Goal: Task Accomplishment & Management: Use online tool/utility

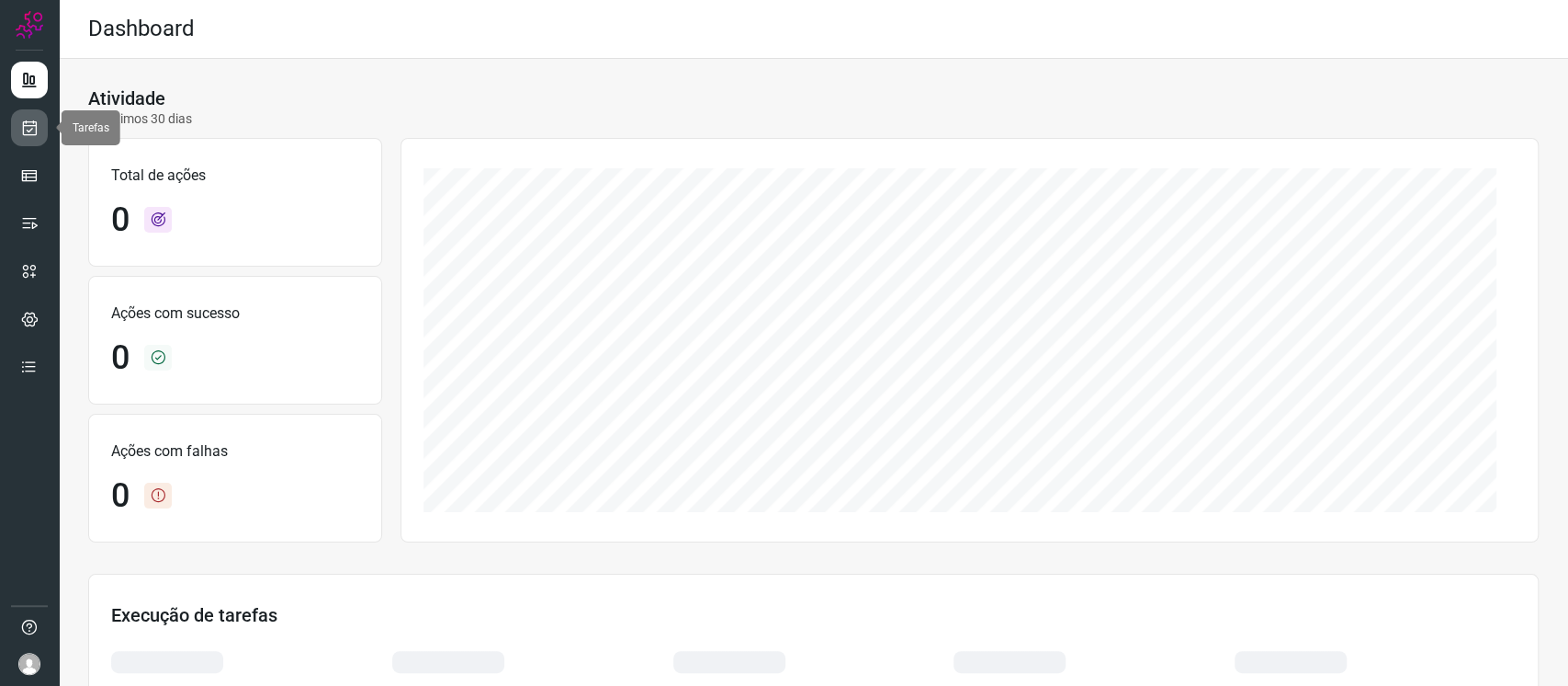
click at [33, 122] on icon at bounding box center [30, 128] width 20 height 19
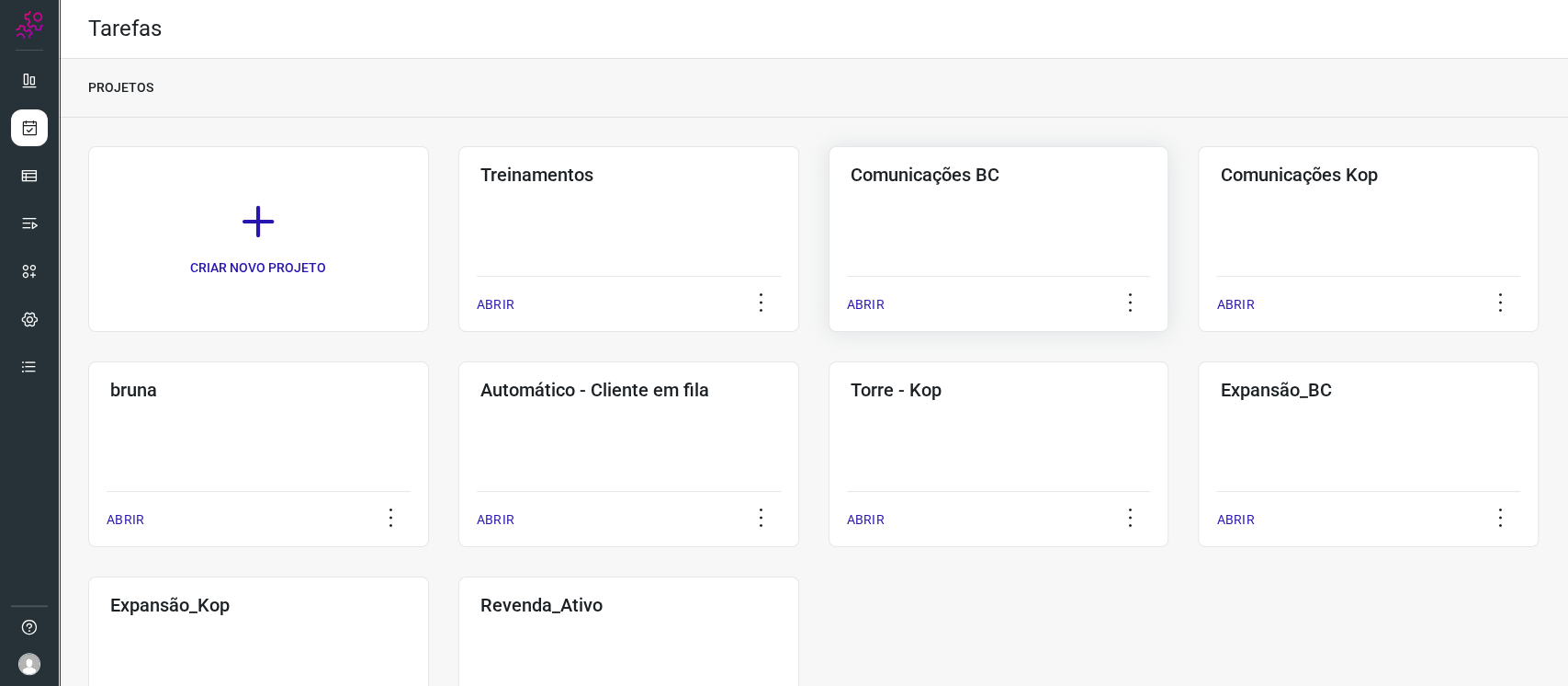
click at [1197, 218] on div "Comunicações BC ABRIR" at bounding box center [1367, 239] width 341 height 186
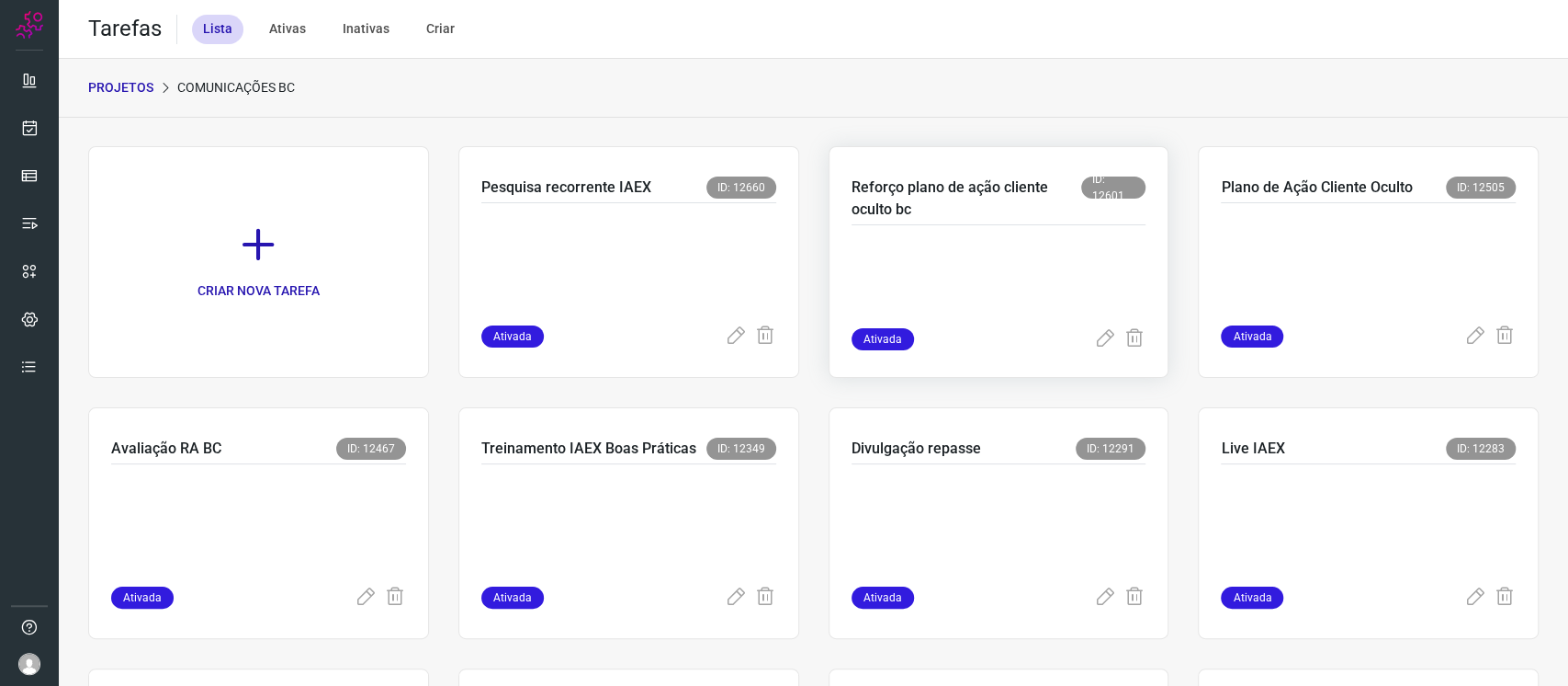
scroll to position [123, 0]
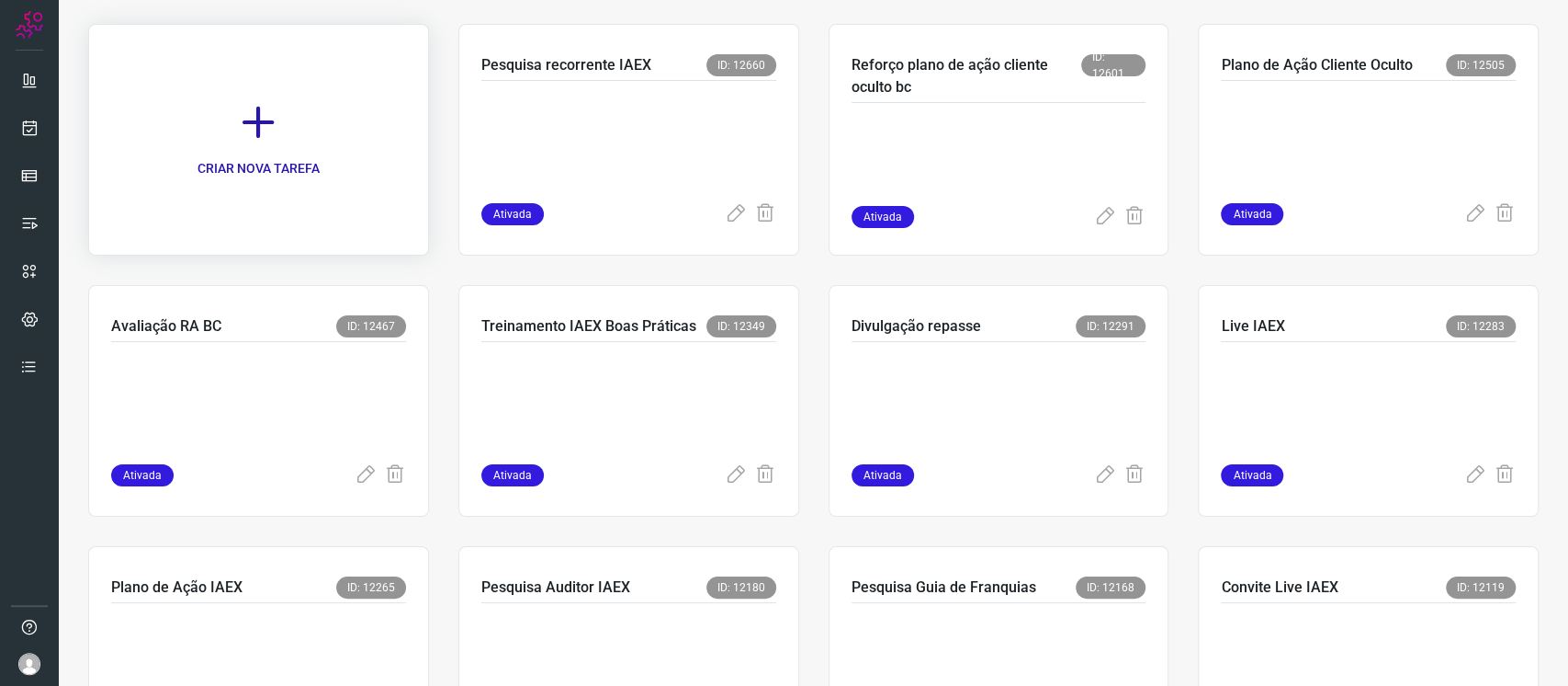
click at [257, 140] on icon at bounding box center [258, 122] width 41 height 41
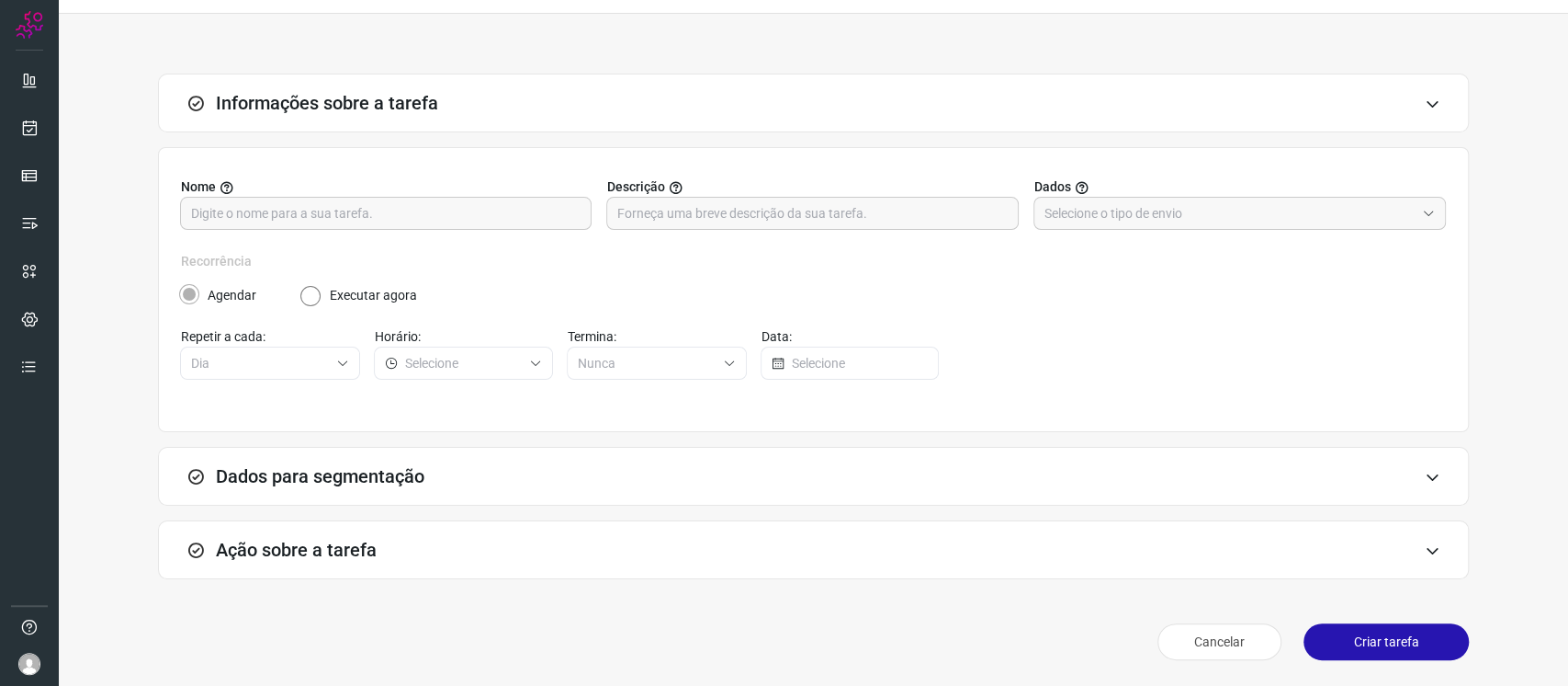
scroll to position [44, 0]
click at [467, 211] on input "text" at bounding box center [385, 214] width 389 height 32
type input "Pesquisa Treinamento Presencial - [GEOGRAPHIC_DATA]"
click at [1264, 213] on input "text" at bounding box center [1229, 214] width 371 height 32
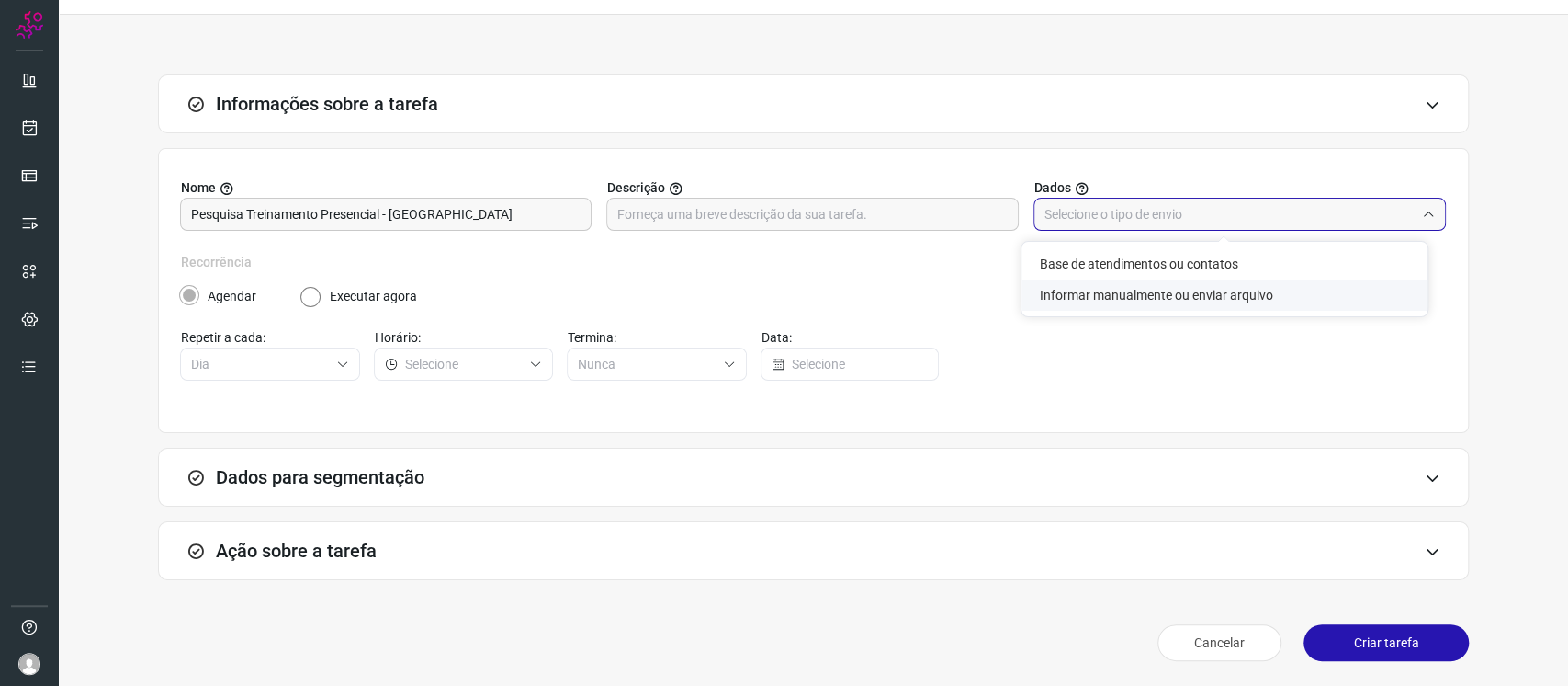
click at [1201, 294] on li "Informar manualmente ou enviar arquivo" at bounding box center [1224, 296] width 406 height 32
type input "Informar manualmente ou enviar arquivo"
radio input "false"
radio input "true"
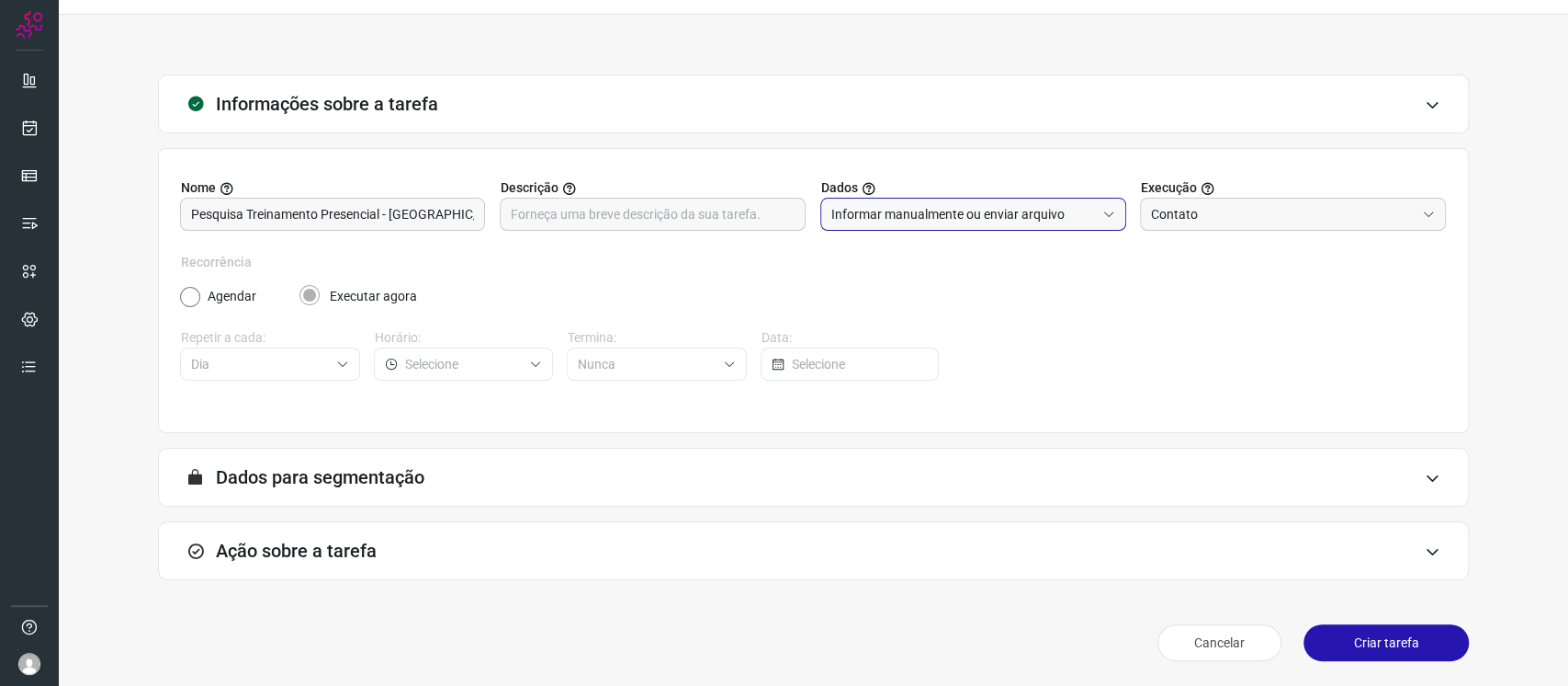
click at [926, 566] on div "Ação sobre a tarefa" at bounding box center [813, 550] width 1311 height 58
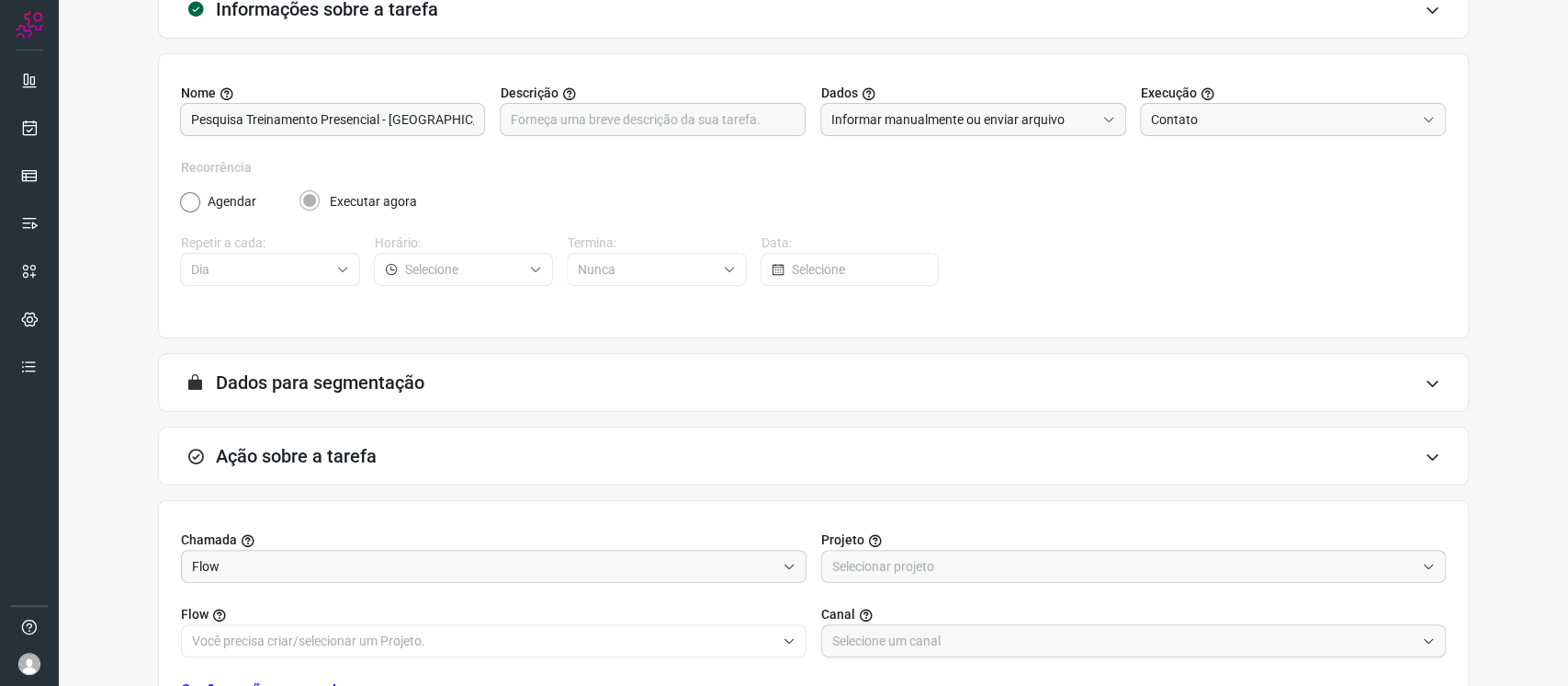
scroll to position [335, 0]
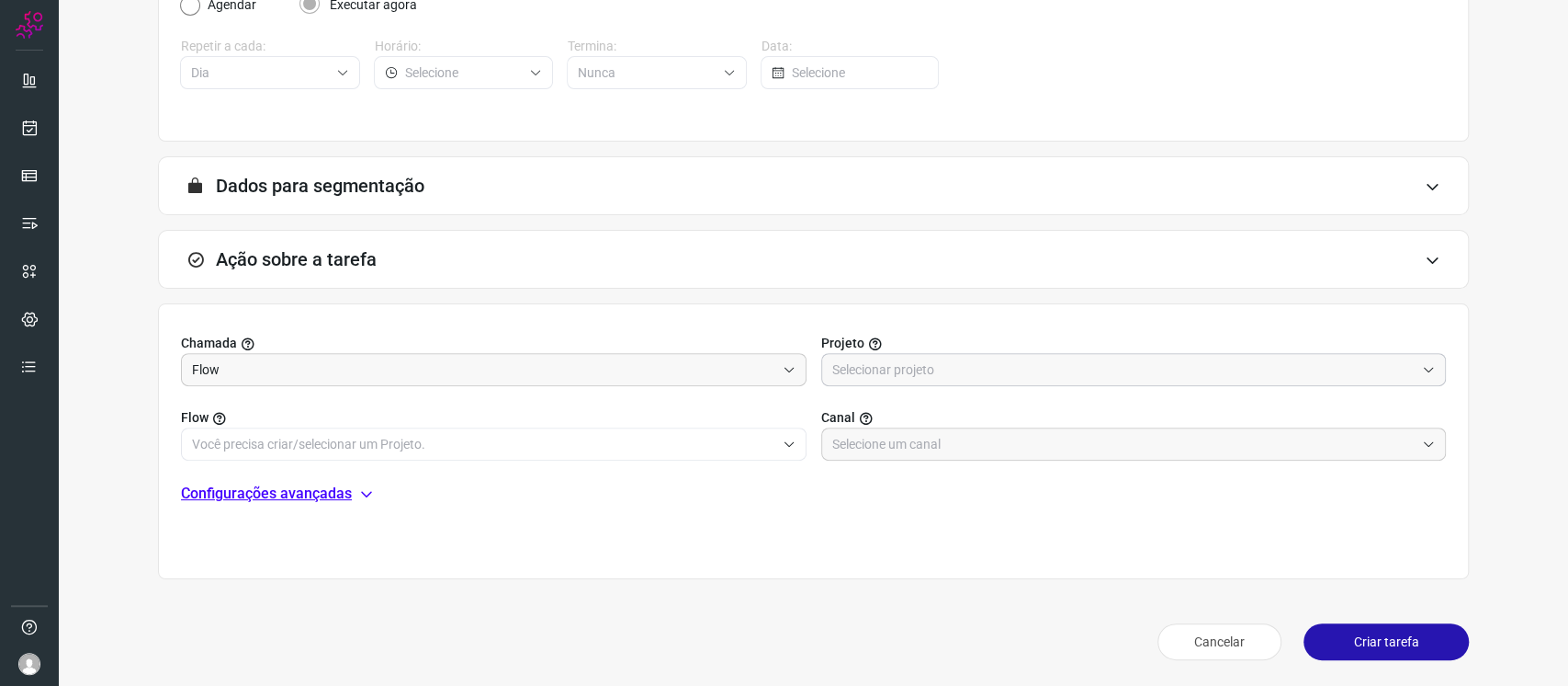
click at [912, 359] on input "text" at bounding box center [1123, 370] width 583 height 32
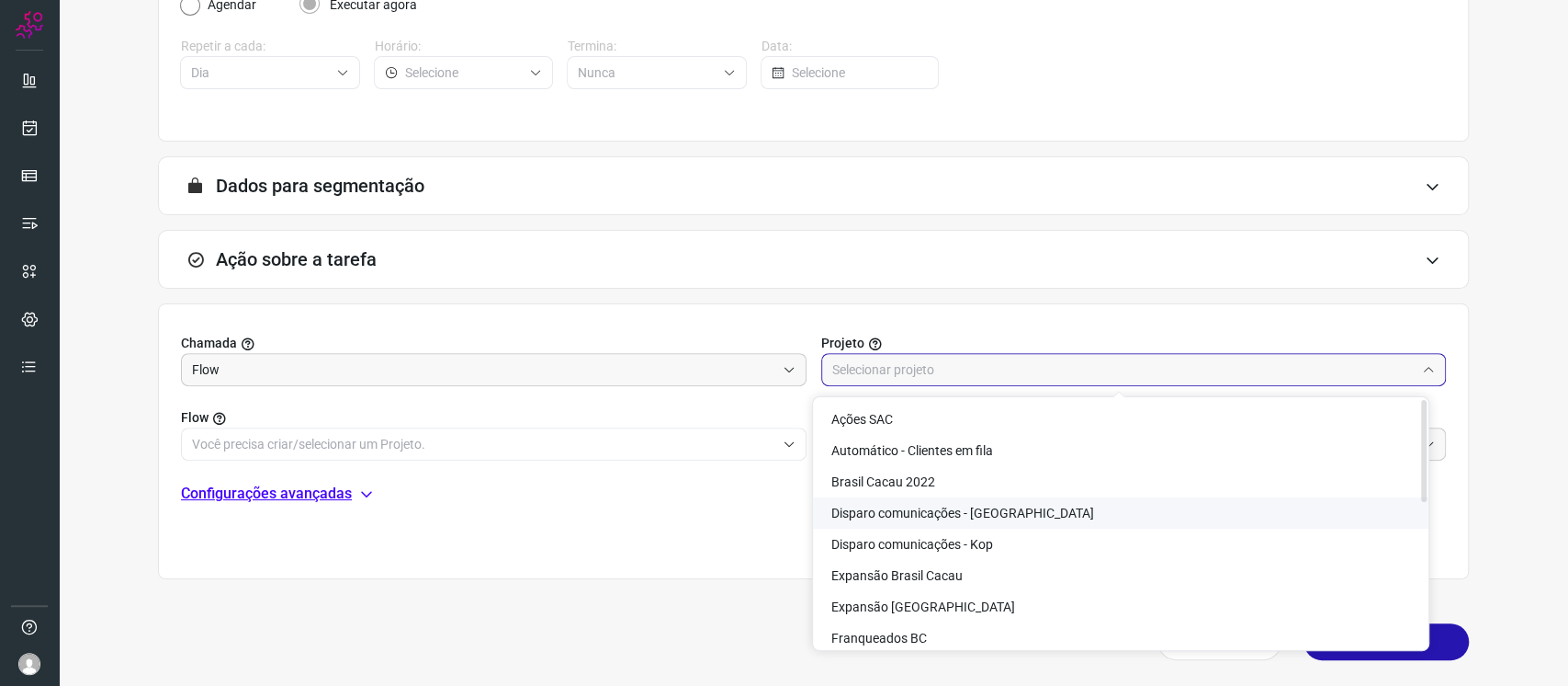
click at [1010, 520] on li "Disparo comunicações - [GEOGRAPHIC_DATA]" at bounding box center [1120, 513] width 616 height 32
type input "Disparo comunicações - [GEOGRAPHIC_DATA]"
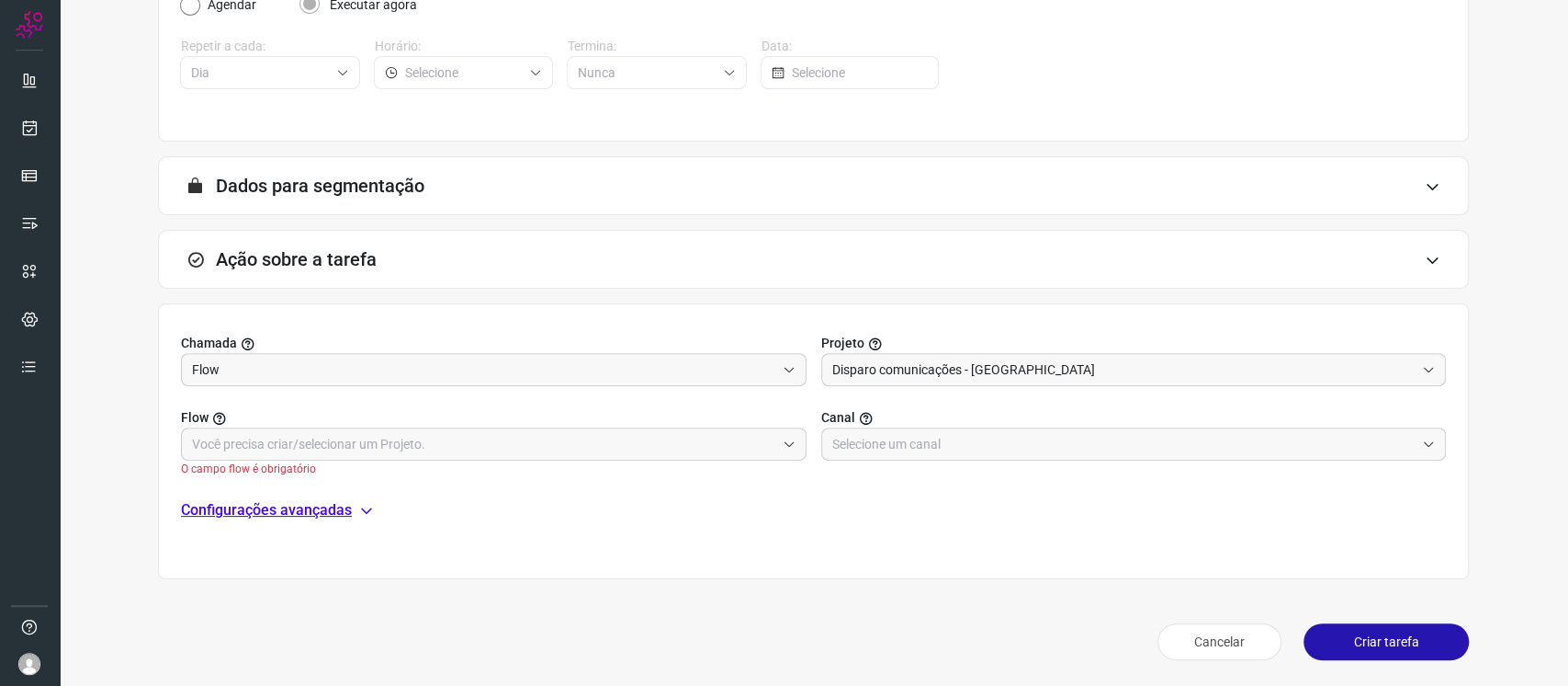
click at [802, 447] on div "Flow O campo flow é obrigatório Canal" at bounding box center [813, 431] width 1265 height 91
click at [776, 447] on span at bounding box center [785, 444] width 20 height 13
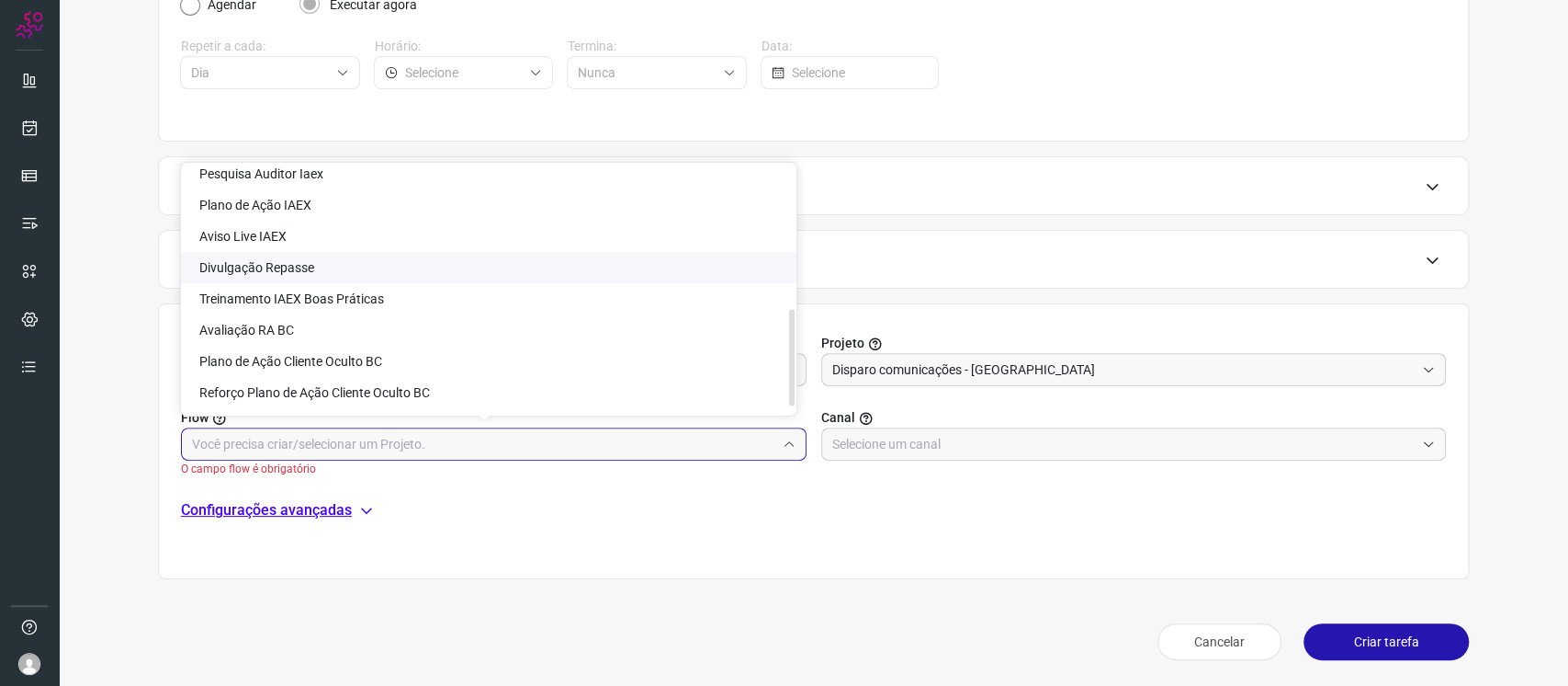
scroll to position [384, 0]
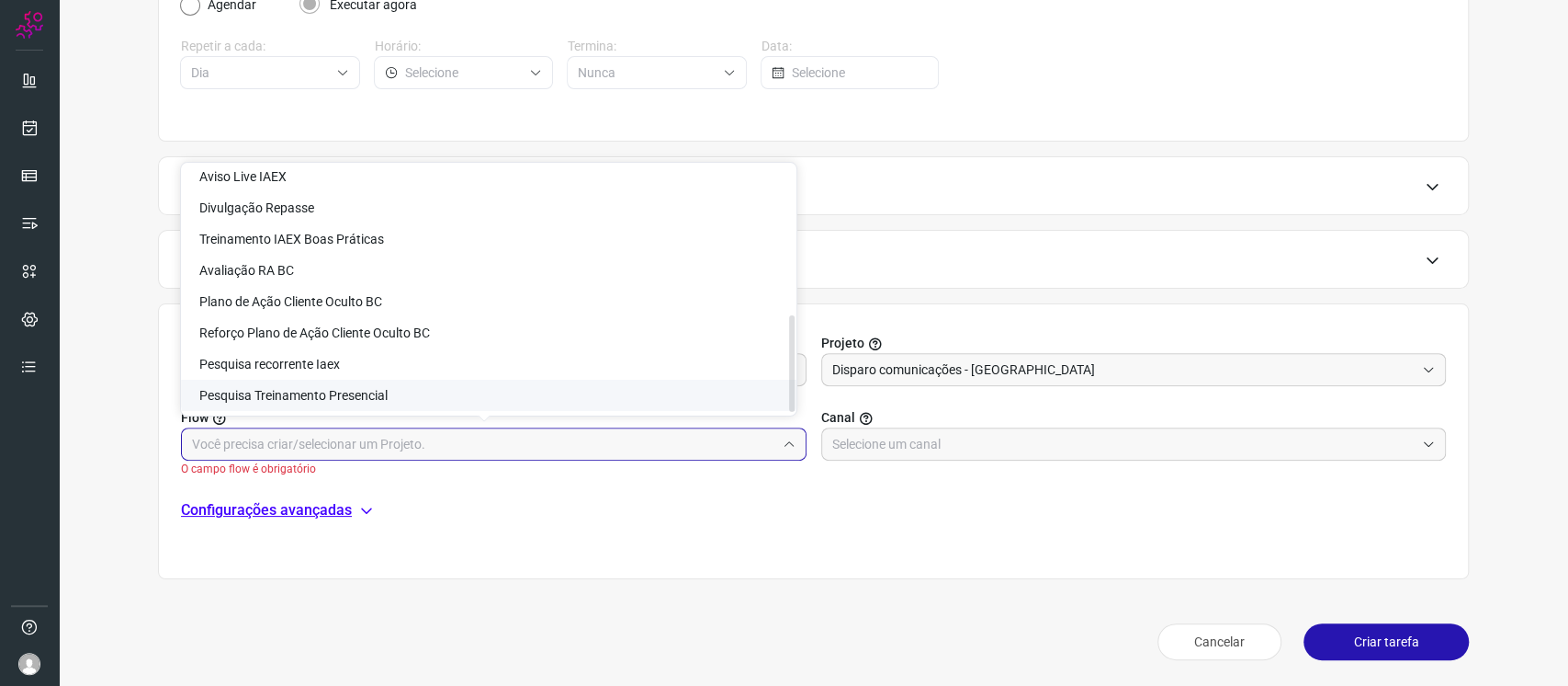
click at [592, 390] on li "Pesquisa Treinamento Presencial" at bounding box center [488, 395] width 616 height 32
type input "Pesquisa Treinamento Presencial"
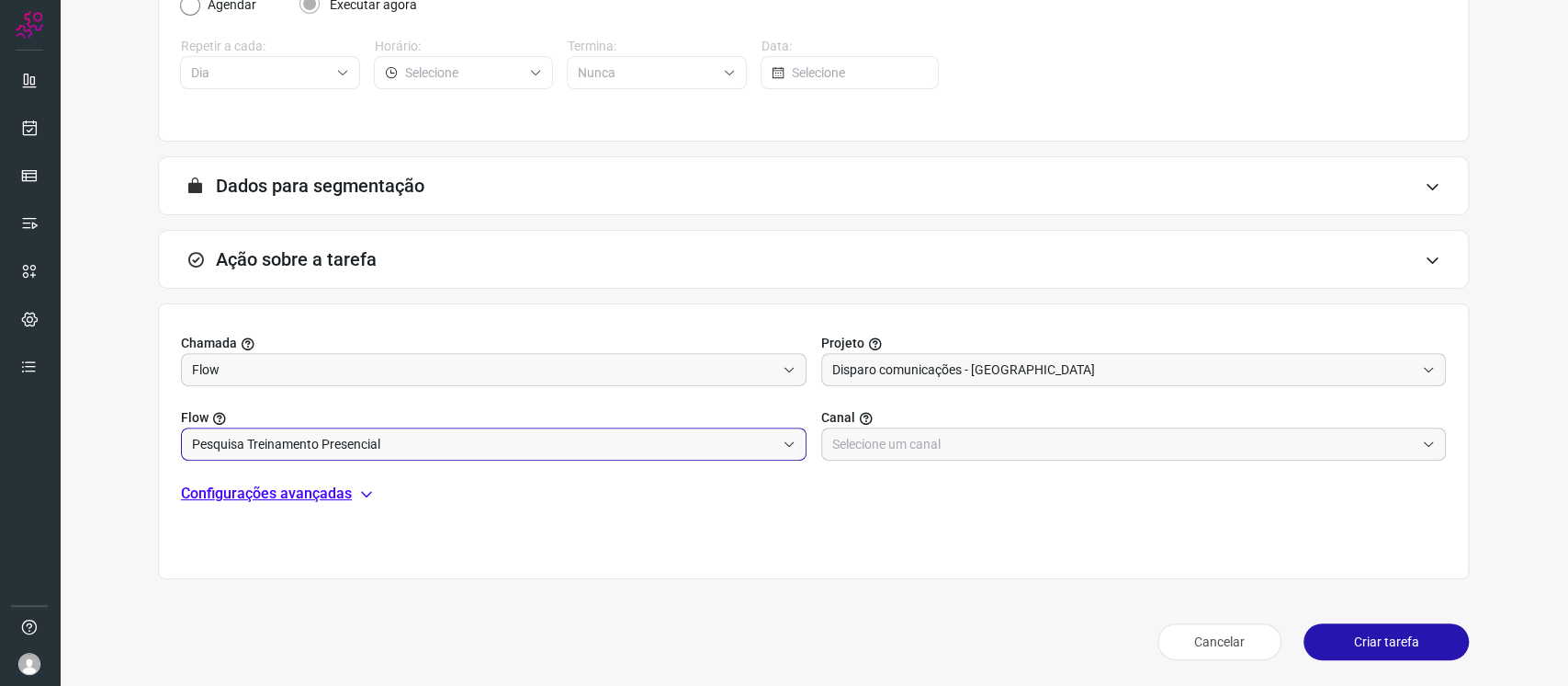
click at [959, 438] on input "text" at bounding box center [1123, 444] width 583 height 32
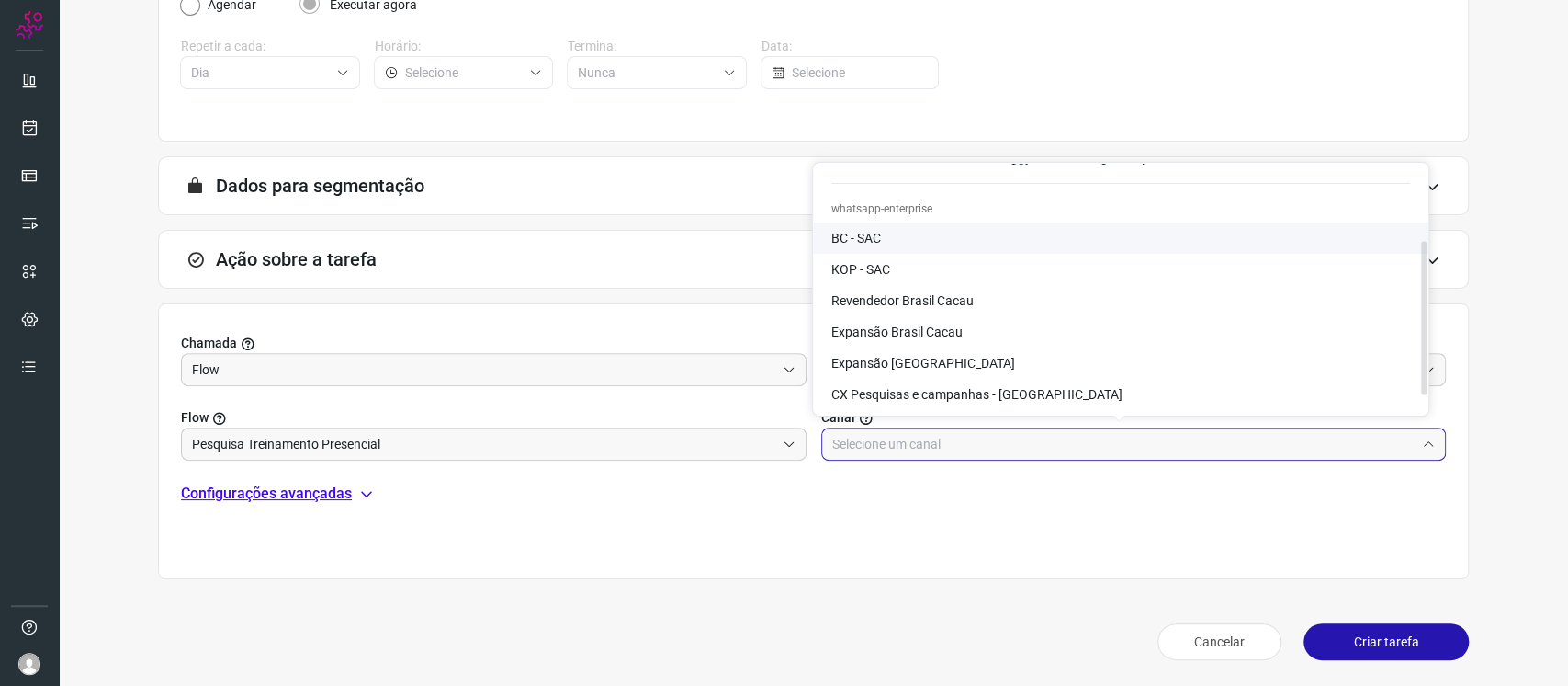
scroll to position [123, 0]
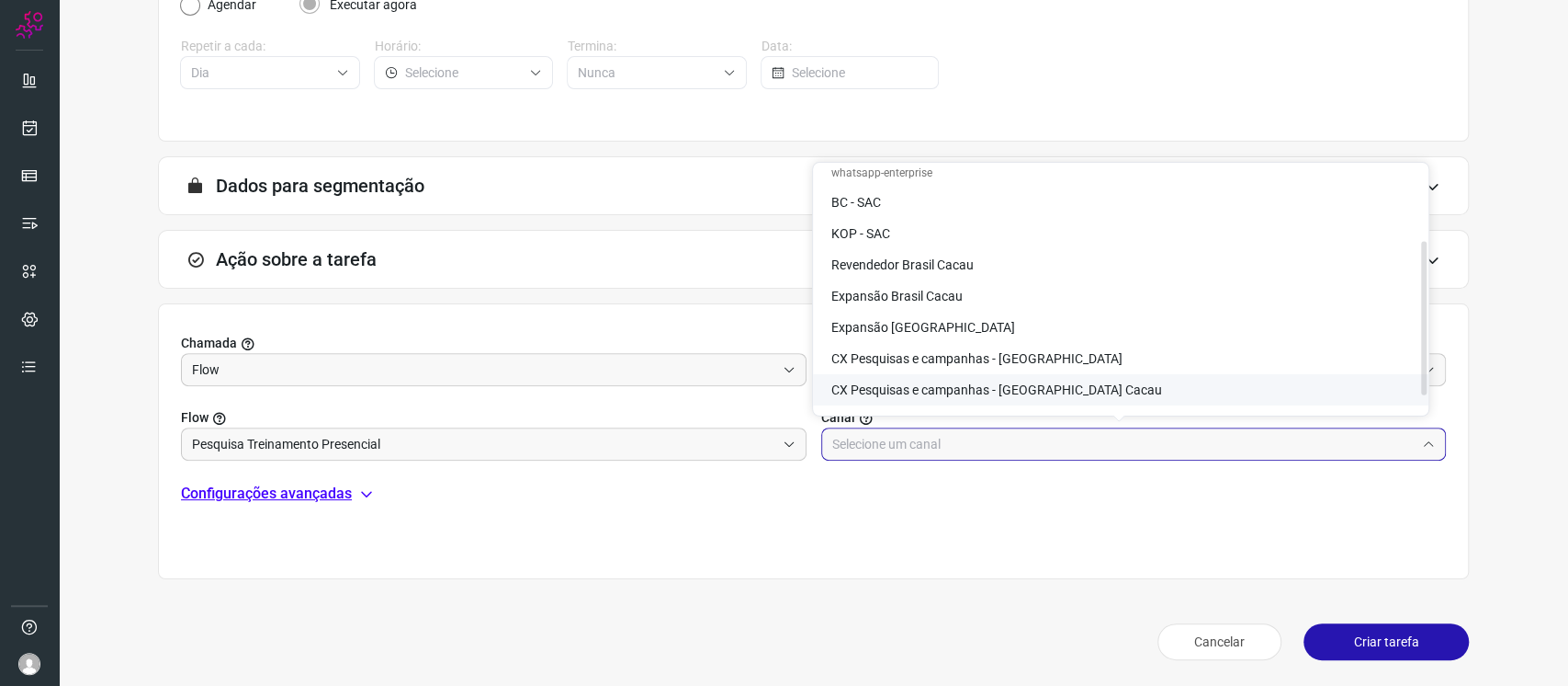
click at [1036, 388] on span "CX Pesquisas e campanhas - [GEOGRAPHIC_DATA] Cacau" at bounding box center [996, 389] width 331 height 15
type input "CX Pesquisas e campanhas - [GEOGRAPHIC_DATA] Cacau"
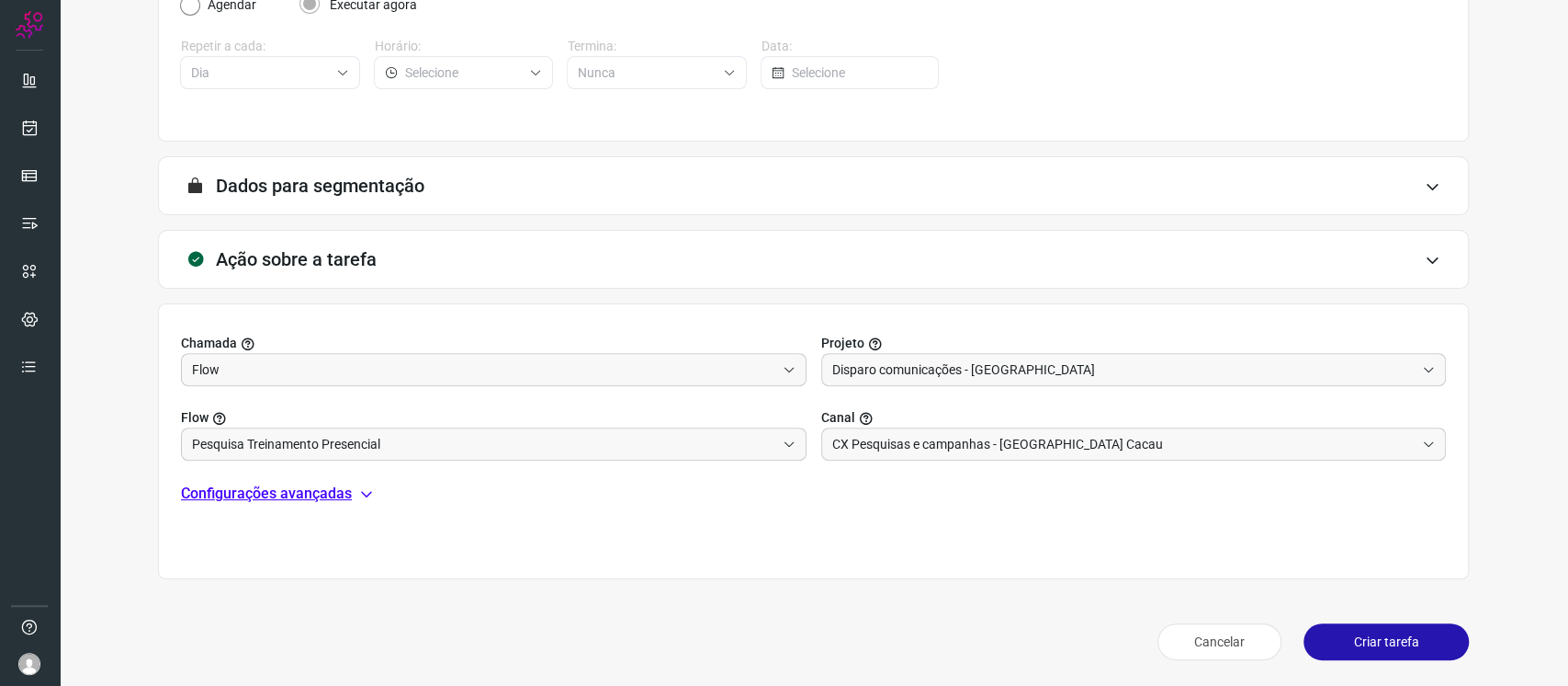
drag, startPoint x: 1051, startPoint y: 503, endPoint x: 1255, endPoint y: 529, distance: 205.7
click at [1255, 529] on div "Chamada Flow Projeto Disparo comunicações - BC Flow Pesquisa Treinamento Presen…" at bounding box center [813, 441] width 1311 height 276
click at [1364, 631] on button "Criar tarefa" at bounding box center [1385, 641] width 165 height 37
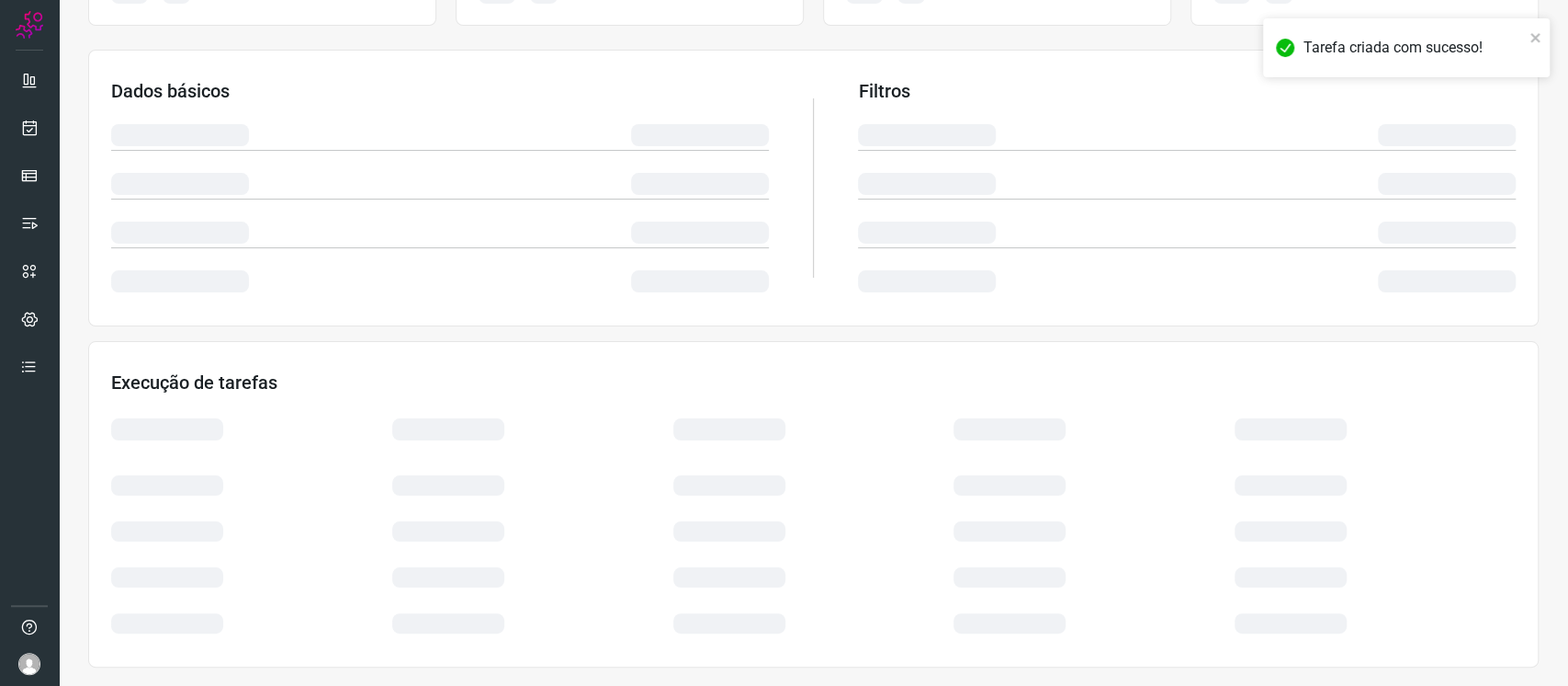
scroll to position [262, 0]
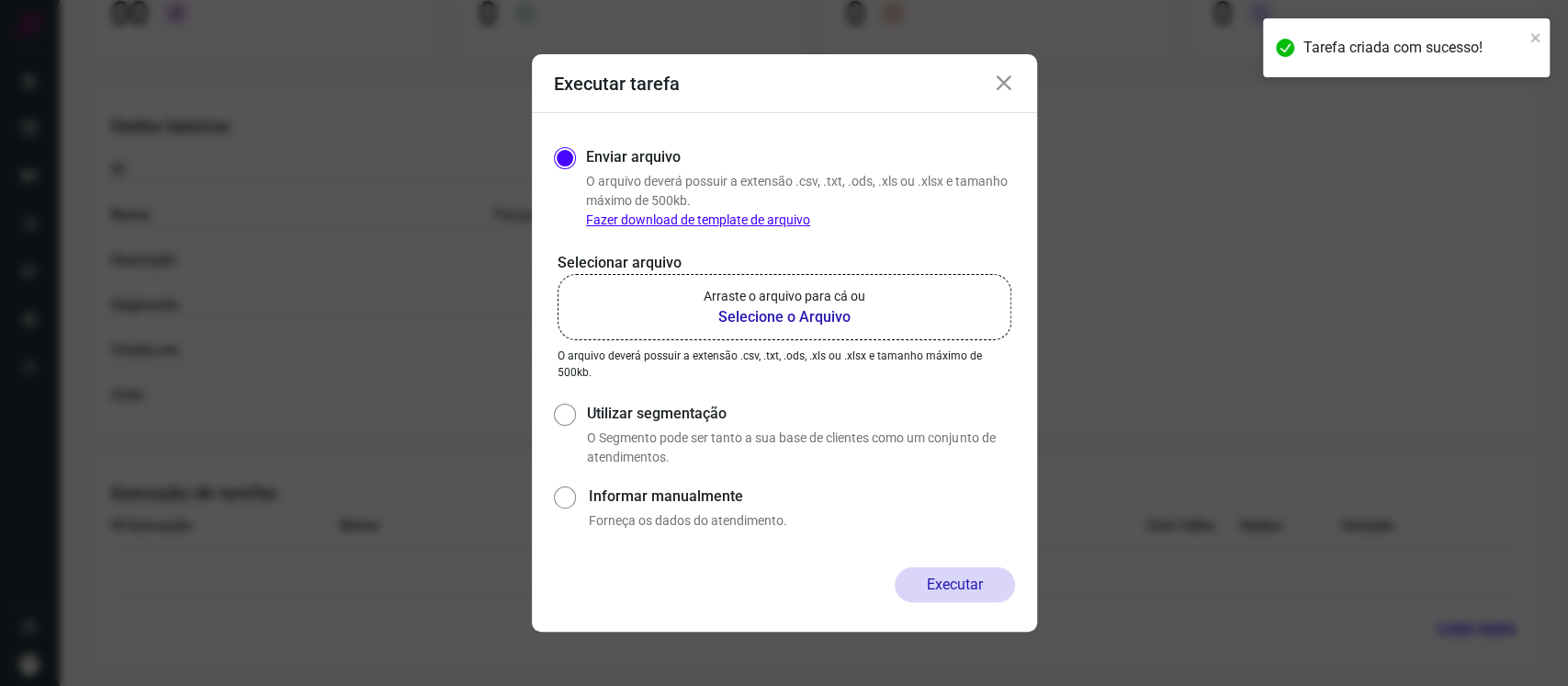
click at [868, 293] on label "Arraste o arquivo para cá ou Selecione o Arquivo" at bounding box center [784, 306] width 454 height 66
click at [0, 0] on input "Arraste o arquivo para cá ou Selecione o Arquivo" at bounding box center [0, 0] width 0 height 0
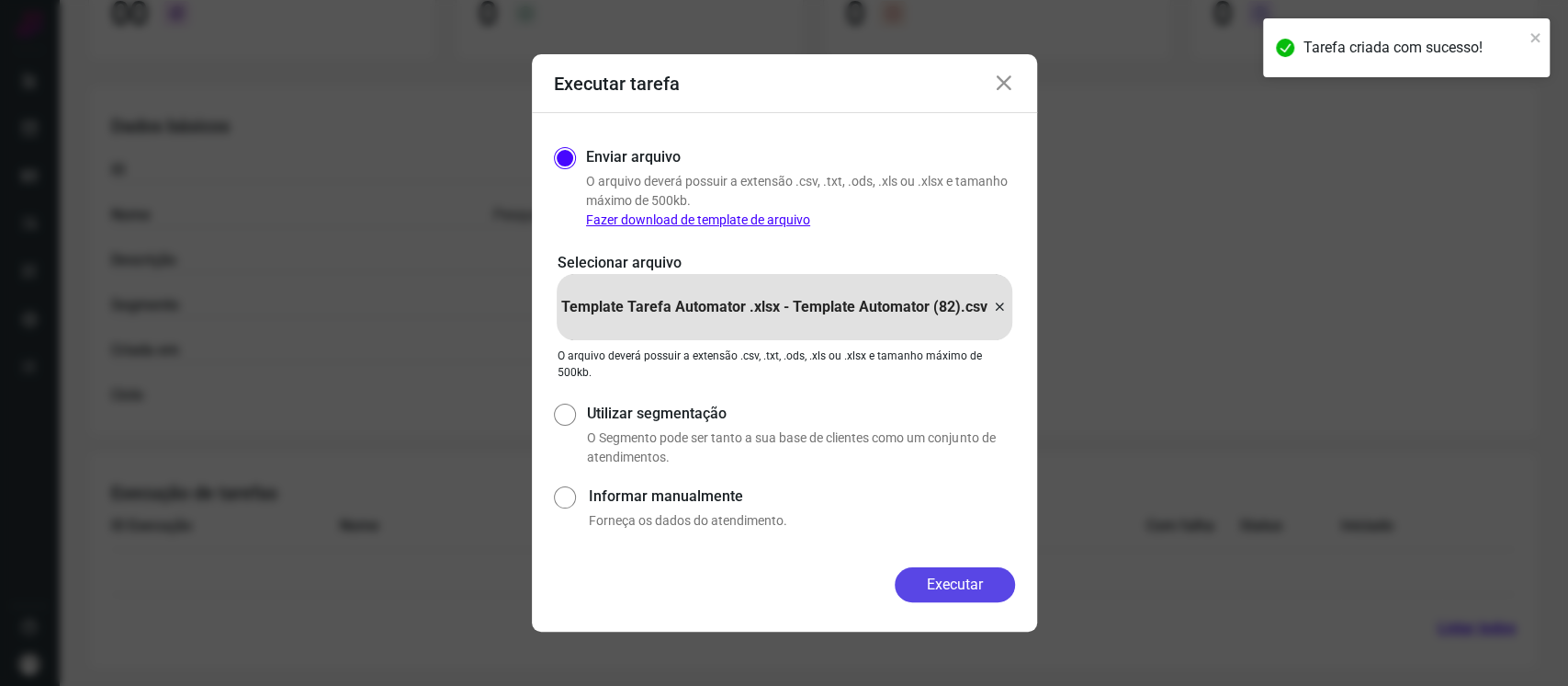
click at [963, 590] on button "Executar" at bounding box center [954, 584] width 121 height 35
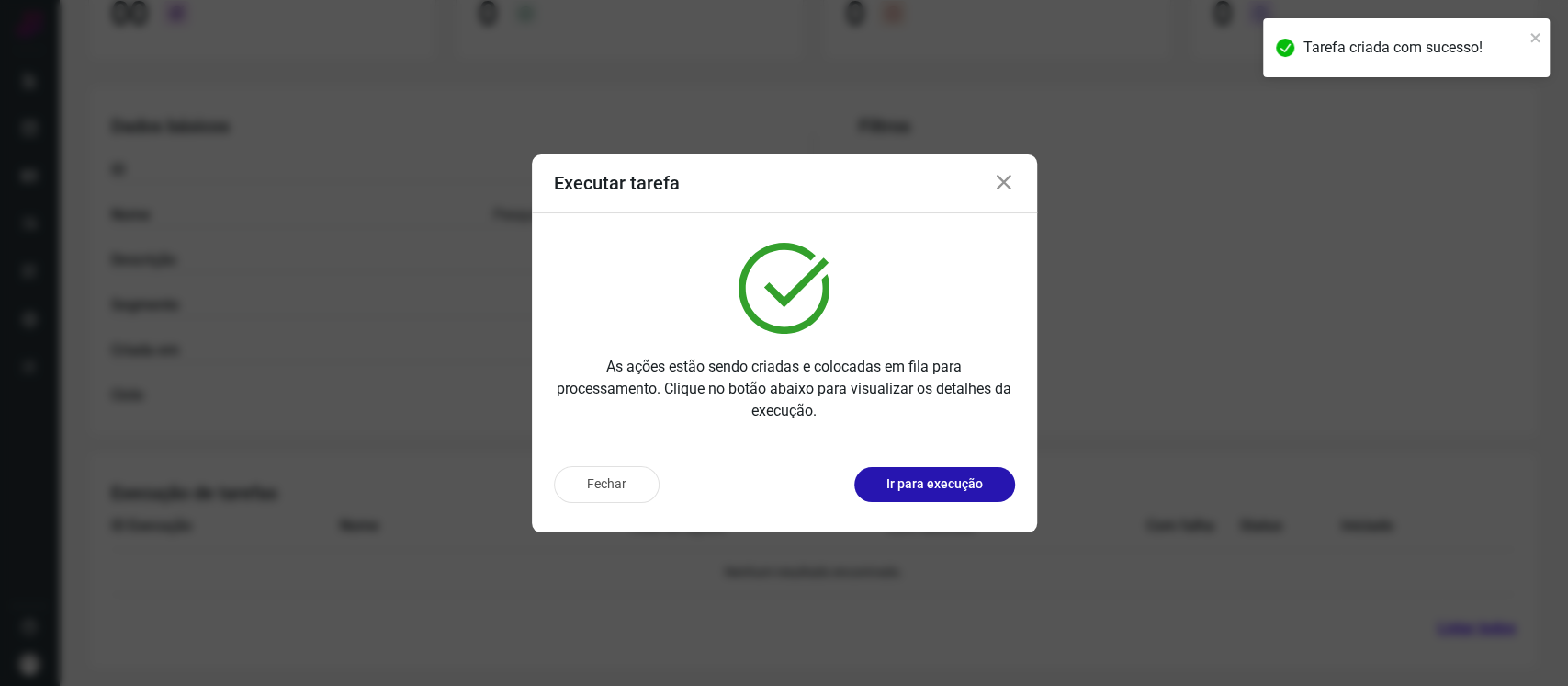
click at [933, 496] on button "Ir para execução" at bounding box center [935, 483] width 161 height 35
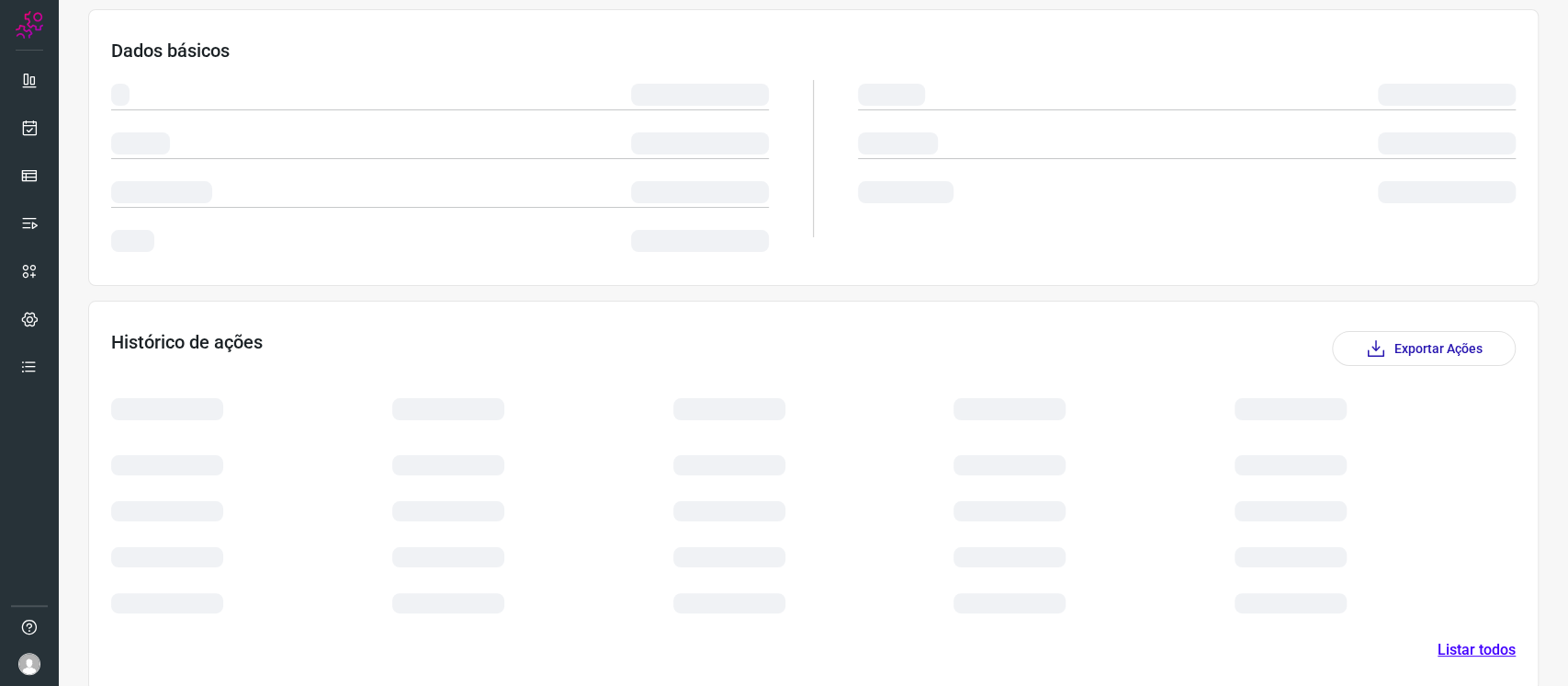
scroll to position [117, 0]
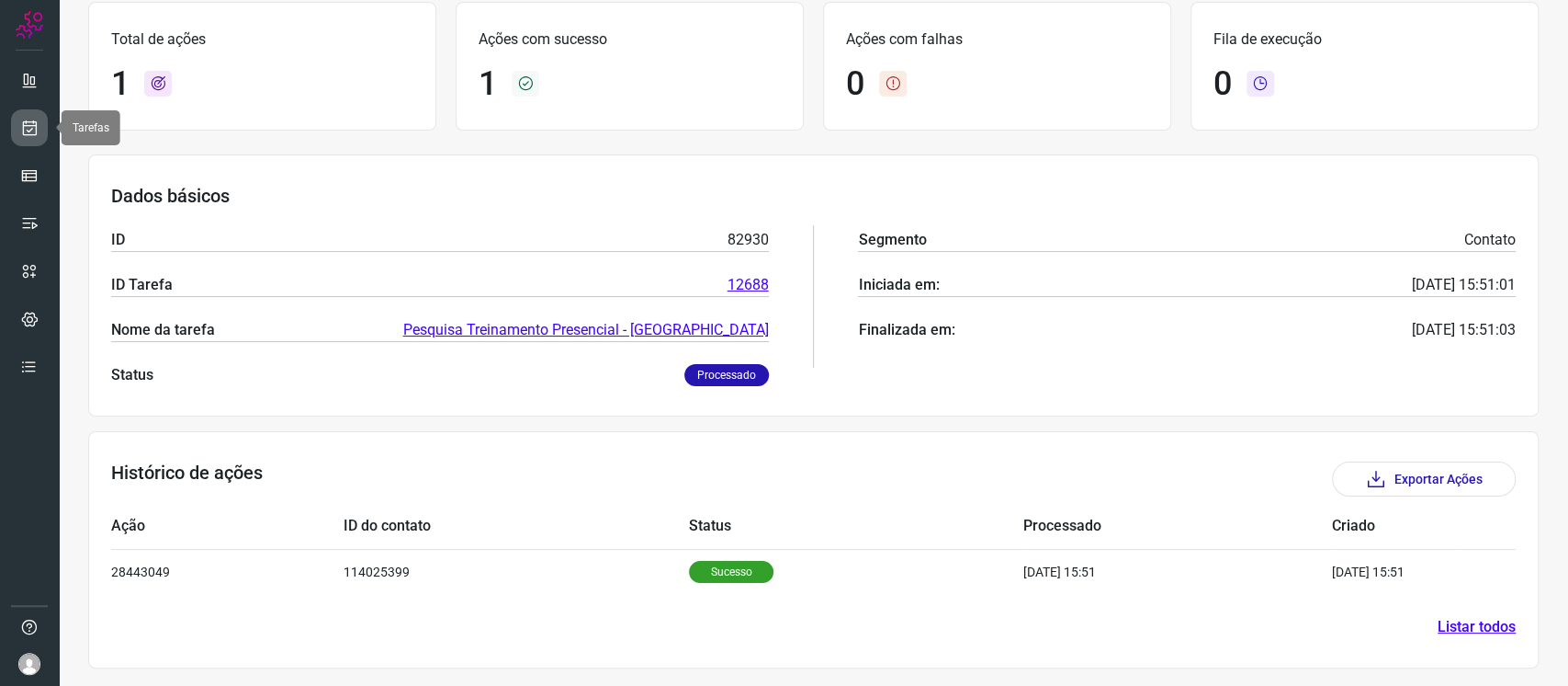
click at [29, 129] on icon at bounding box center [30, 128] width 20 height 19
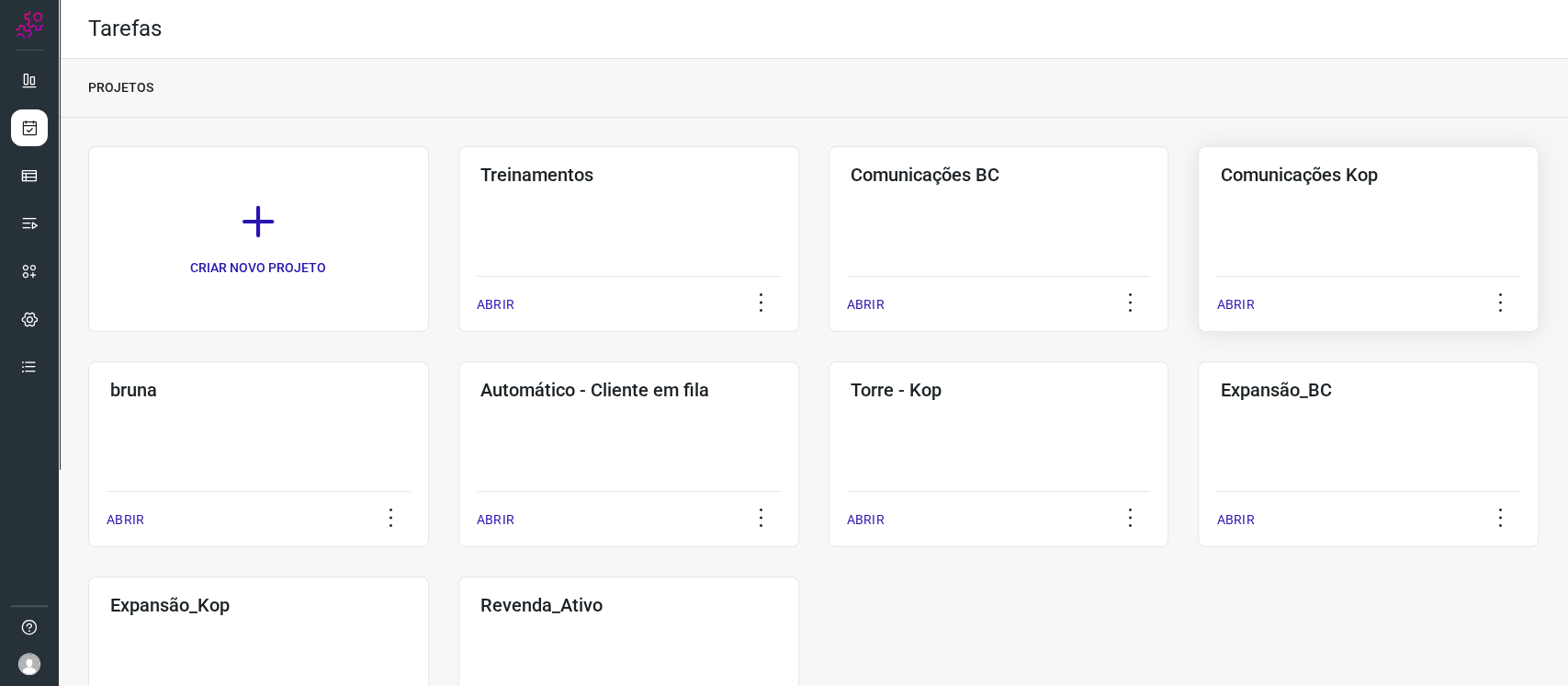
click at [429, 361] on div "Comunicações Kop ABRIR" at bounding box center [258, 454] width 341 height 186
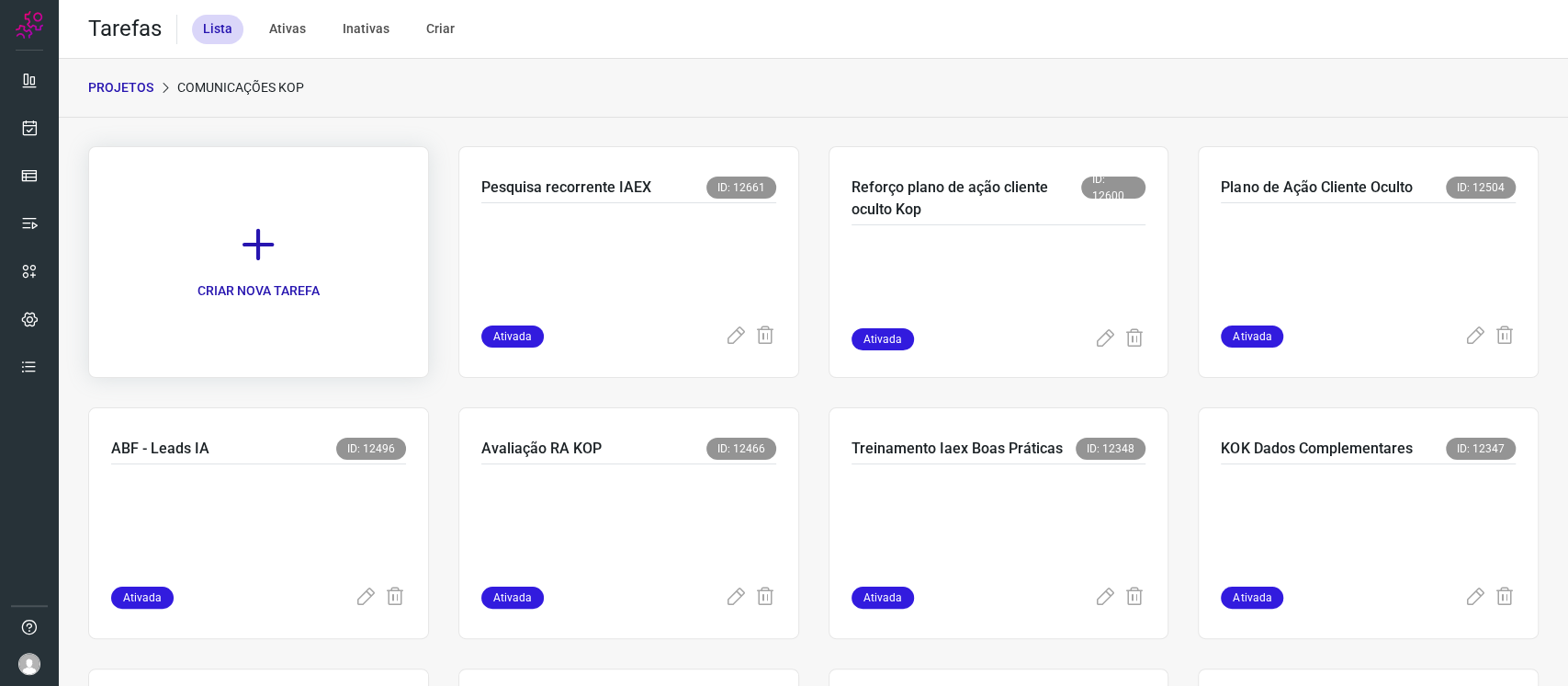
click at [244, 251] on icon at bounding box center [258, 244] width 41 height 41
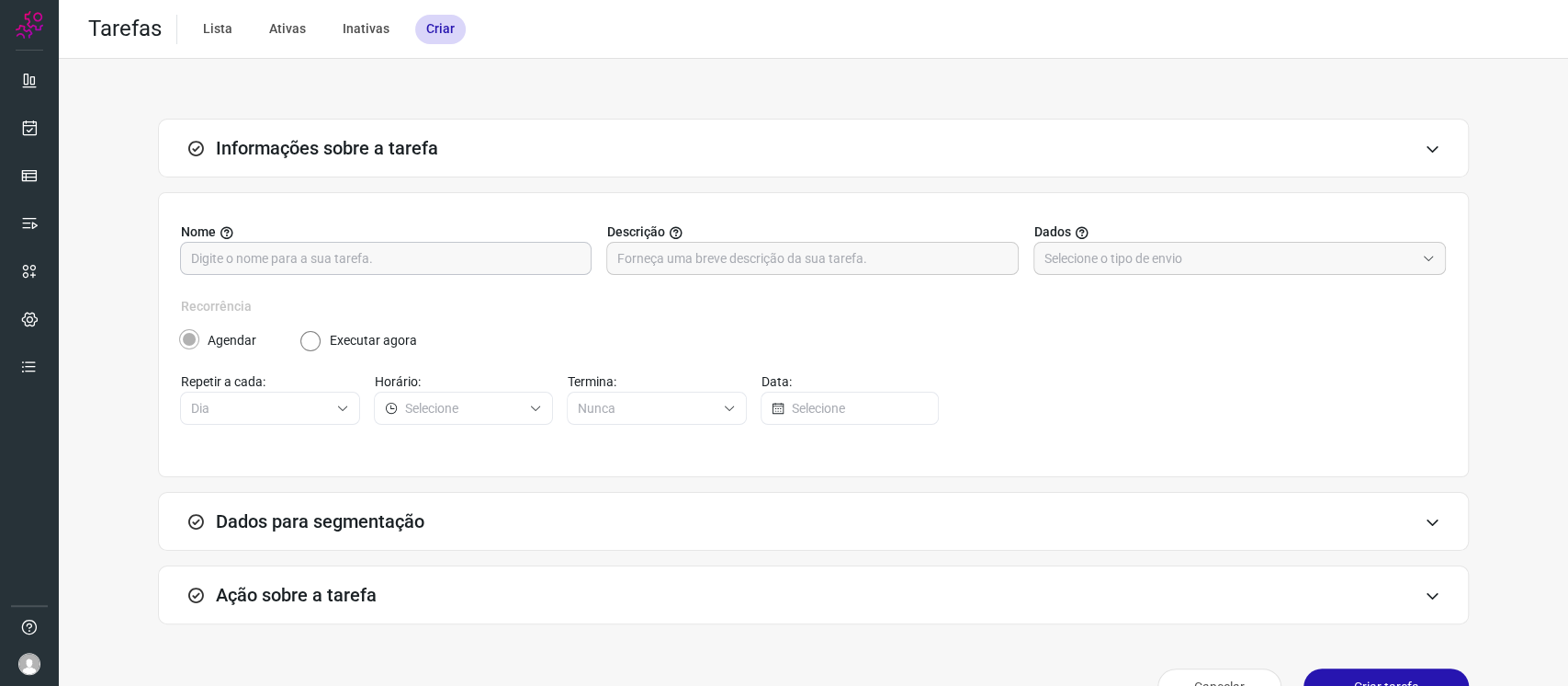
click at [492, 248] on input "text" at bounding box center [385, 258] width 389 height 32
type input "Pesquisa Treinamento Presencial Kop"
click at [1085, 257] on input "text" at bounding box center [1229, 258] width 371 height 32
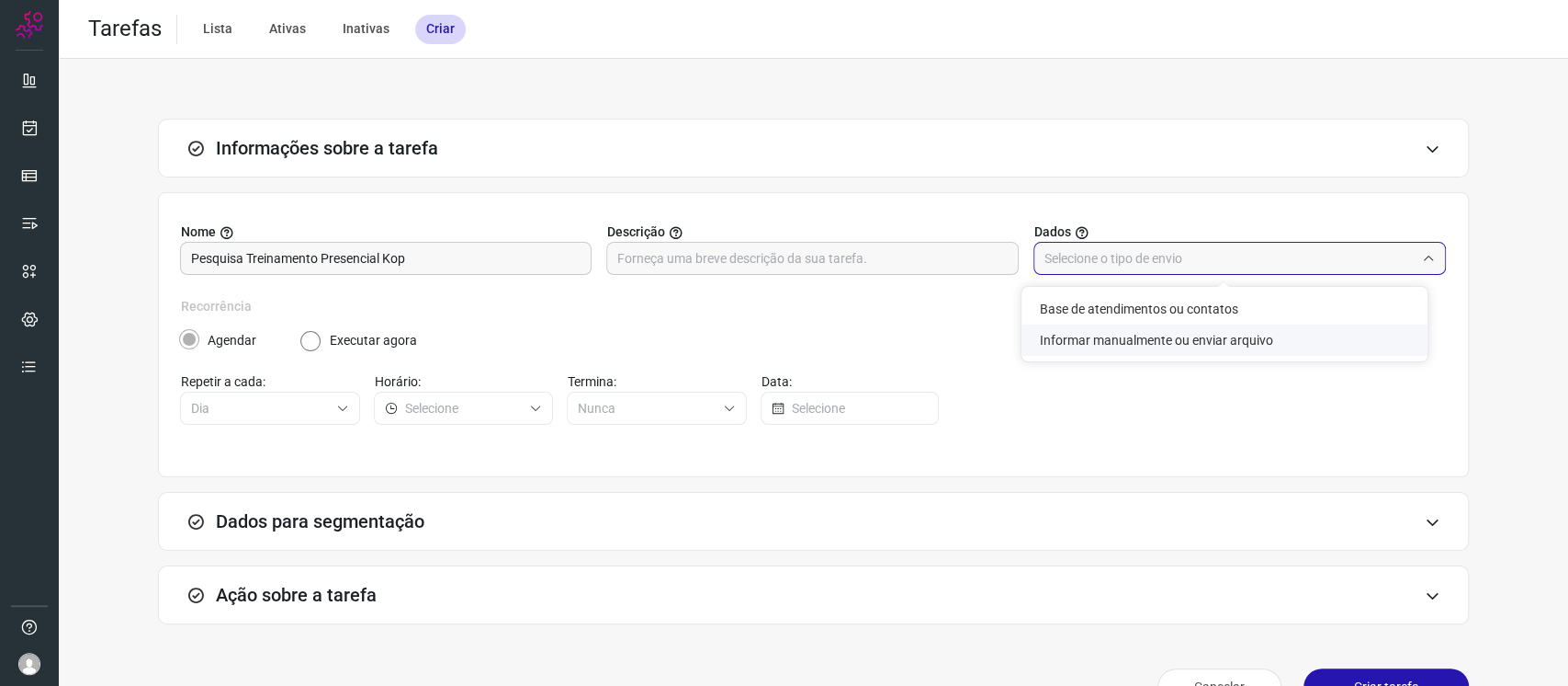
click at [1117, 340] on li "Informar manualmente ou enviar arquivo" at bounding box center [1224, 340] width 406 height 32
type input "Informar manualmente ou enviar arquivo"
radio input "false"
radio input "true"
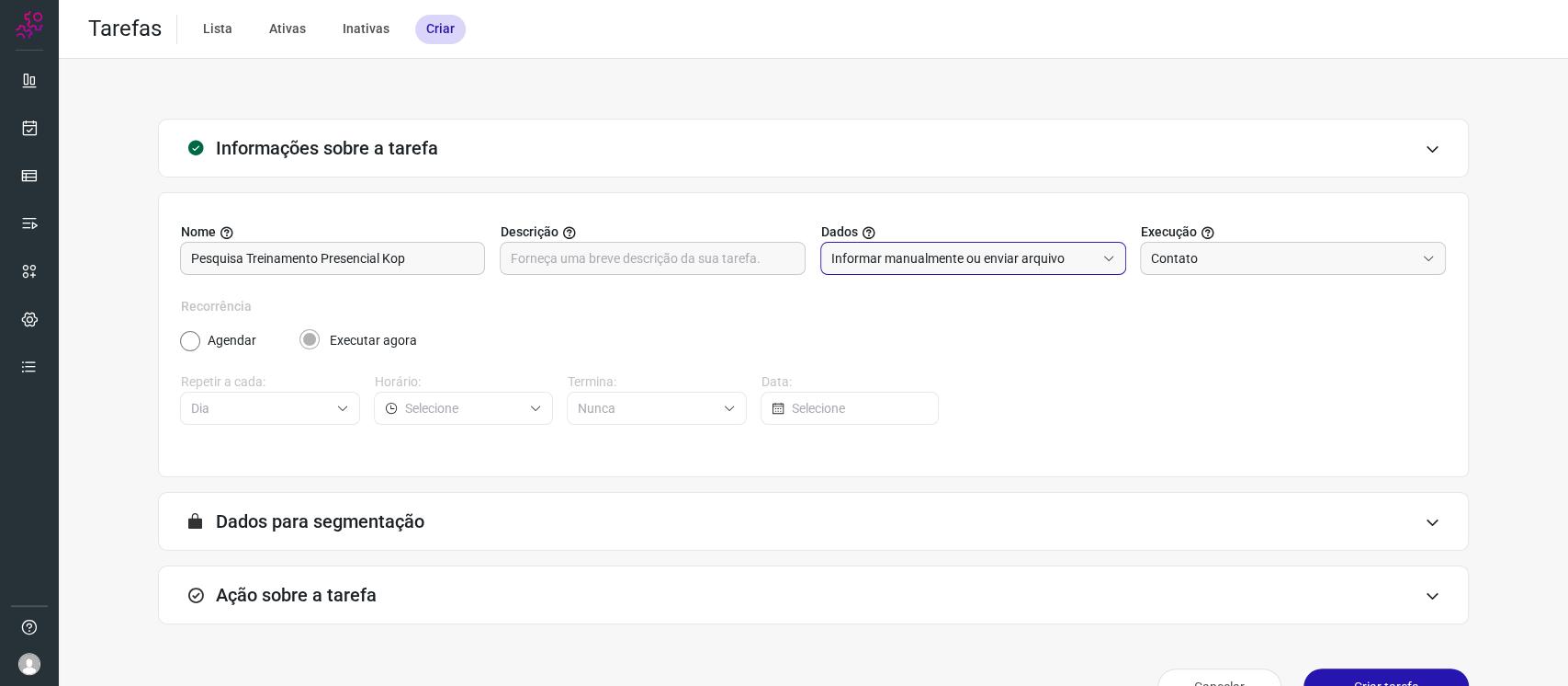
scroll to position [44, 0]
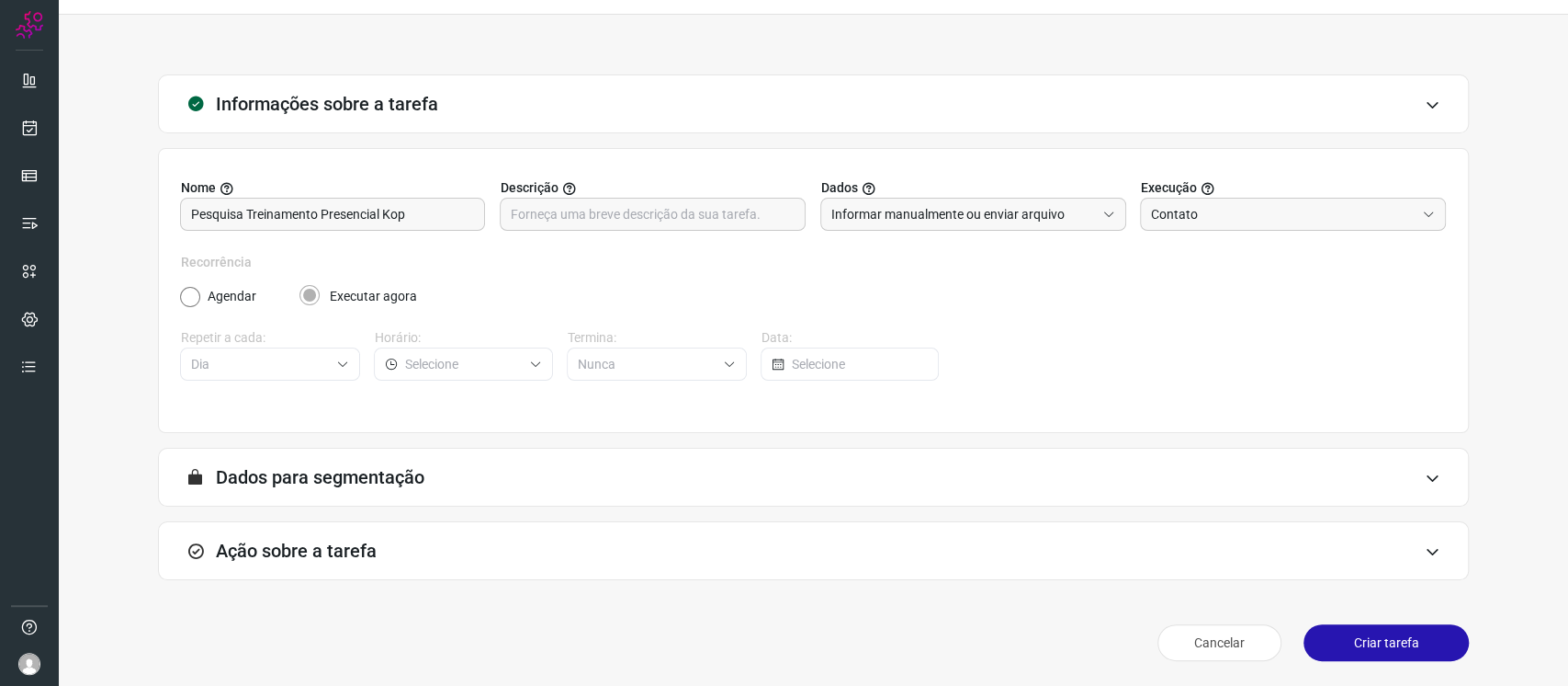
click at [691, 542] on div "Ação sobre a tarefa" at bounding box center [813, 550] width 1311 height 58
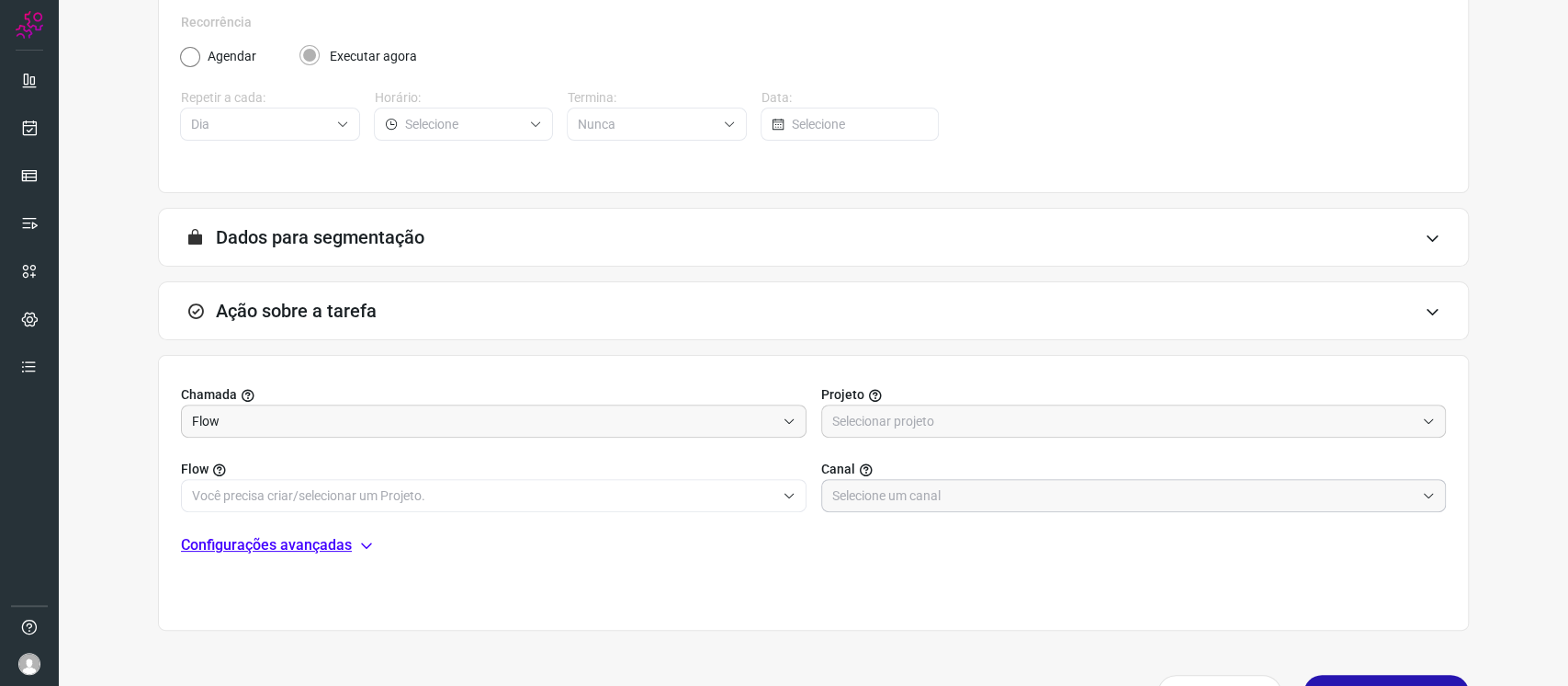
scroll to position [290, 0]
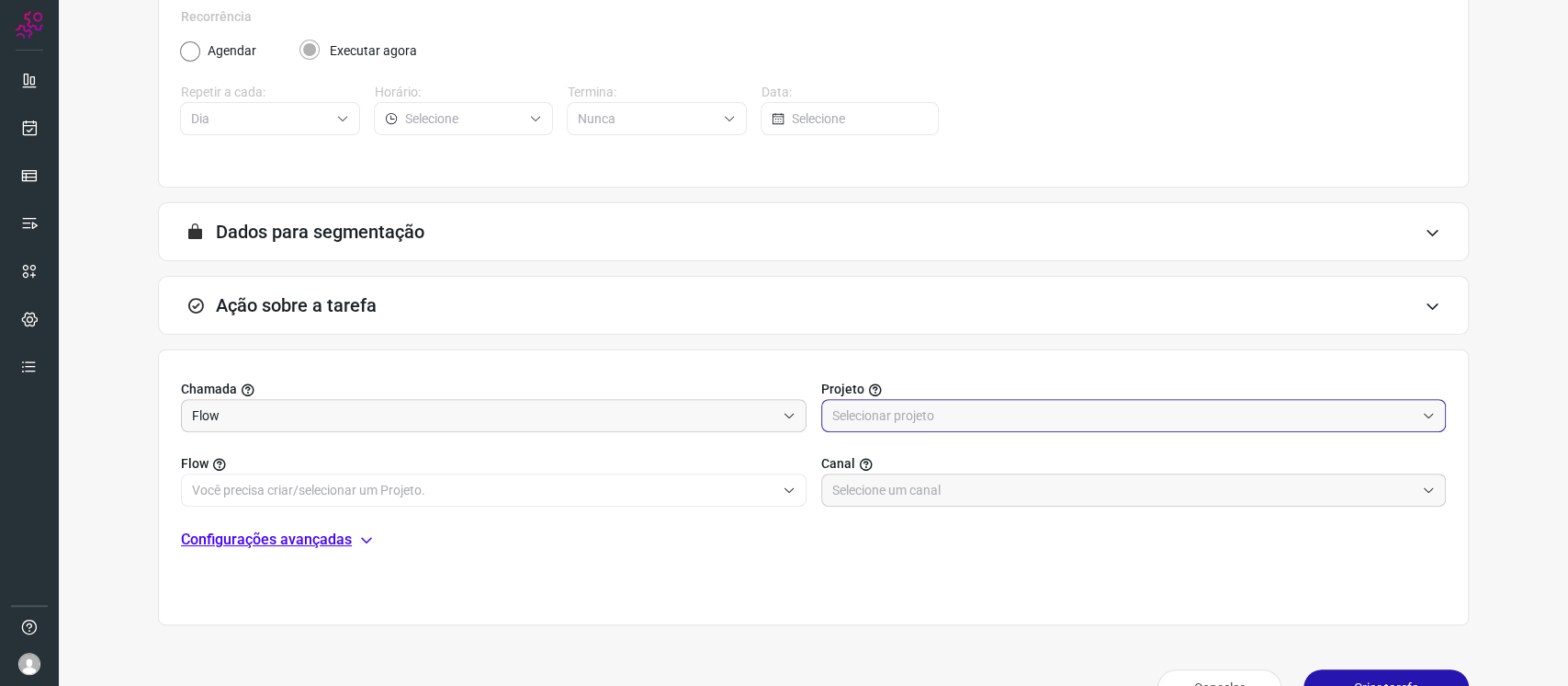
click at [941, 413] on input "text" at bounding box center [1123, 415] width 583 height 32
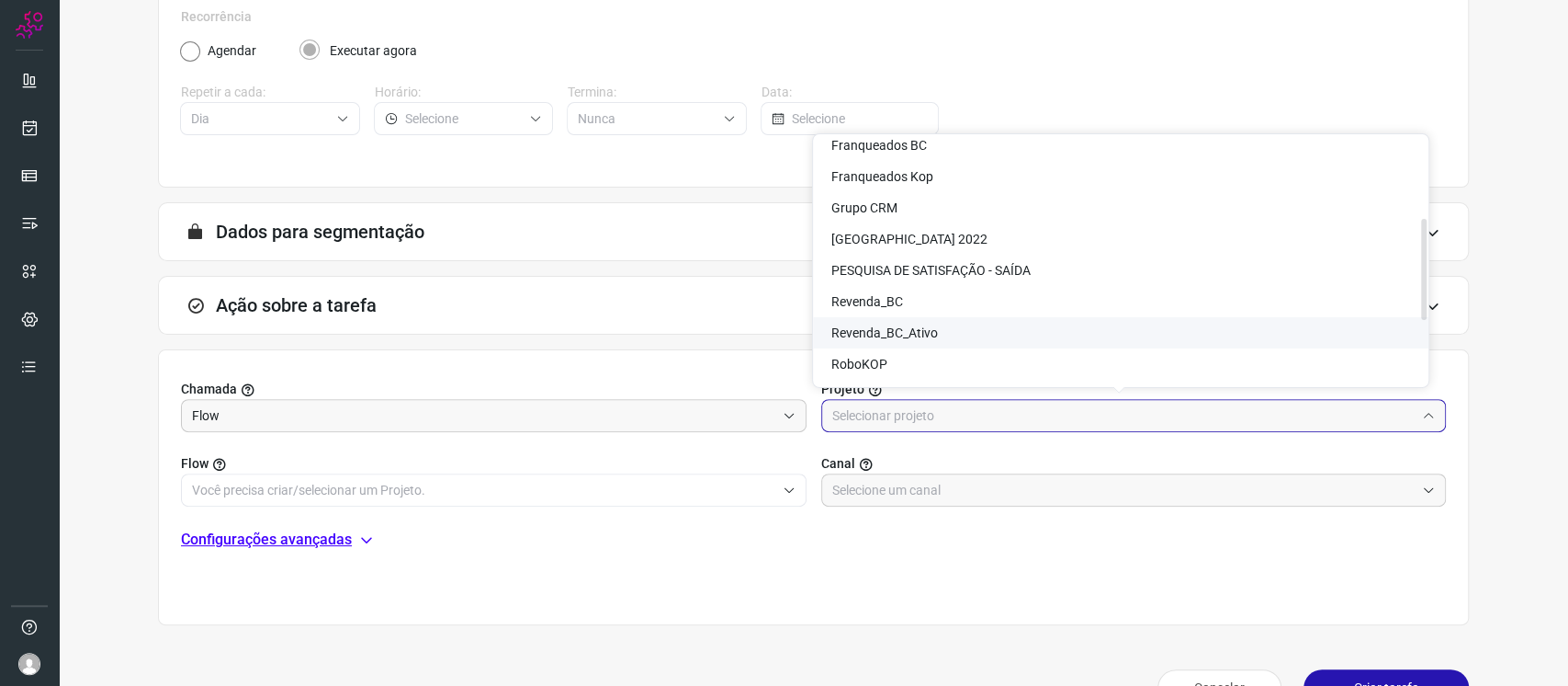
scroll to position [0, 0]
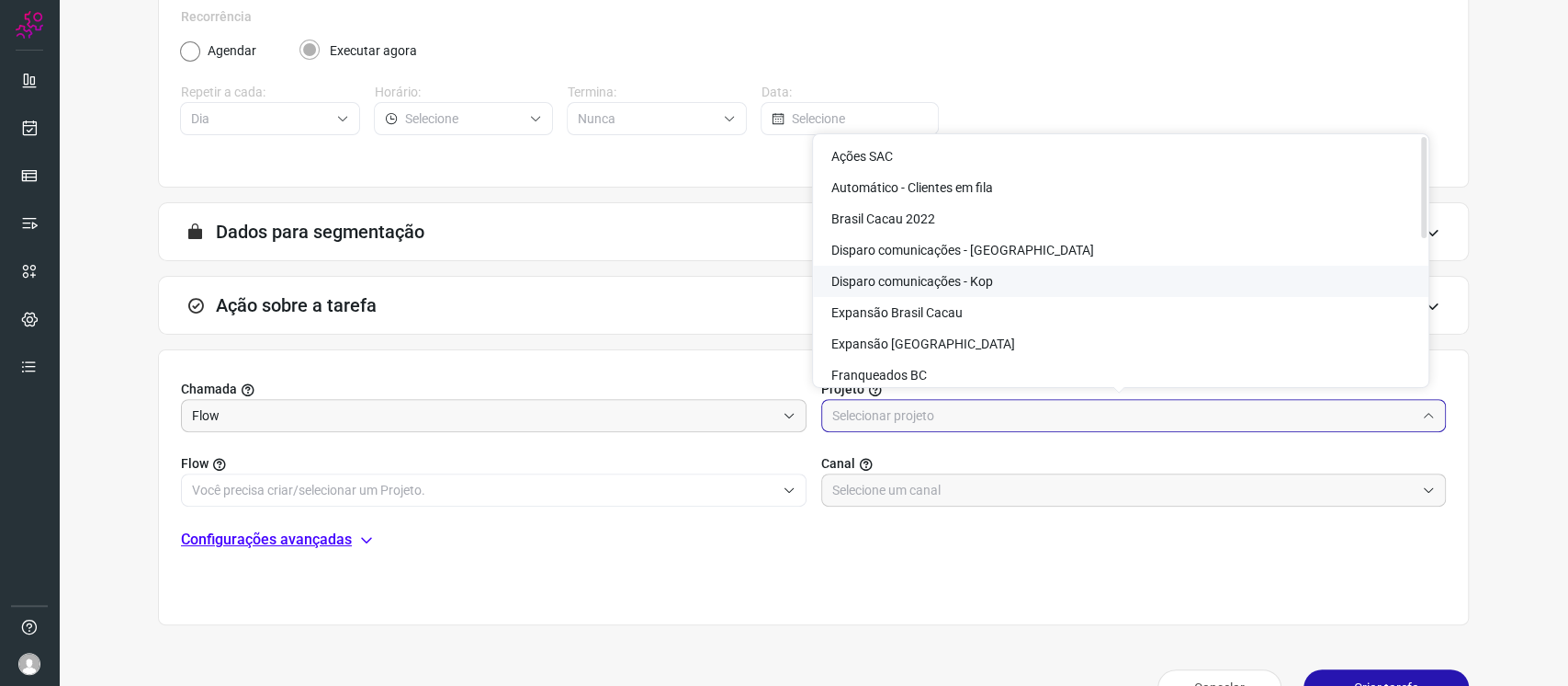
click at [1007, 278] on li "Disparo comunicações - Kop" at bounding box center [1120, 282] width 616 height 32
type input "Disparo comunicações - Kop"
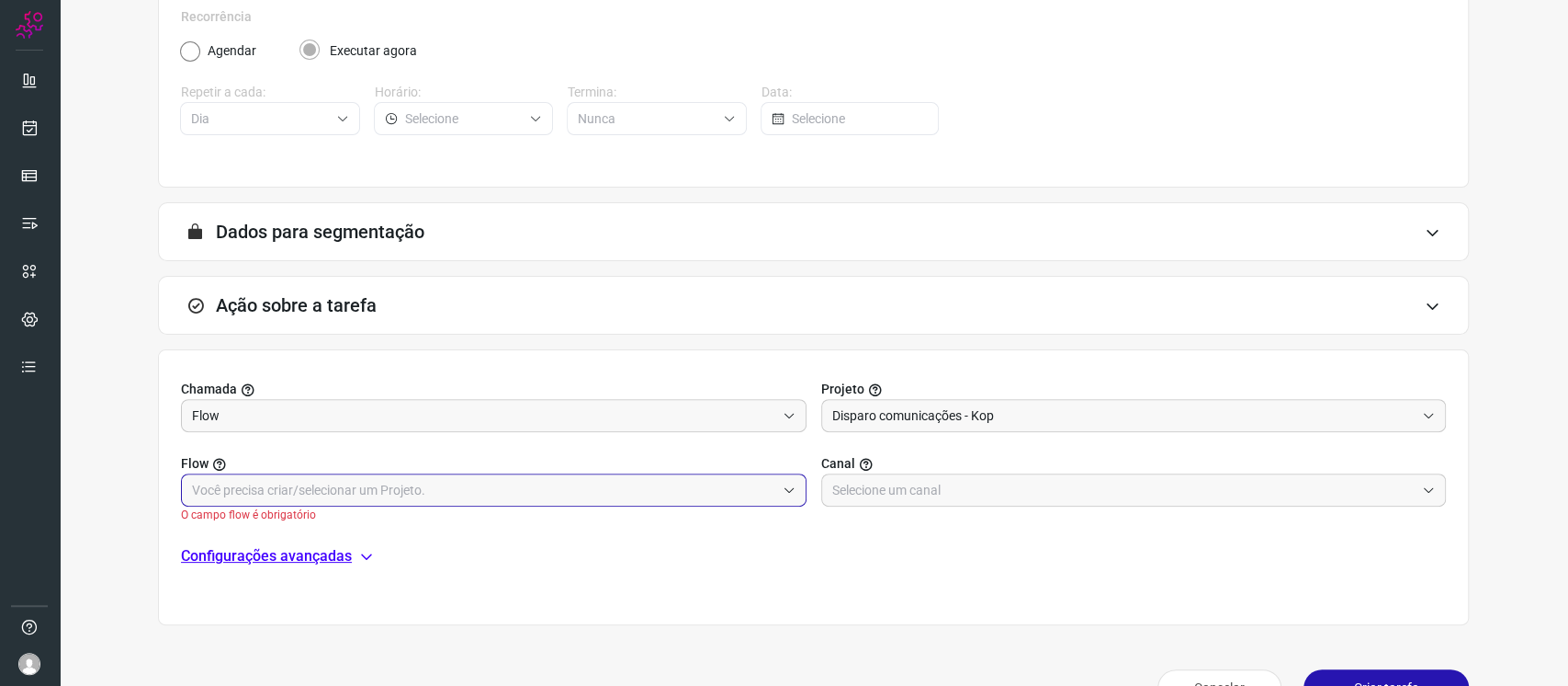
click at [559, 476] on input "text" at bounding box center [483, 490] width 583 height 32
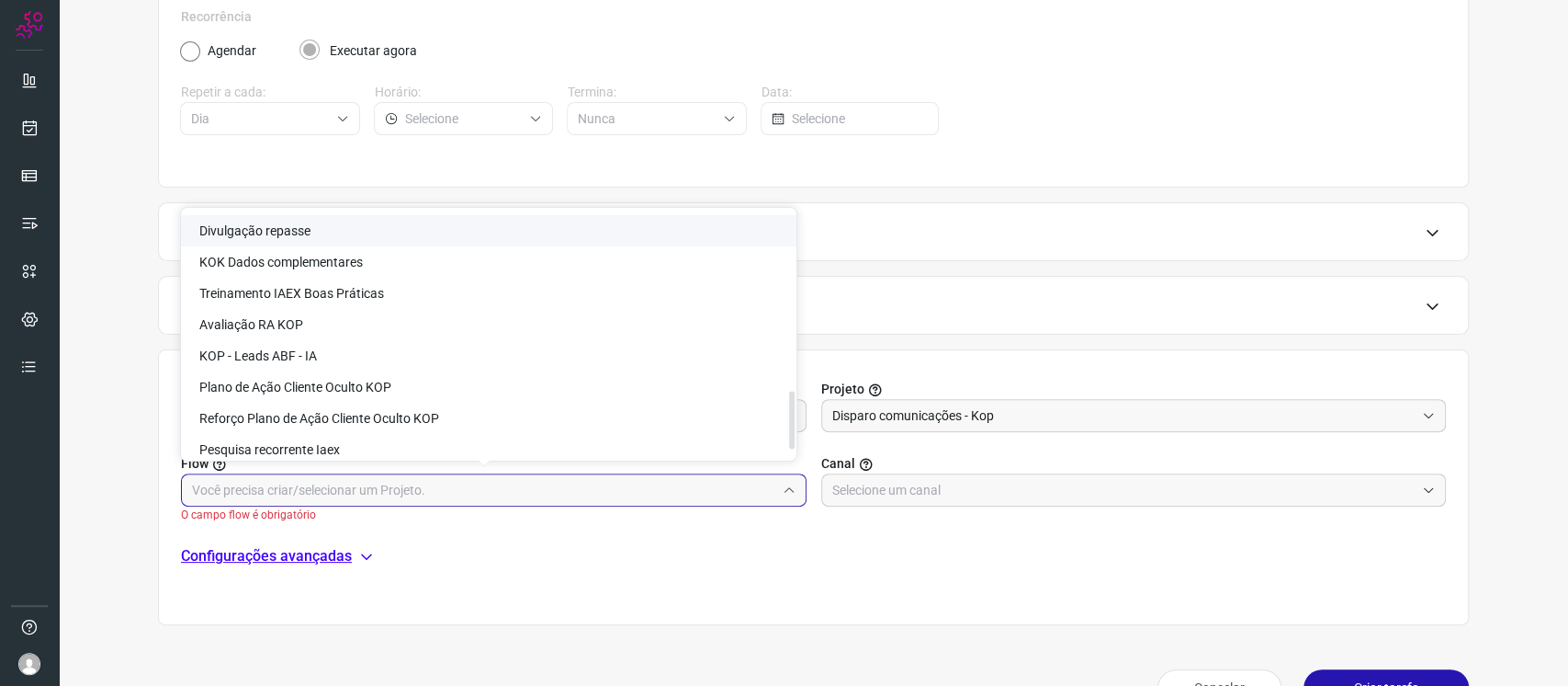
scroll to position [821, 0]
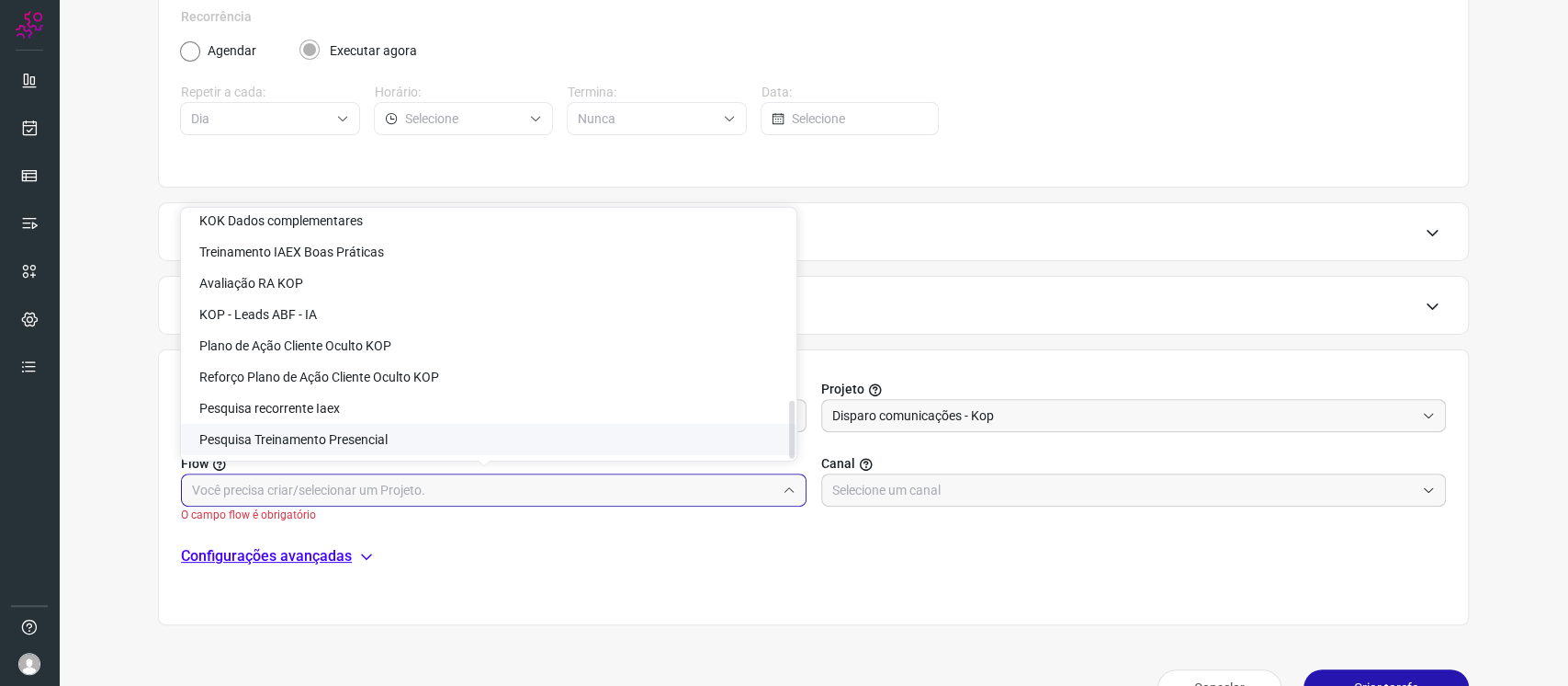
click at [546, 427] on li "Pesquisa Treinamento Presencial" at bounding box center [488, 440] width 616 height 32
type input "Pesquisa Treinamento Presencial"
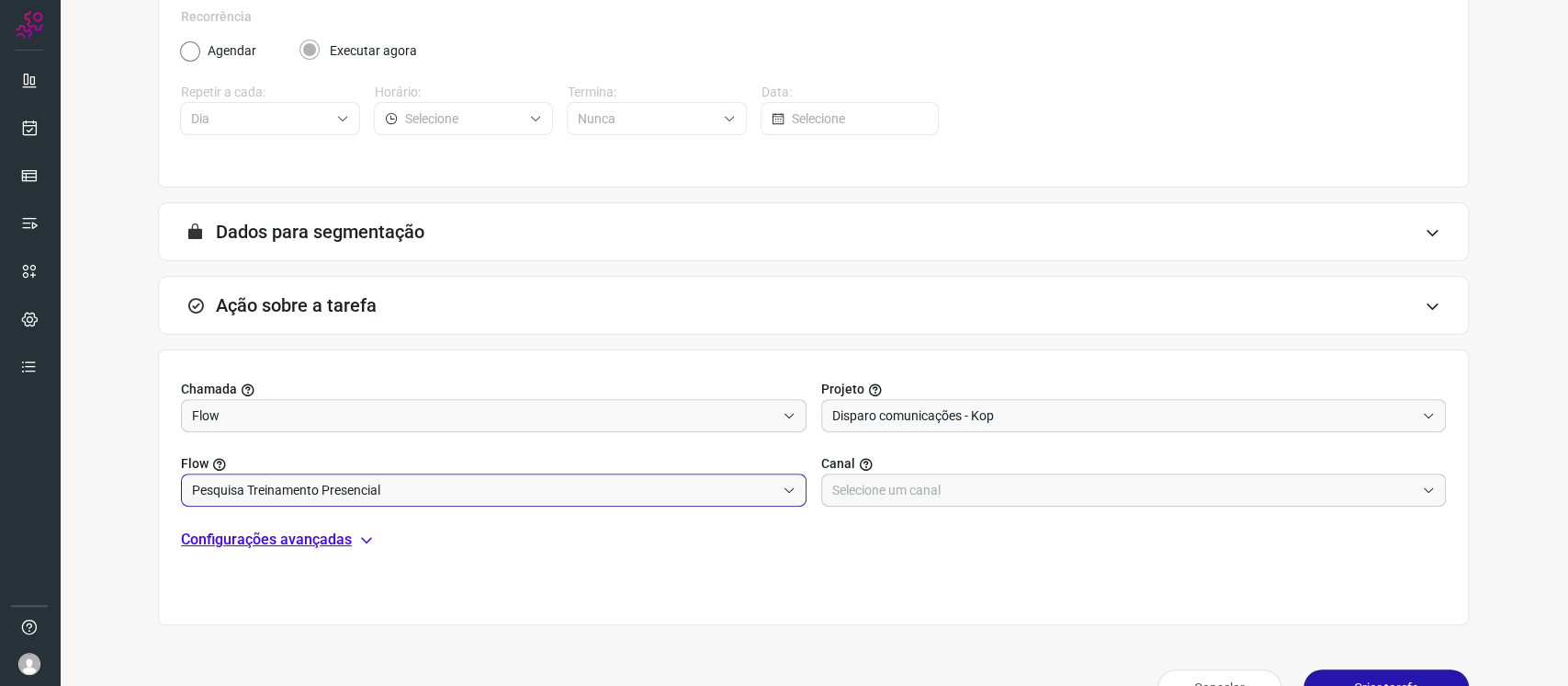
click at [957, 489] on input "text" at bounding box center [1123, 490] width 583 height 32
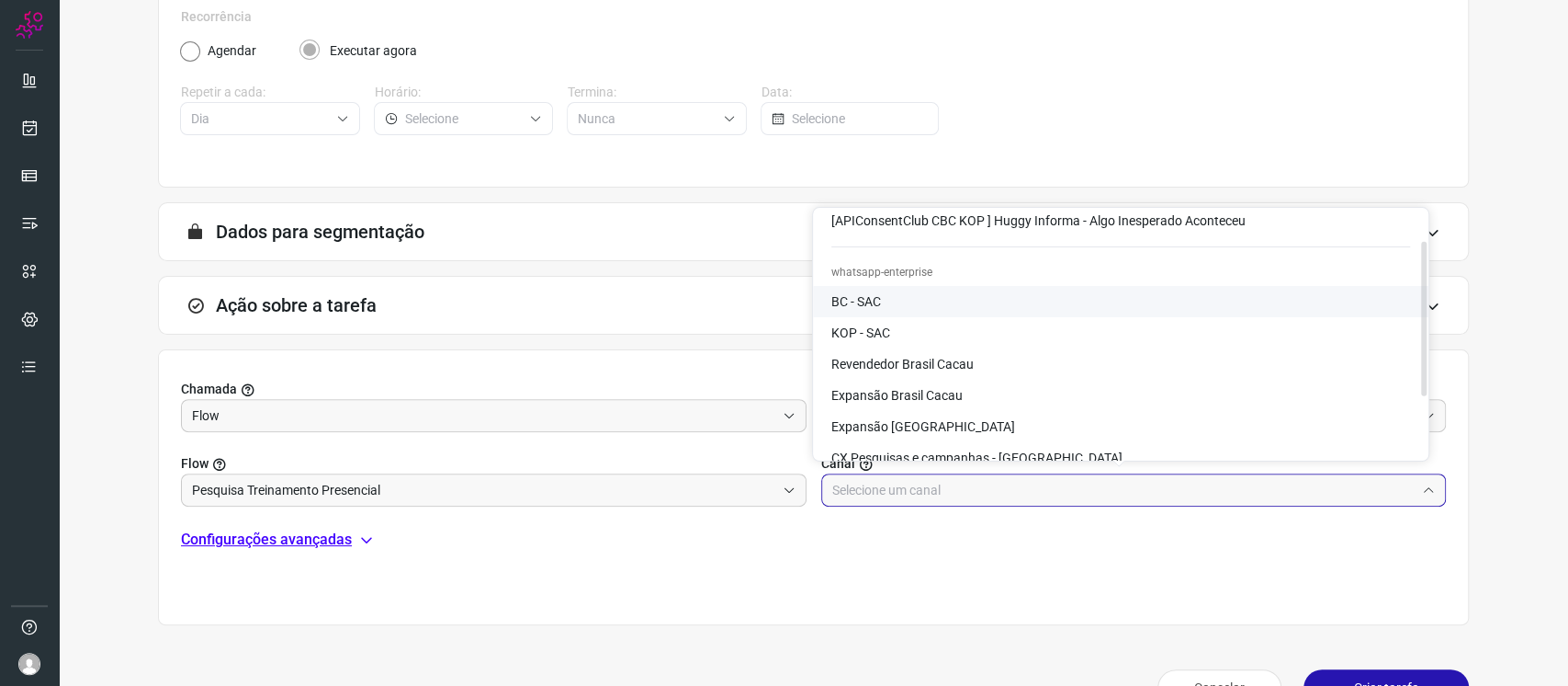
scroll to position [123, 0]
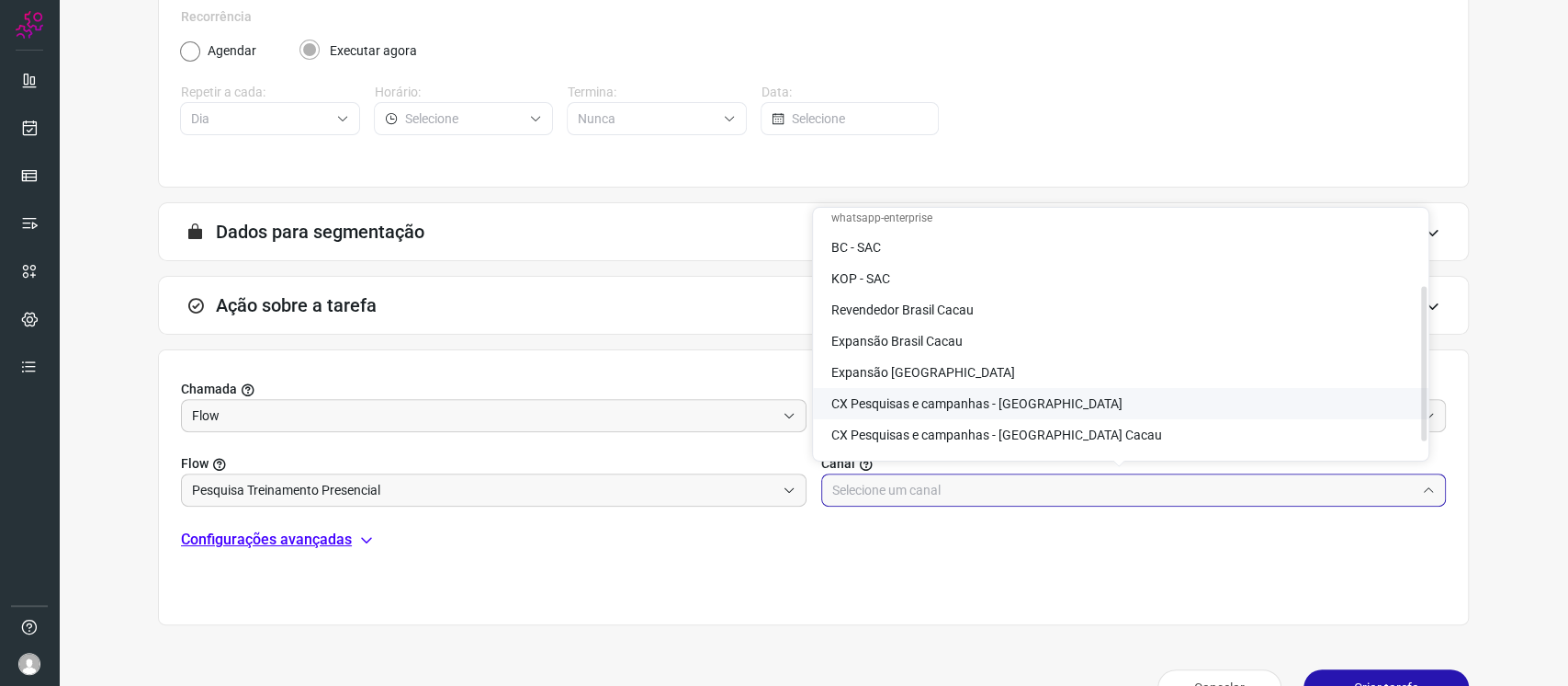
click at [1012, 408] on span "CX Pesquisas e campanhas - [GEOGRAPHIC_DATA]" at bounding box center [976, 403] width 291 height 15
type input "CX Pesquisas e campanhas - [GEOGRAPHIC_DATA]"
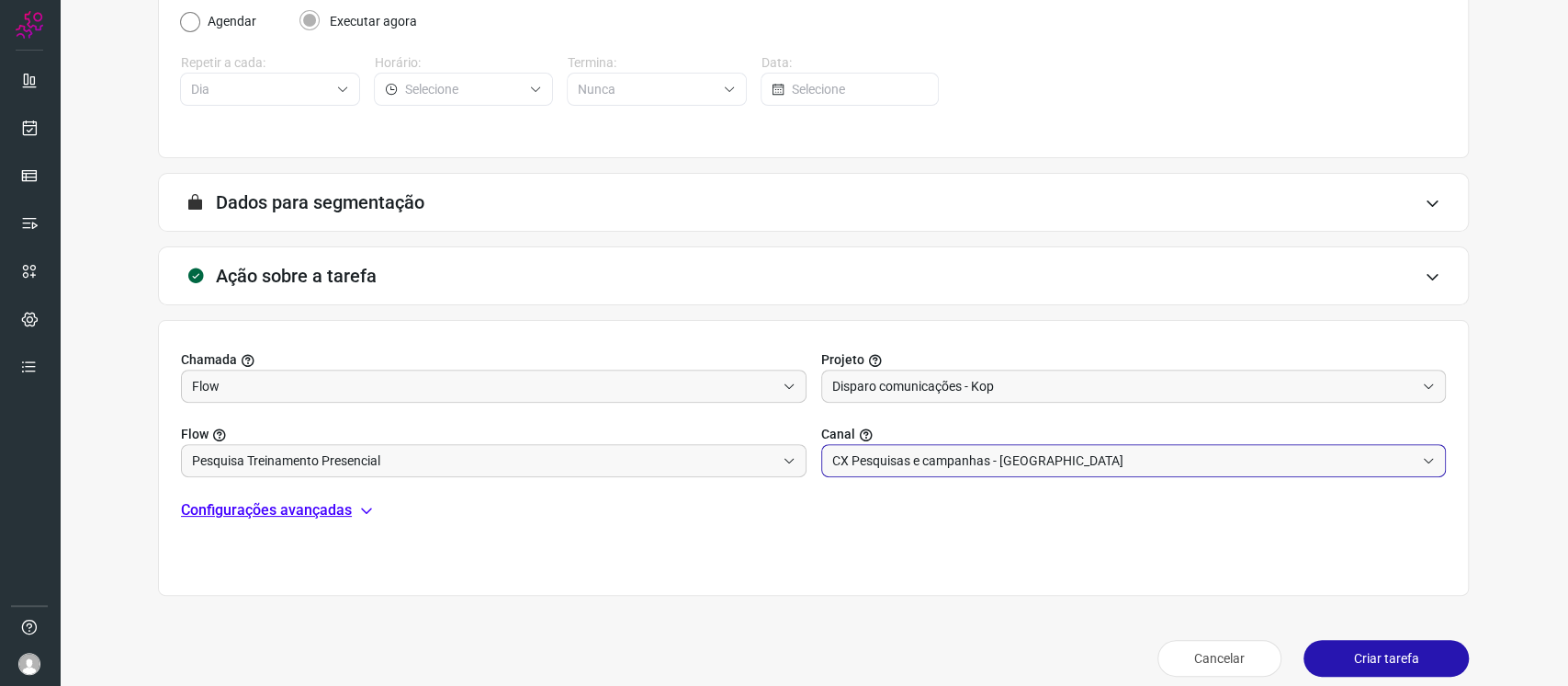
scroll to position [335, 0]
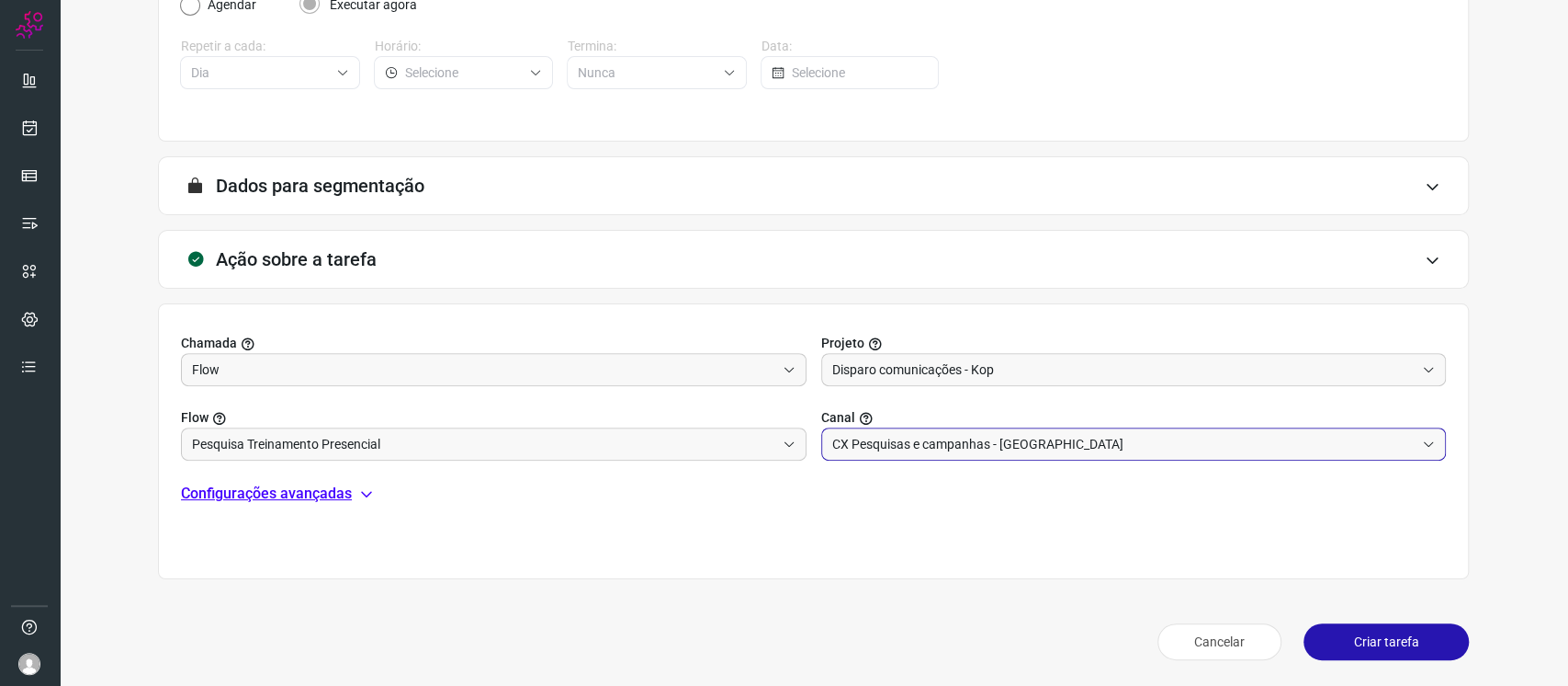
click at [1382, 631] on button "Criar tarefa" at bounding box center [1385, 641] width 165 height 37
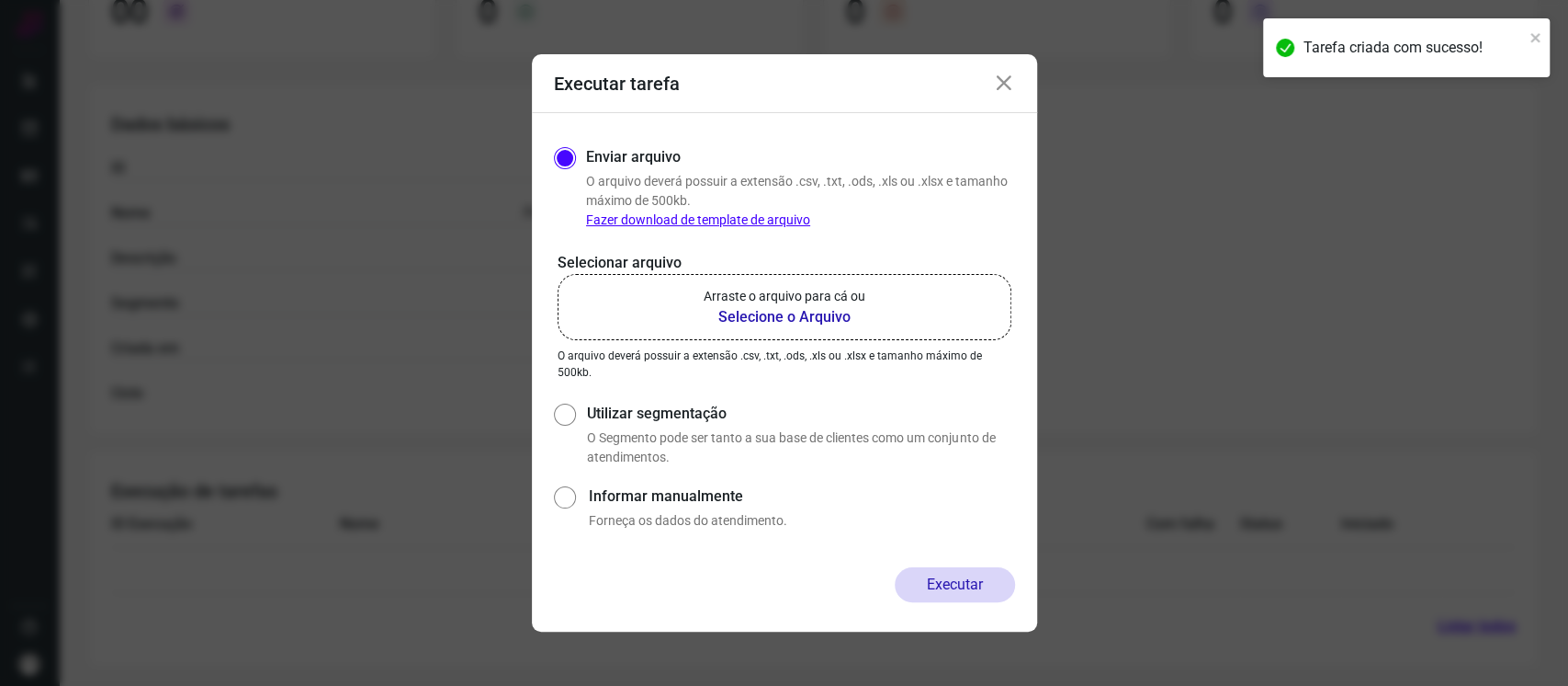
scroll to position [262, 0]
click at [830, 342] on div "Selecionar arquivo Arraste o arquivo para cá ou Selecione o Arquivo Arraste o a…" at bounding box center [784, 316] width 461 height 129
click at [823, 312] on b "Selecione o Arquivo" at bounding box center [784, 317] width 162 height 22
click at [0, 0] on input "Arraste o arquivo para cá ou Selecione o Arquivo" at bounding box center [0, 0] width 0 height 0
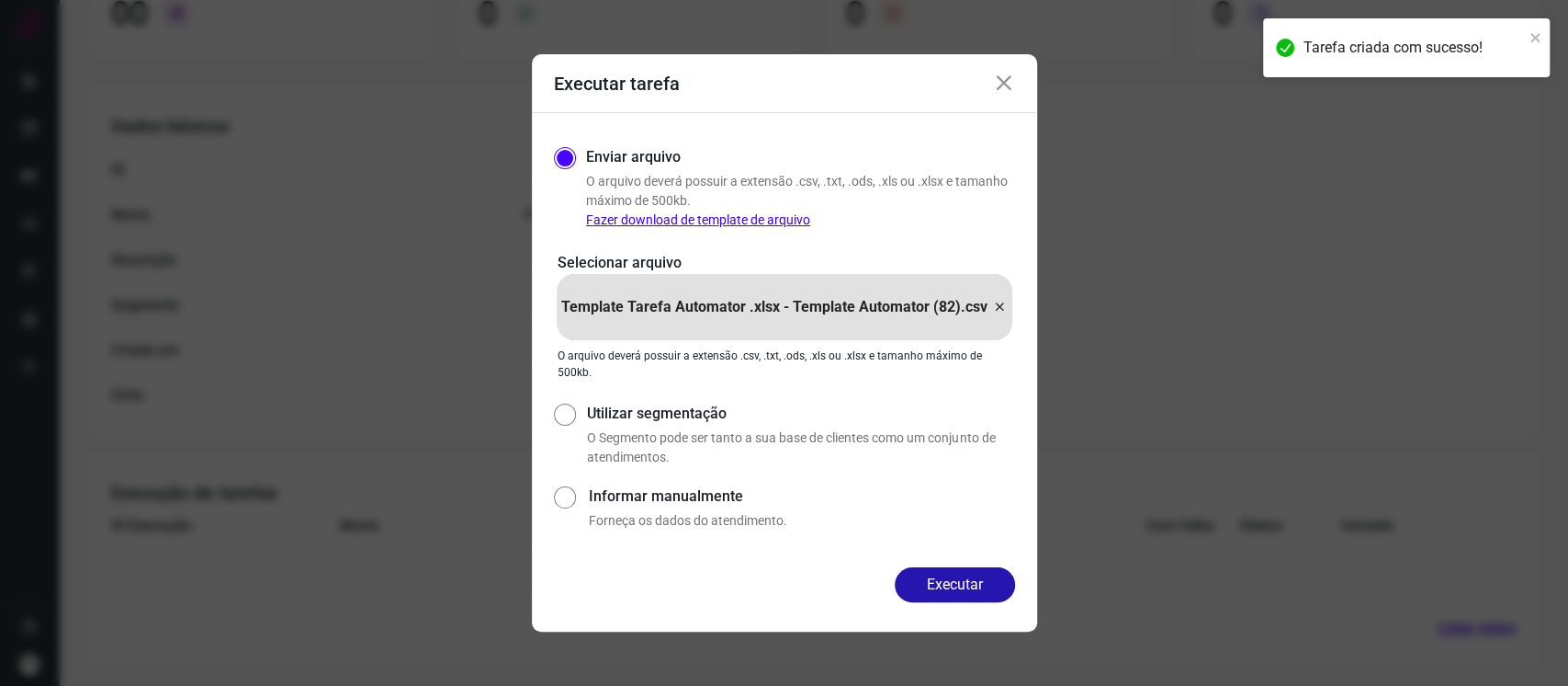
click at [947, 591] on button "Executar" at bounding box center [954, 584] width 121 height 35
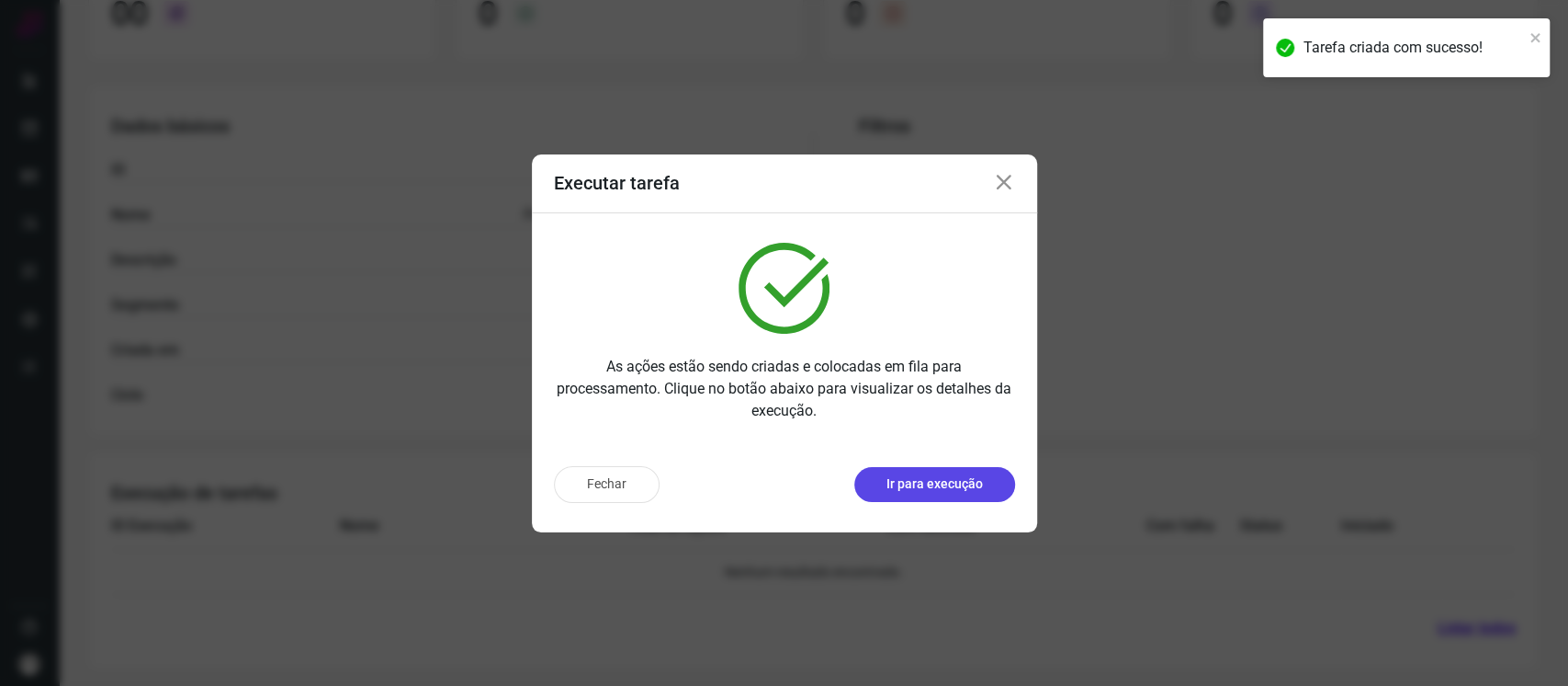
click at [945, 474] on p "Ir para execução" at bounding box center [935, 484] width 97 height 20
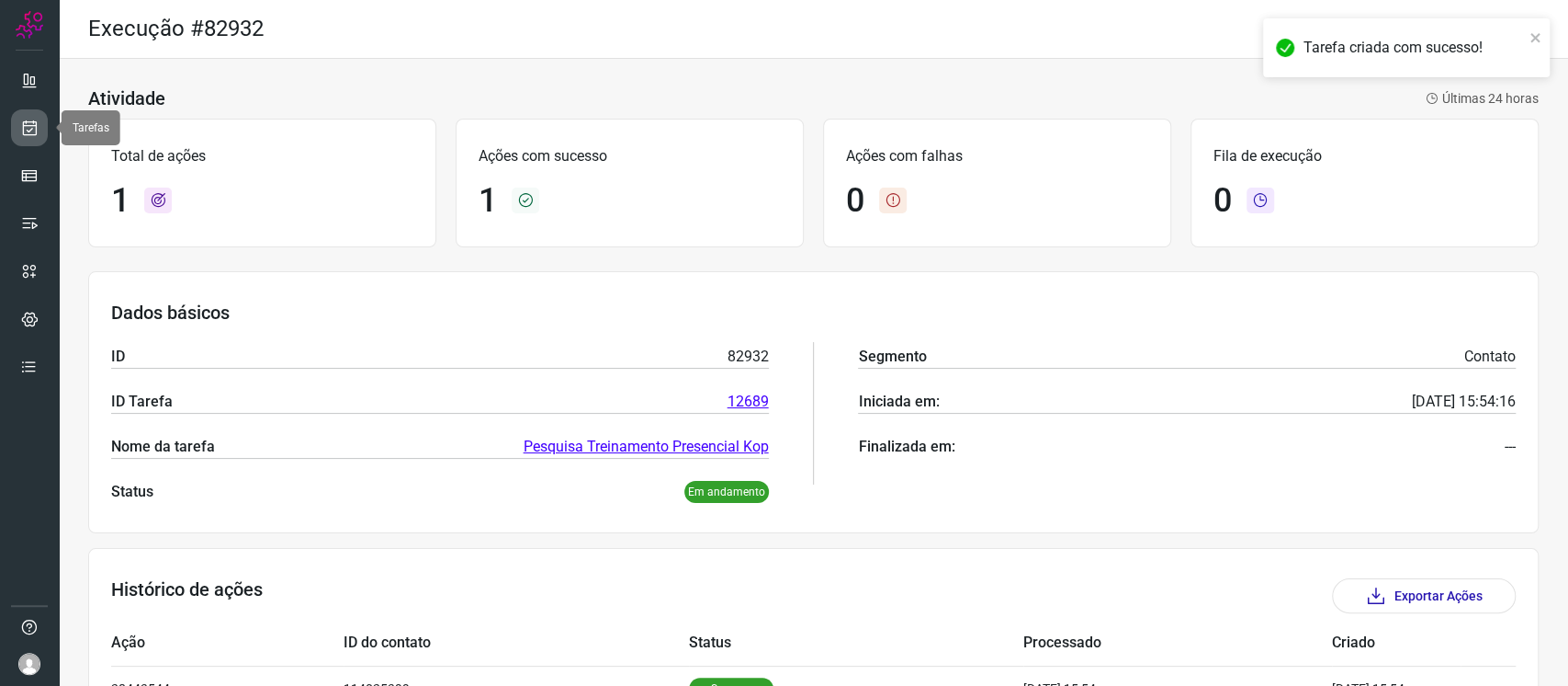
click at [36, 134] on icon at bounding box center [30, 128] width 20 height 19
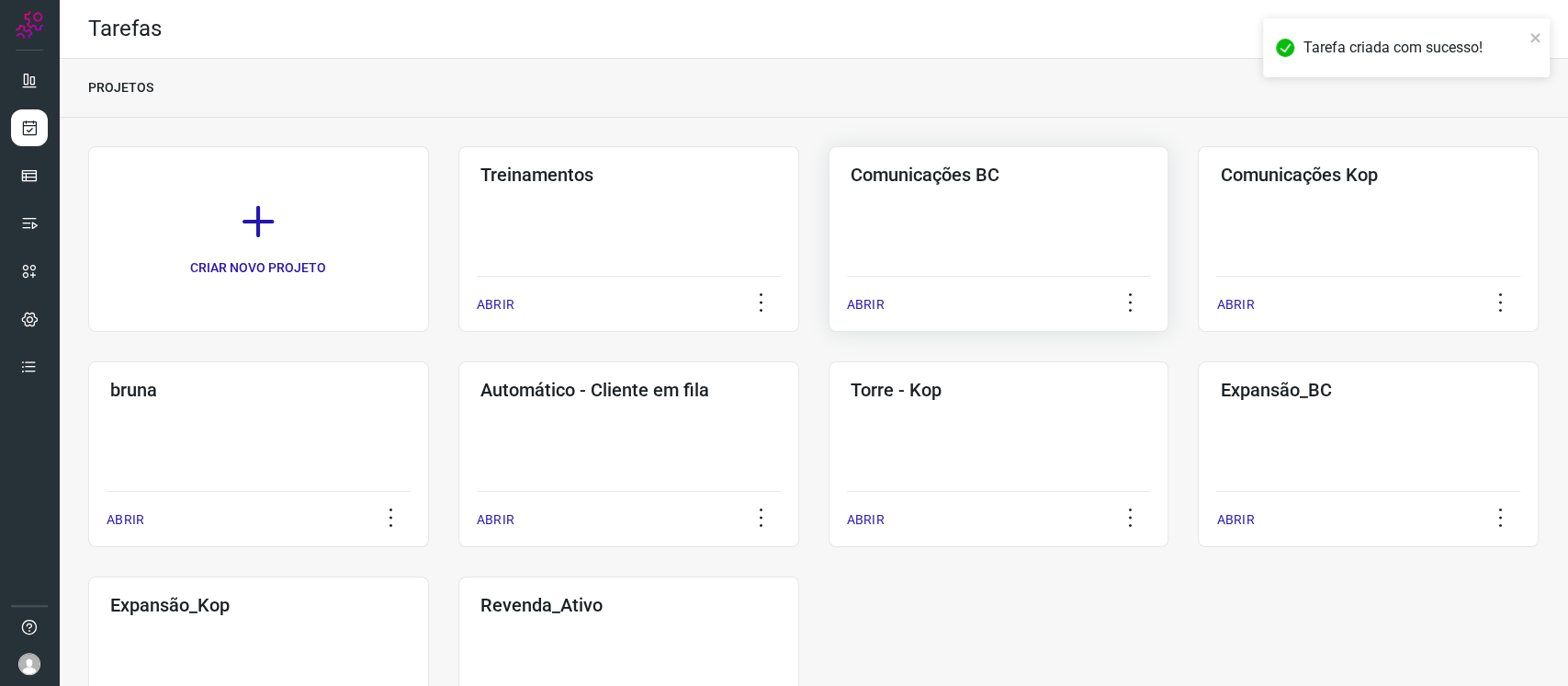
click at [1197, 216] on div "Comunicações BC ABRIR" at bounding box center [1367, 239] width 341 height 186
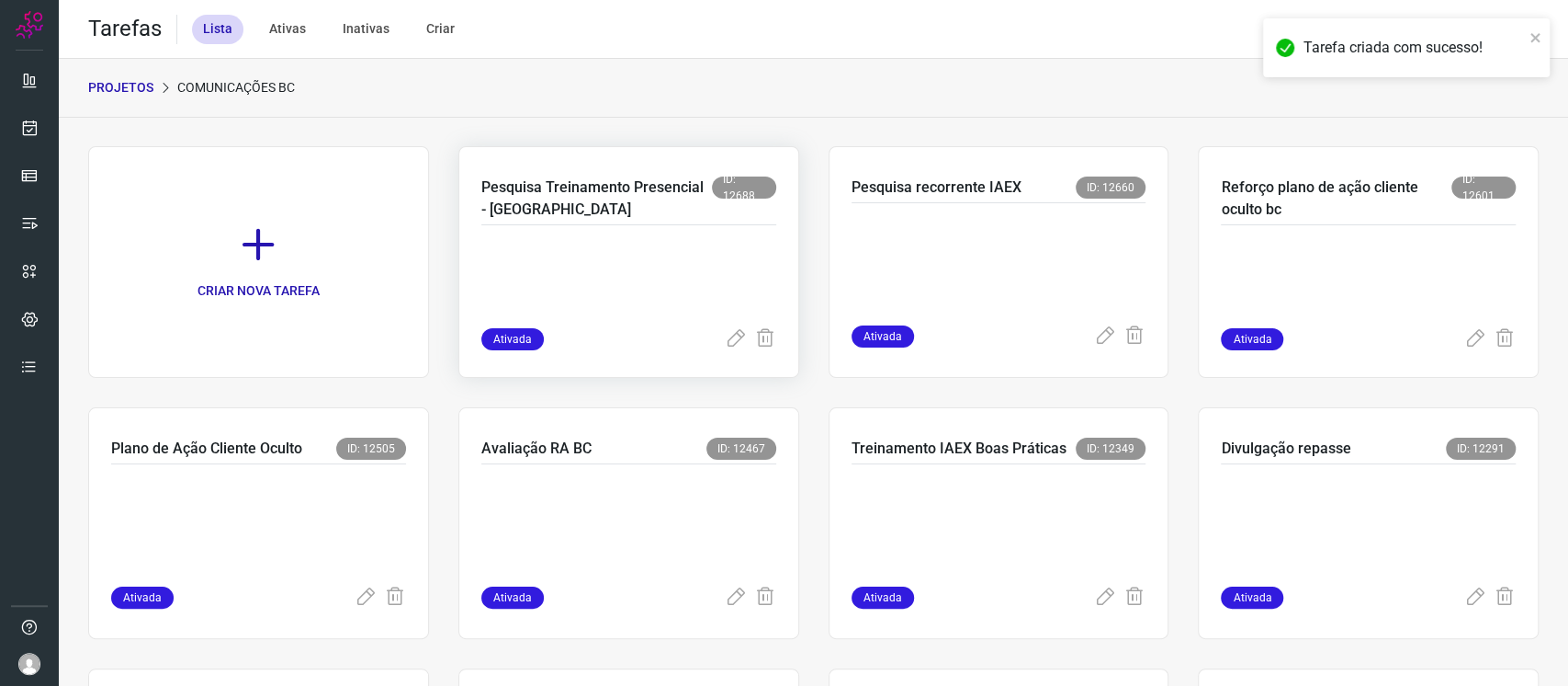
click at [619, 283] on p at bounding box center [619, 282] width 276 height 92
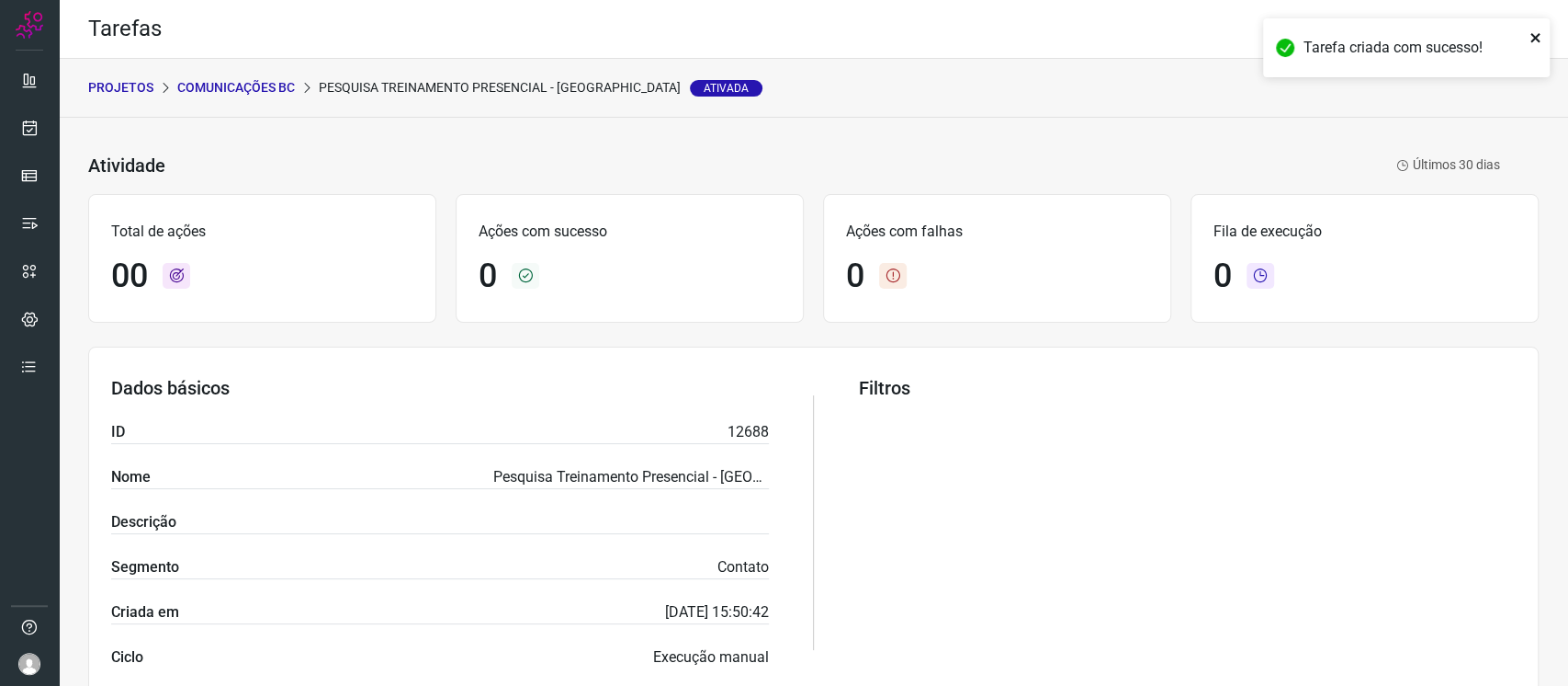
click at [1535, 40] on icon "close" at bounding box center [1534, 37] width 9 height 9
click at [1499, 31] on div "Tarefa criada com sucesso!" at bounding box center [1406, 55] width 293 height 81
click at [1504, 32] on icon at bounding box center [1519, 29] width 39 height 39
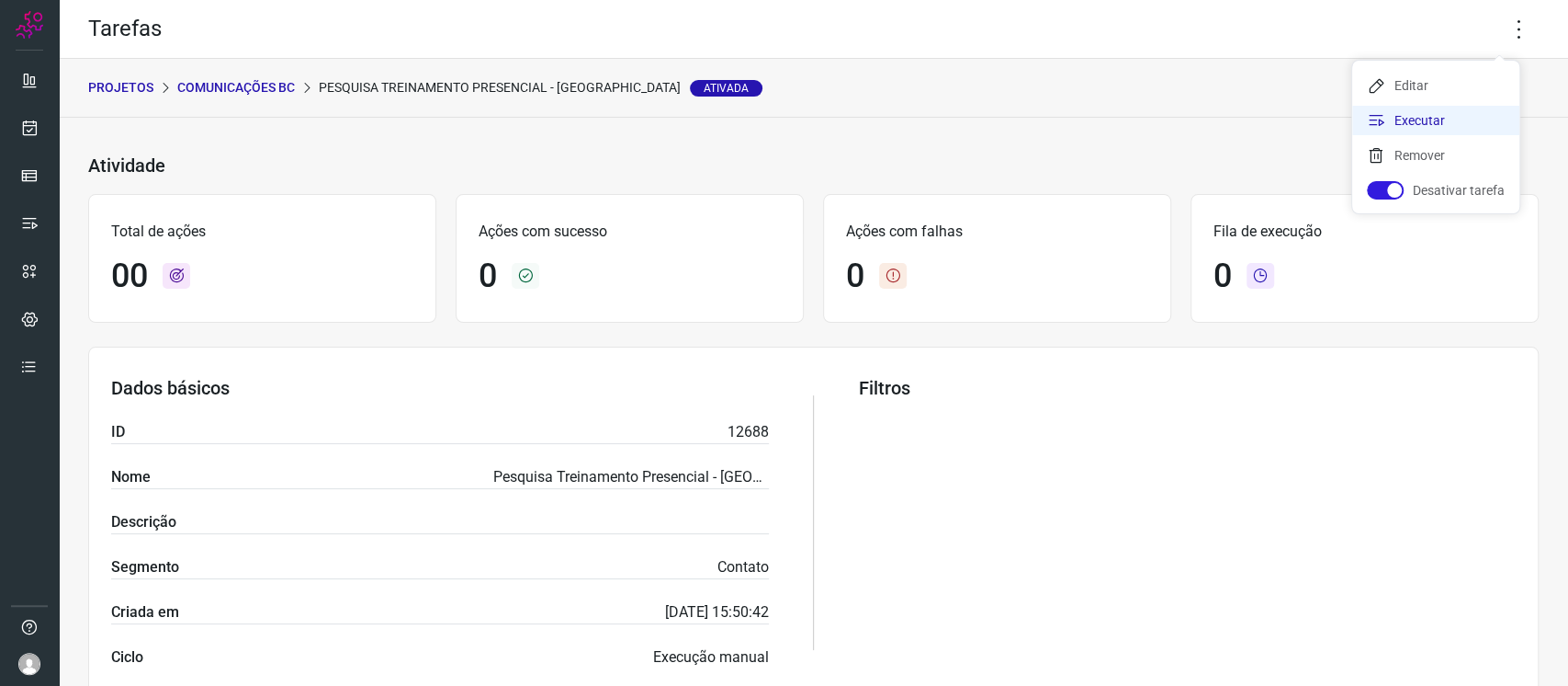
click at [1460, 120] on li "Executar" at bounding box center [1435, 121] width 167 height 30
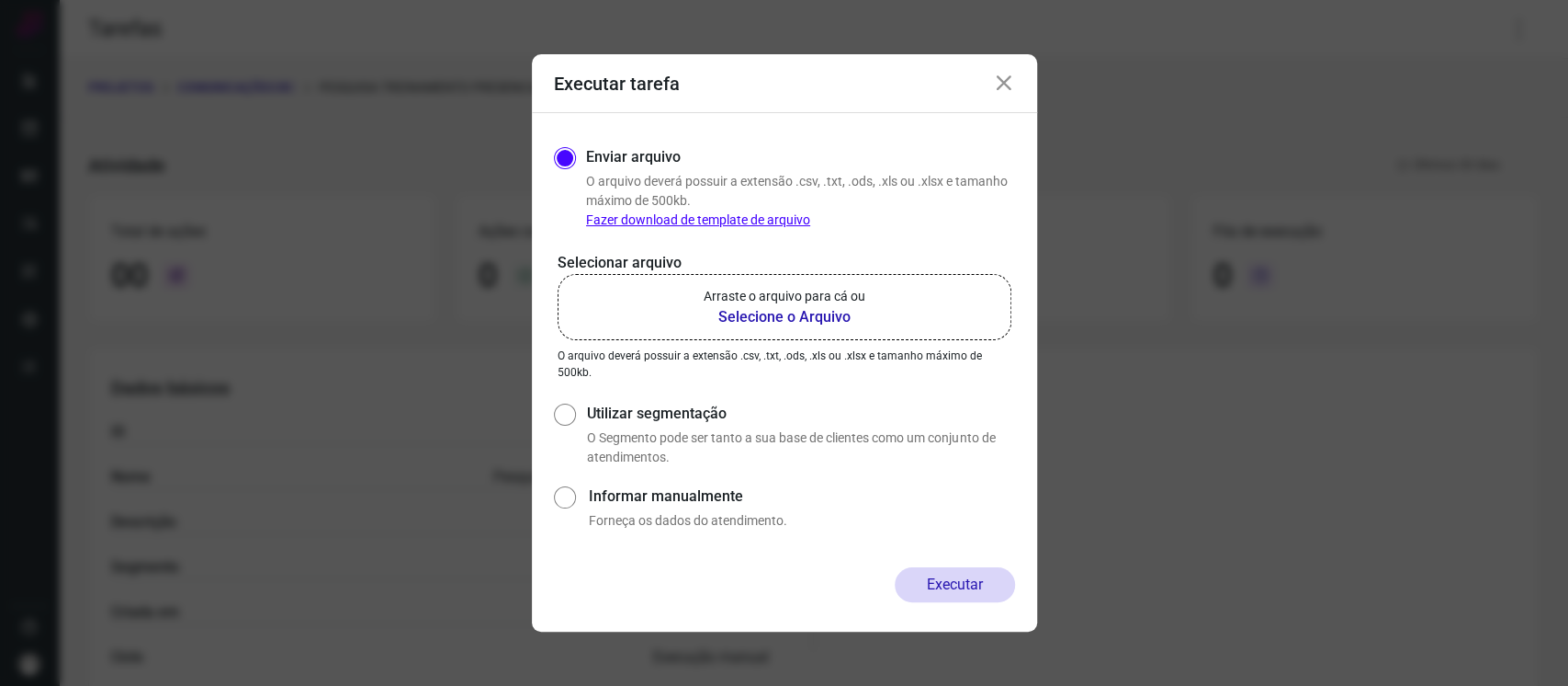
click at [823, 312] on b "Selecione o Arquivo" at bounding box center [784, 317] width 162 height 22
click at [0, 0] on input "Arraste o arquivo para cá ou Selecione o Arquivo" at bounding box center [0, 0] width 0 height 0
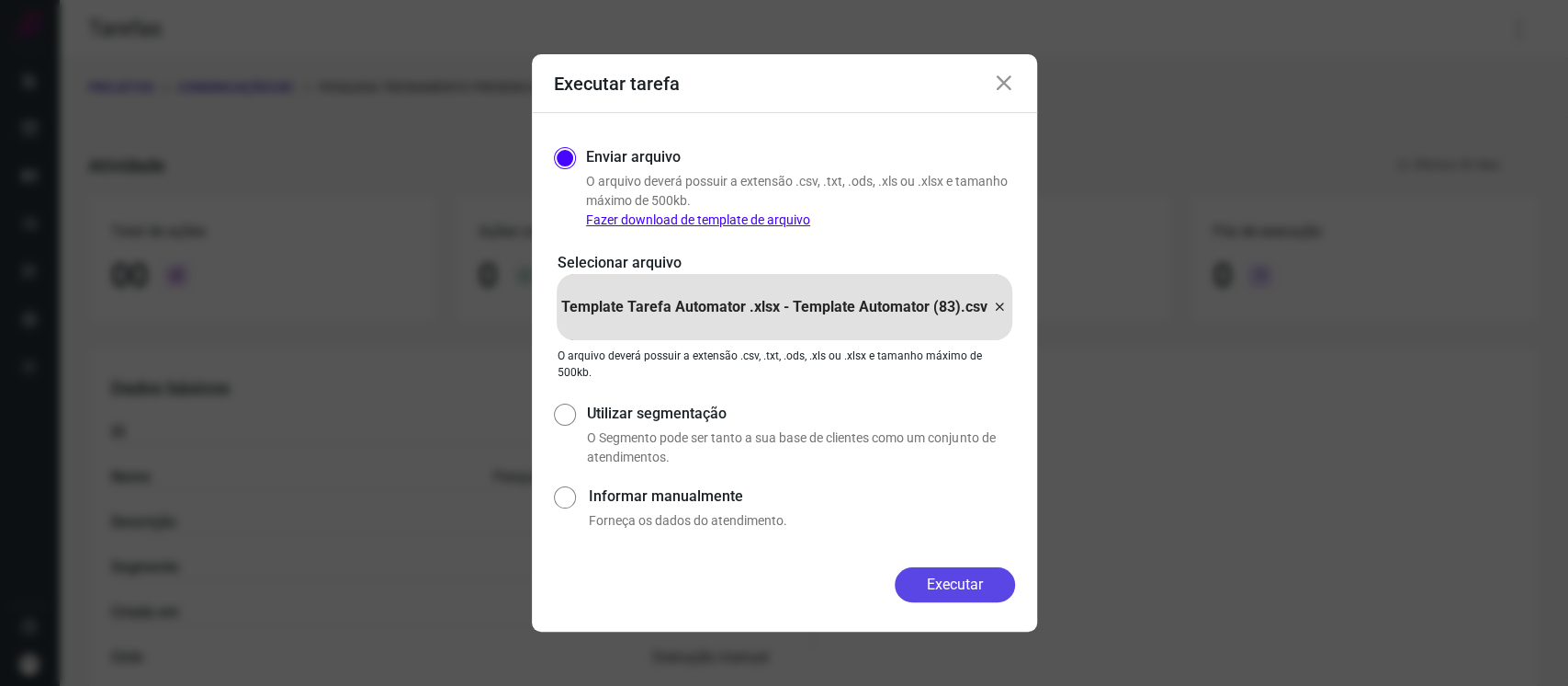
click at [934, 585] on button "Executar" at bounding box center [954, 584] width 121 height 35
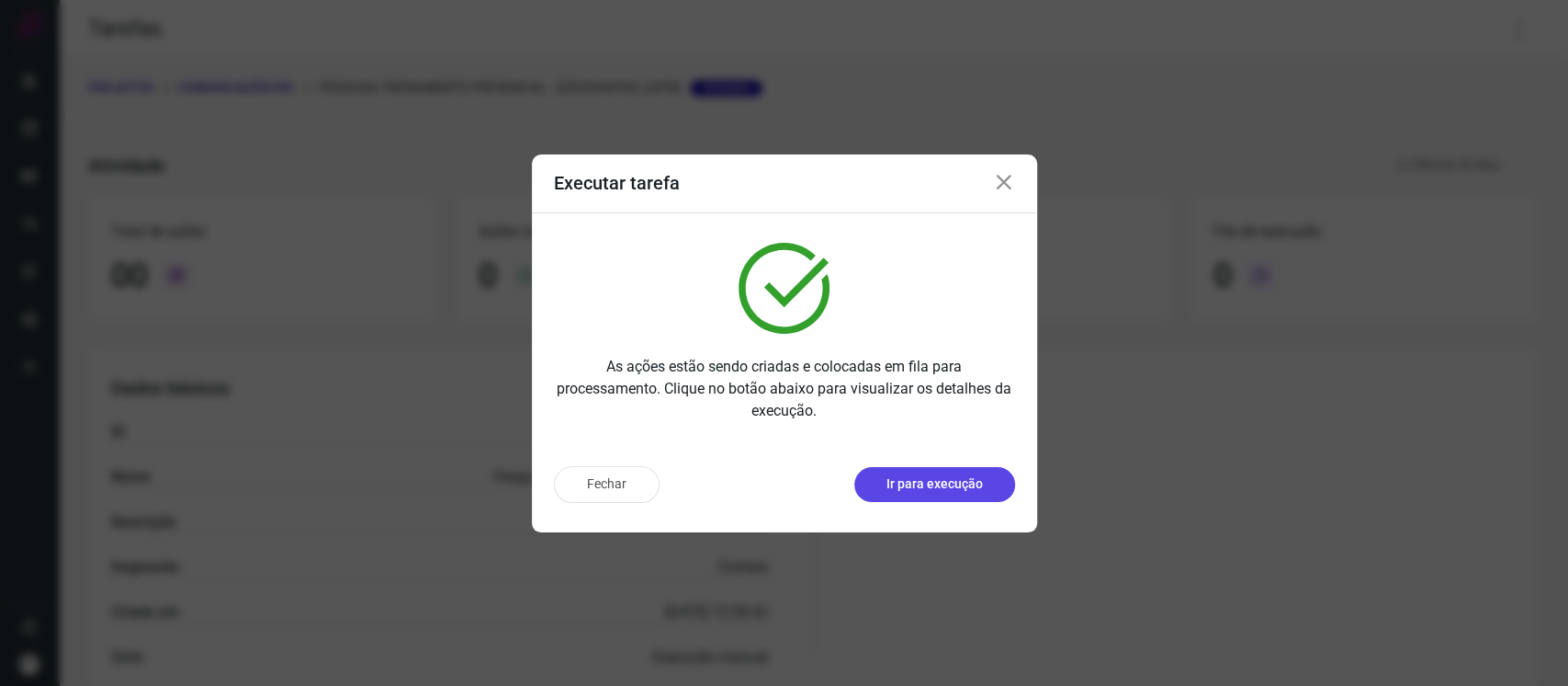
click at [937, 497] on button "Ir para execução" at bounding box center [935, 483] width 161 height 35
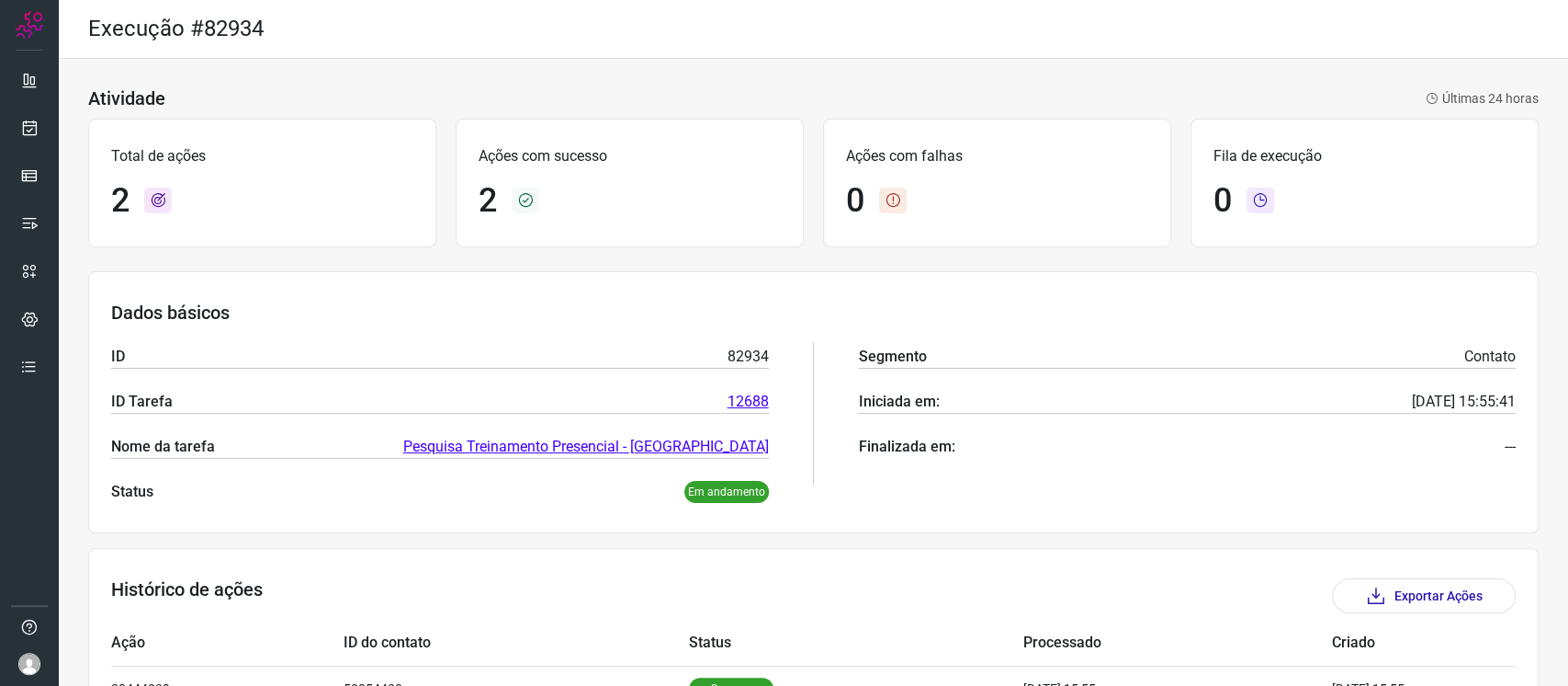
drag, startPoint x: 745, startPoint y: 321, endPoint x: 883, endPoint y: 306, distance: 138.8
click at [744, 321] on h3 "Dados básicos" at bounding box center [812, 312] width 1404 height 22
click at [588, 452] on link "Pesquisa Treinamento Presencial - [GEOGRAPHIC_DATA]" at bounding box center [586, 447] width 366 height 22
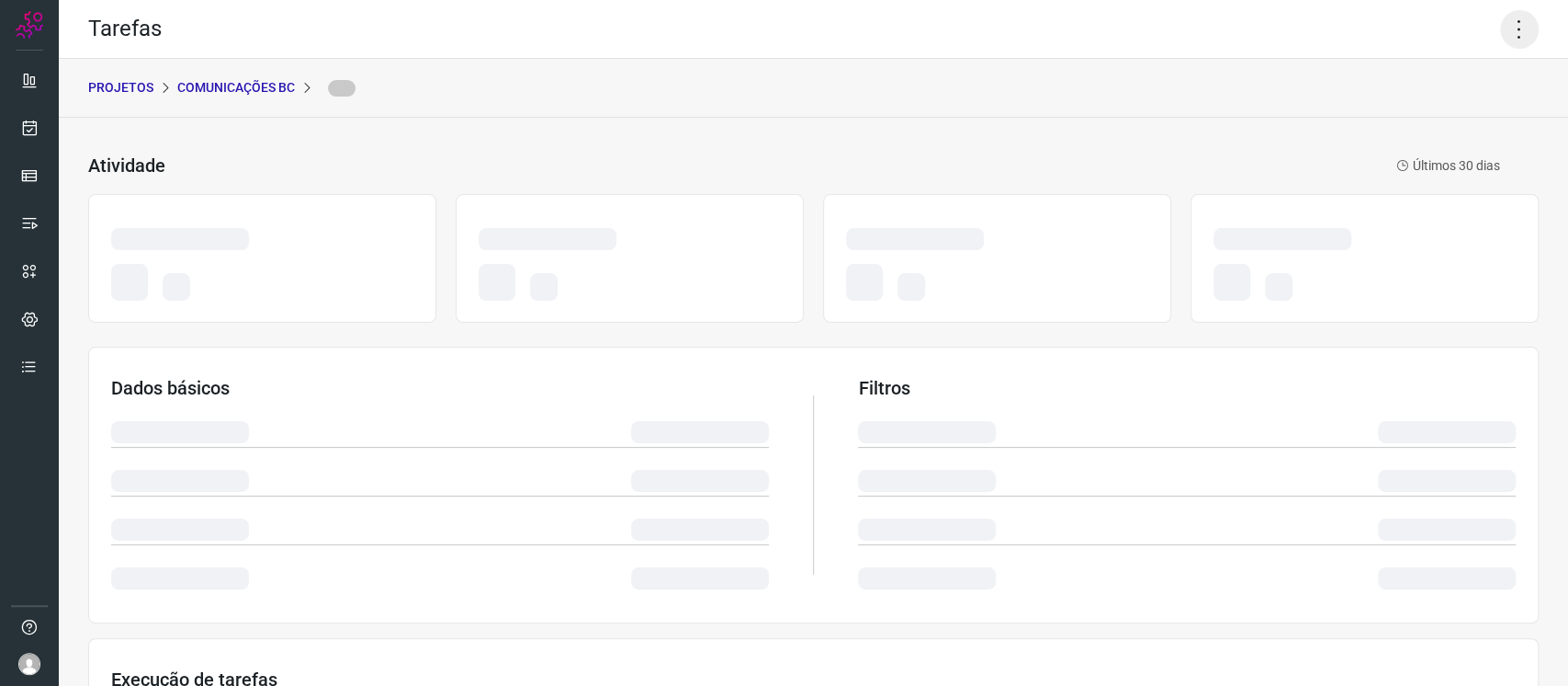
click at [1500, 33] on icon at bounding box center [1519, 29] width 39 height 39
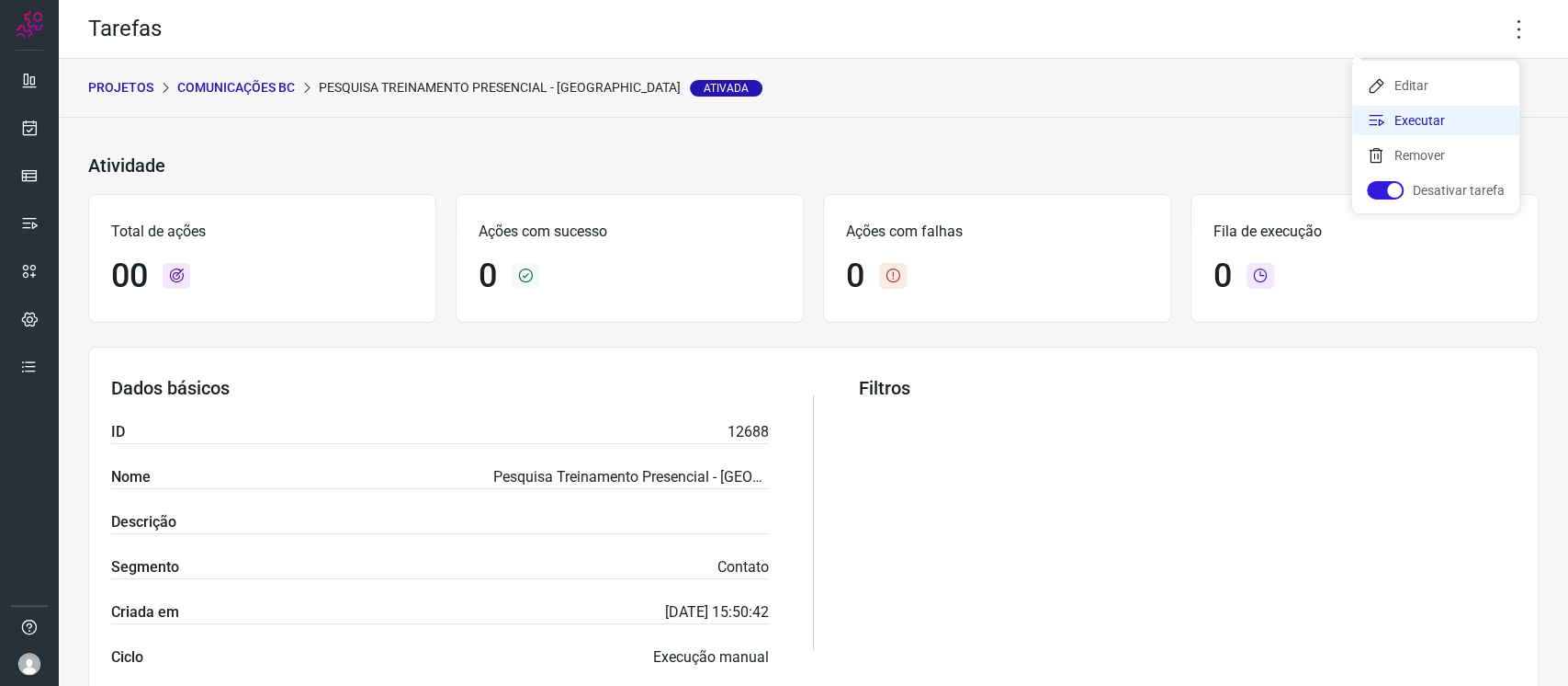
click at [1402, 120] on li "Executar" at bounding box center [1435, 121] width 167 height 30
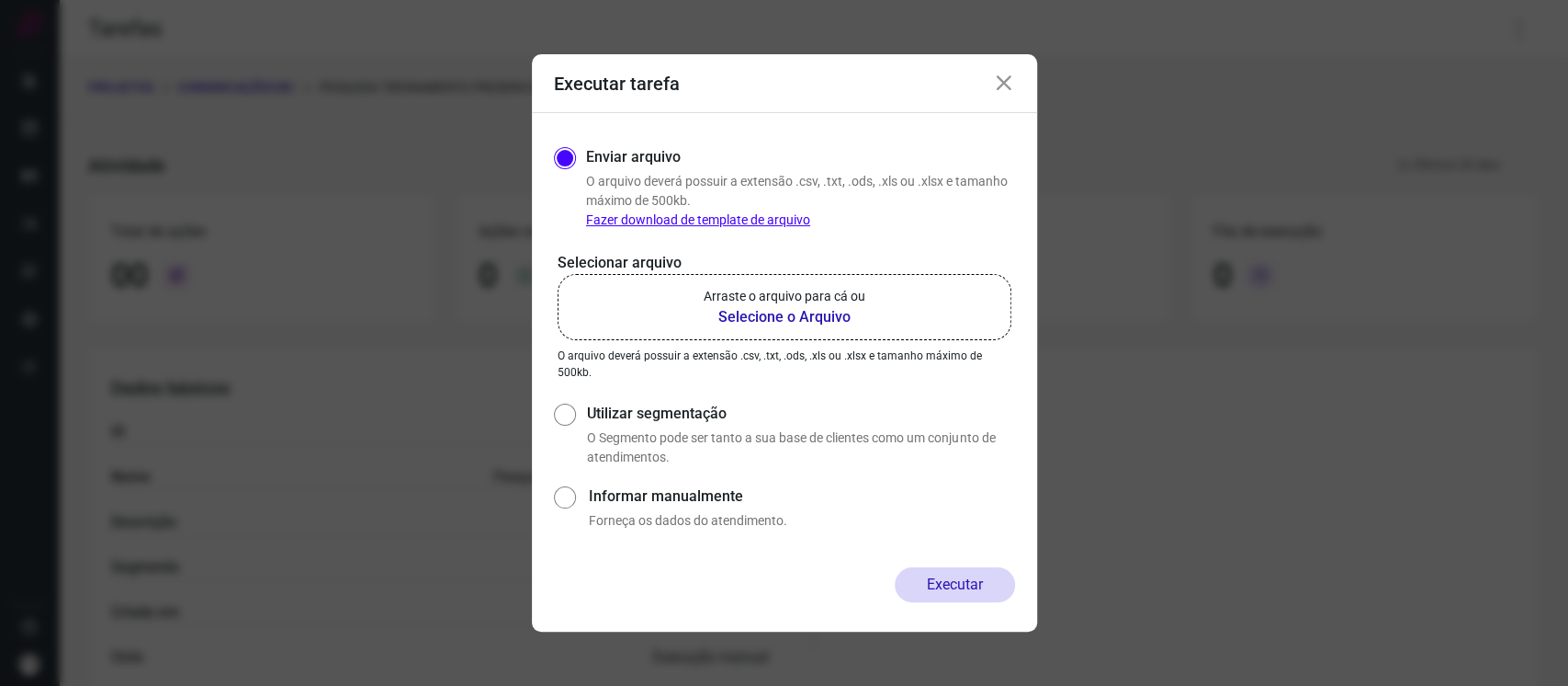
click at [868, 305] on label "Arraste o arquivo para cá ou Selecione o Arquivo" at bounding box center [784, 306] width 454 height 66
click at [0, 0] on input "Arraste o arquivo para cá ou Selecione o Arquivo" at bounding box center [0, 0] width 0 height 0
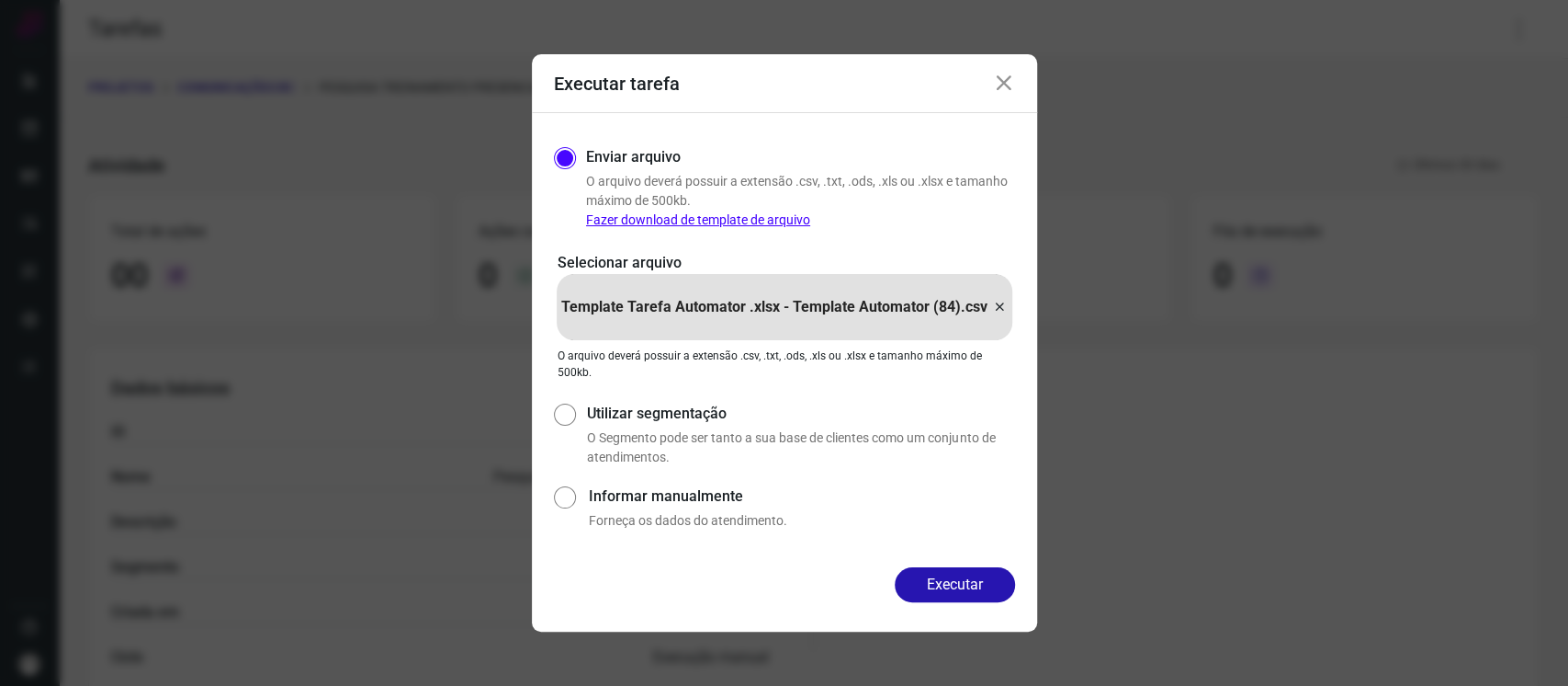
click at [969, 618] on div "Executar" at bounding box center [784, 599] width 505 height 64
click at [957, 584] on button "Executar" at bounding box center [954, 584] width 121 height 35
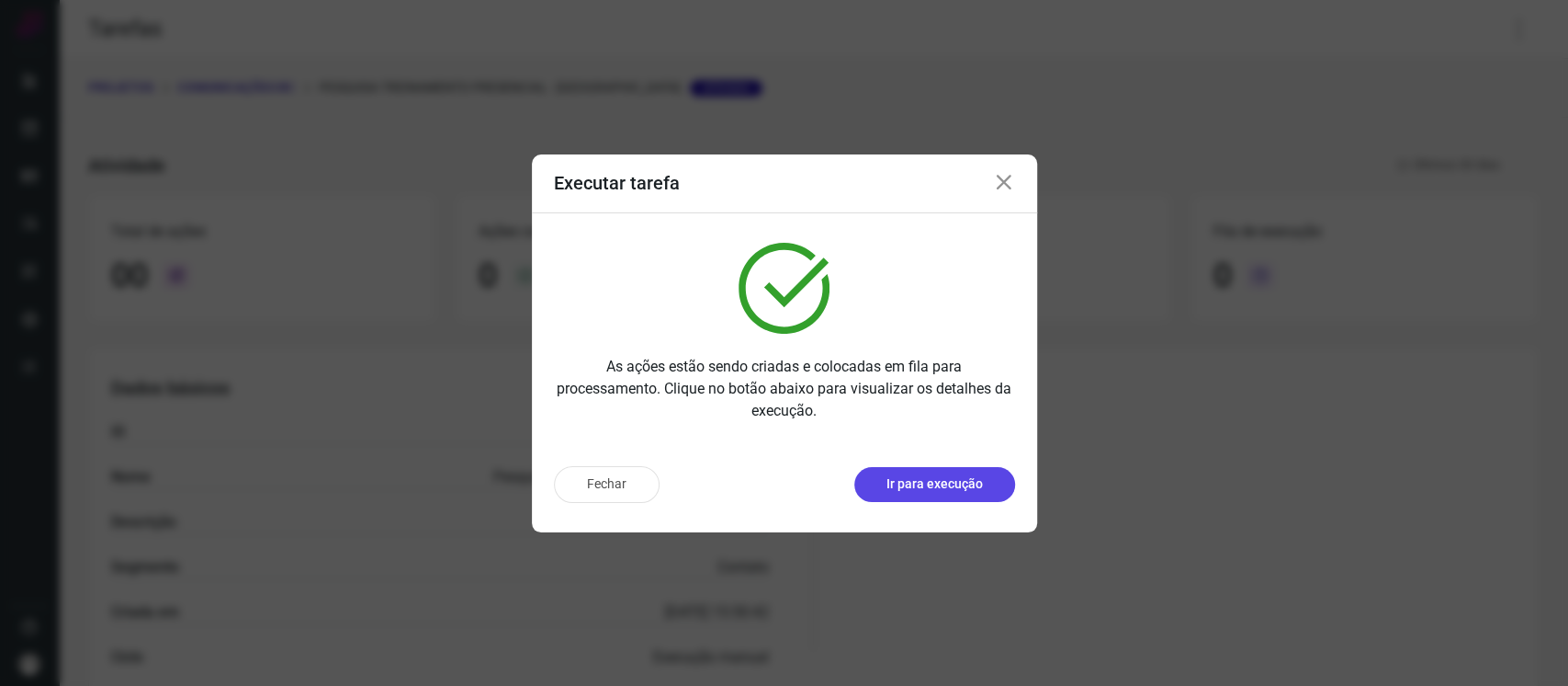
click at [950, 490] on p "Ir para execução" at bounding box center [935, 484] width 97 height 20
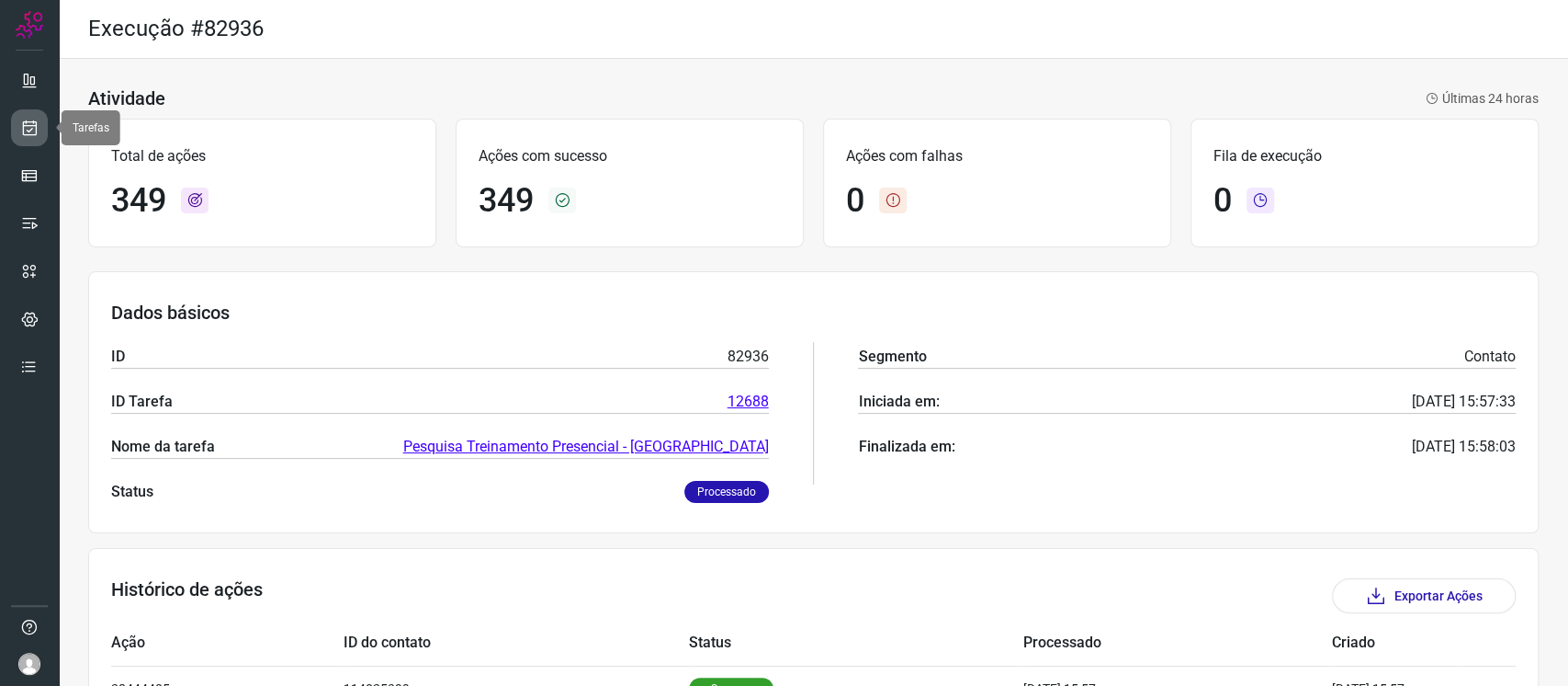
click at [24, 123] on icon at bounding box center [30, 128] width 20 height 19
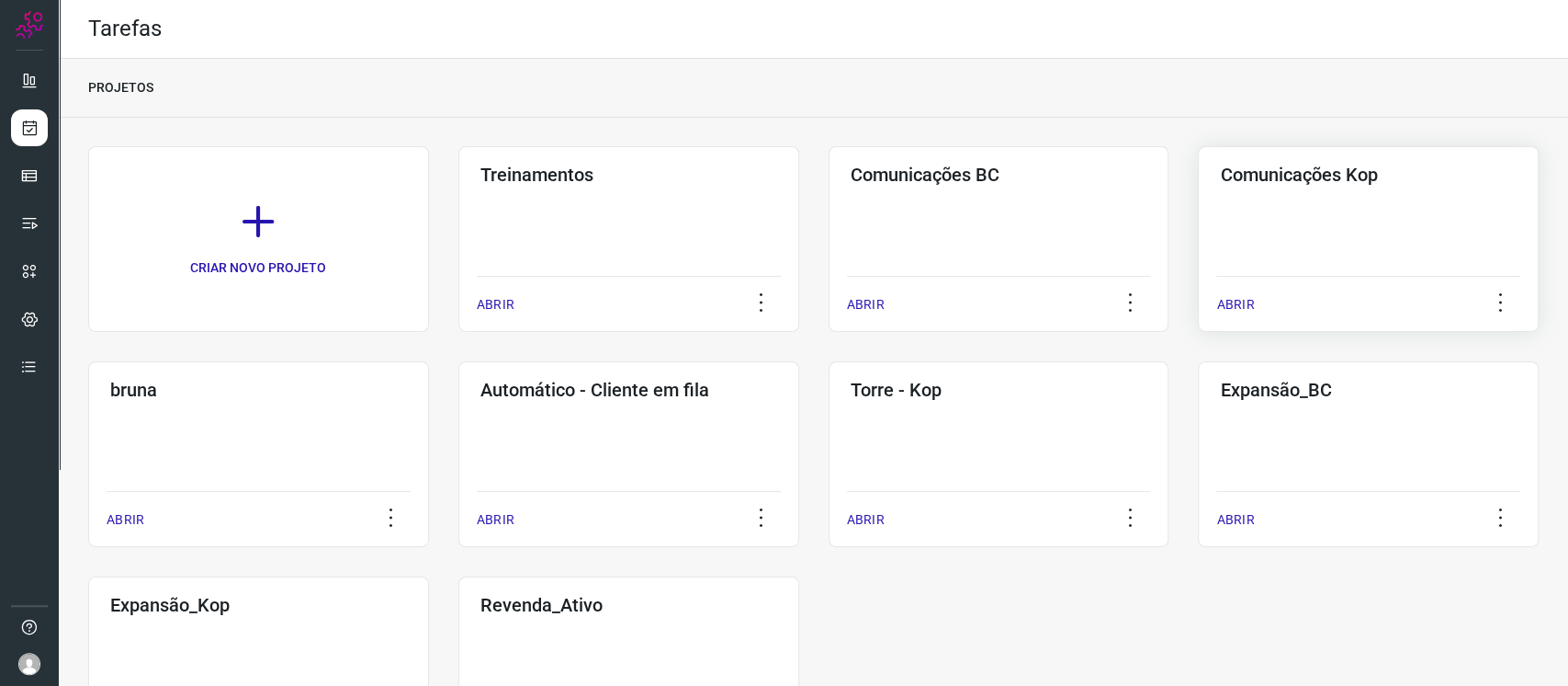
click at [429, 361] on div "Comunicações Kop ABRIR" at bounding box center [258, 454] width 341 height 186
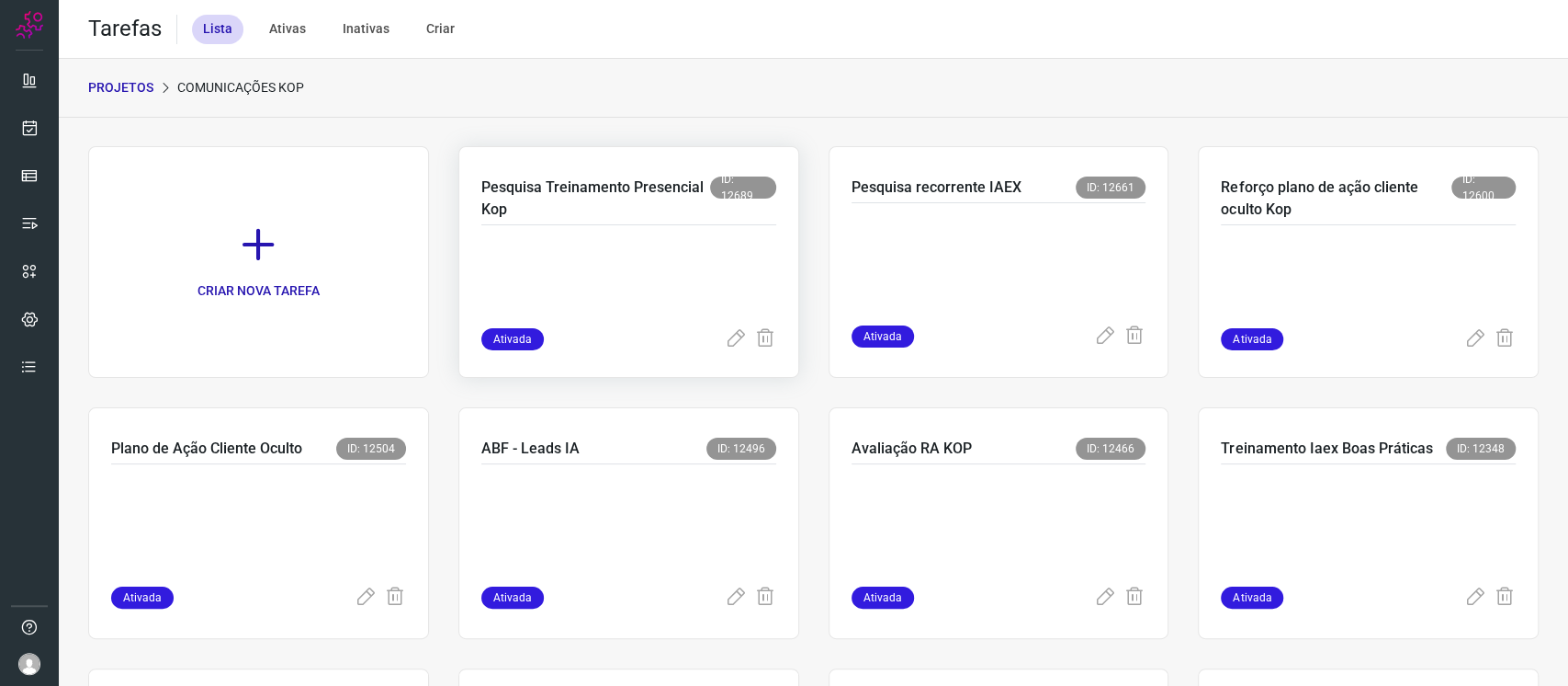
click at [704, 233] on div at bounding box center [628, 277] width 294 height 103
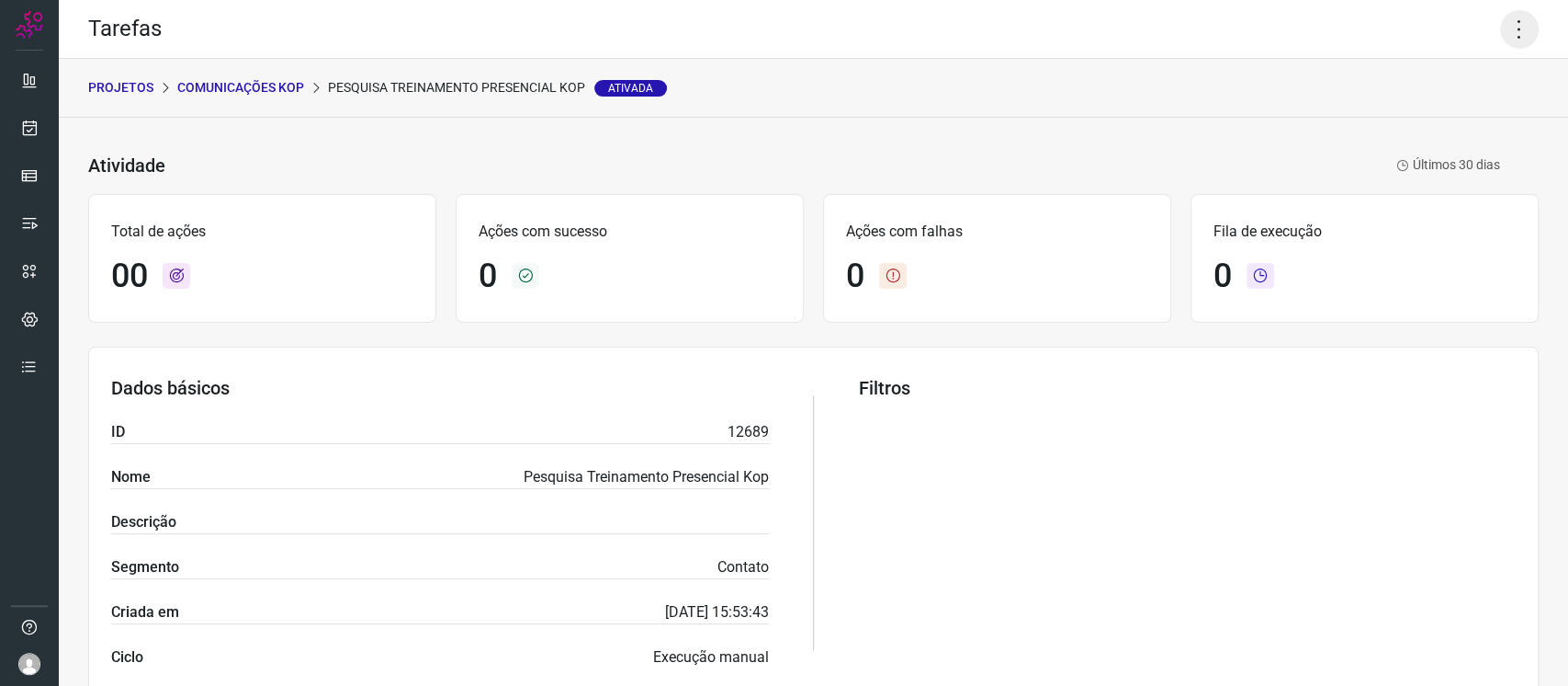
click at [1500, 34] on icon at bounding box center [1519, 29] width 39 height 39
click at [1419, 118] on li "Executar" at bounding box center [1435, 121] width 167 height 30
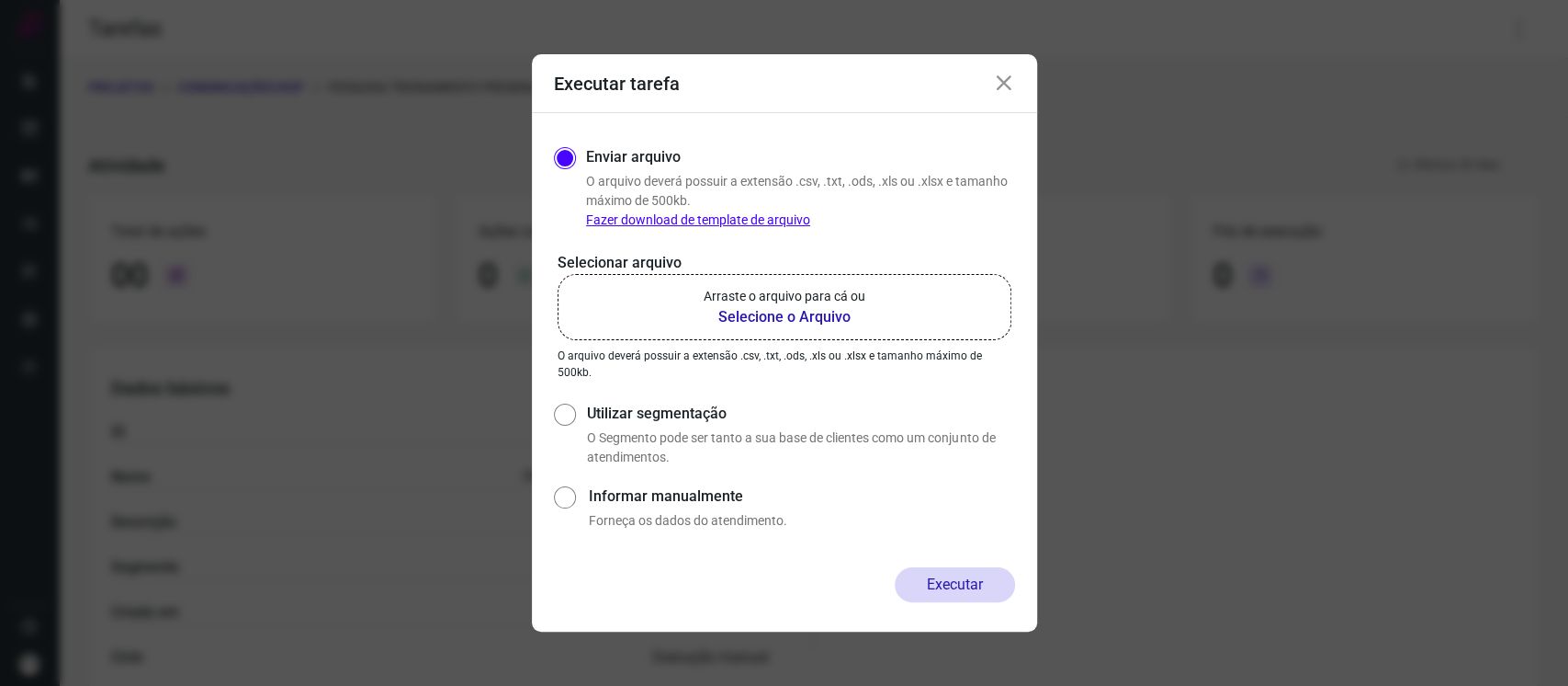
click at [851, 296] on p "Arraste o arquivo para cá ou" at bounding box center [784, 297] width 162 height 20
click at [0, 0] on input "Arraste o arquivo para cá ou Selecione o Arquivo" at bounding box center [0, 0] width 0 height 0
click at [1004, 77] on icon at bounding box center [1004, 83] width 22 height 22
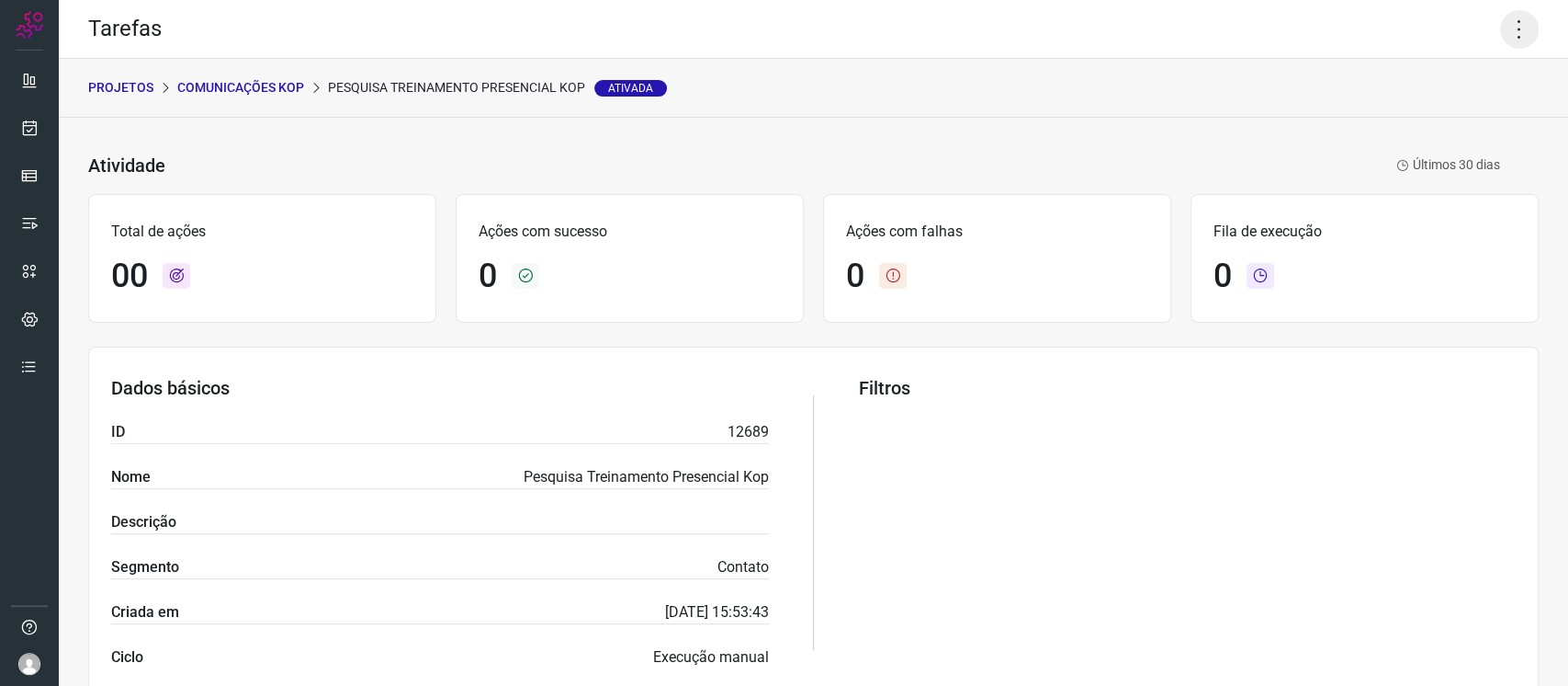
click at [1508, 33] on icon at bounding box center [1519, 29] width 39 height 39
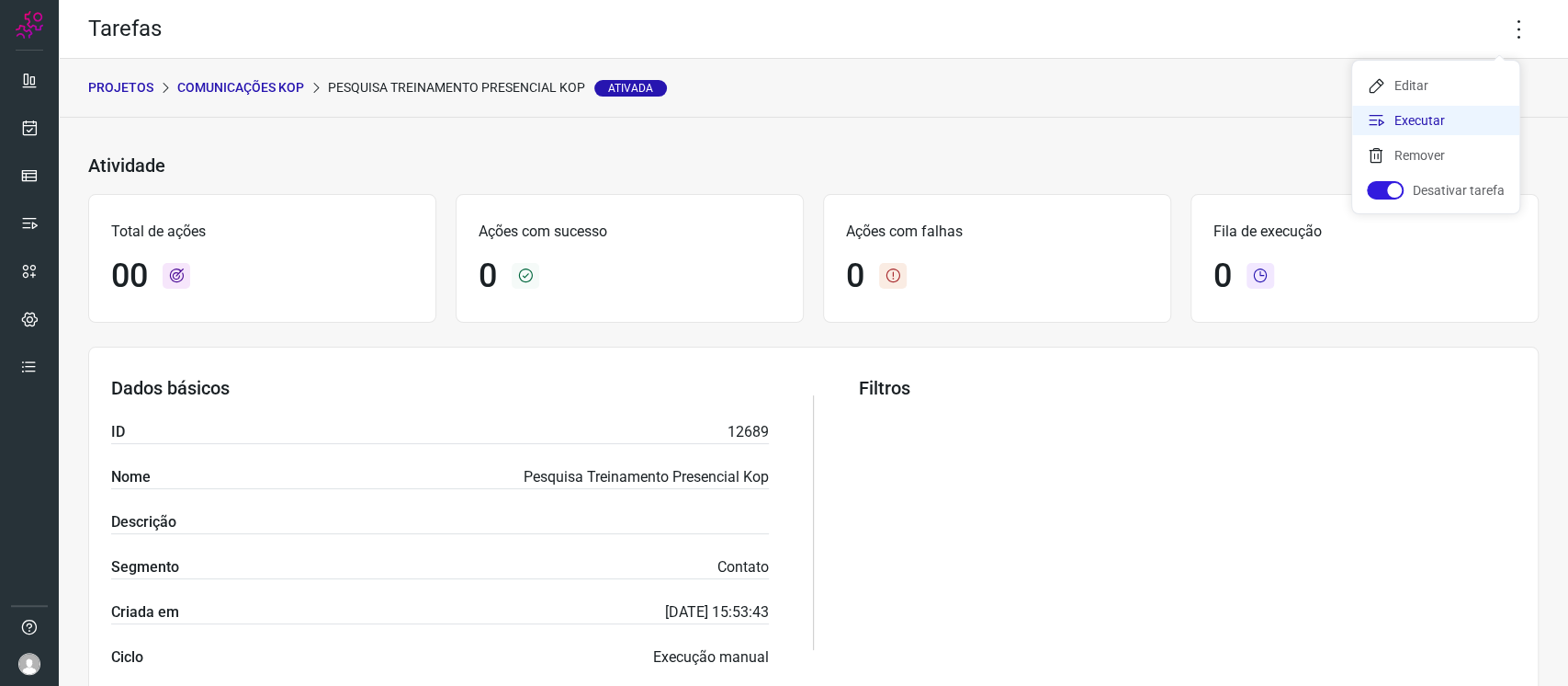
click at [1418, 114] on li "Executar" at bounding box center [1435, 121] width 167 height 30
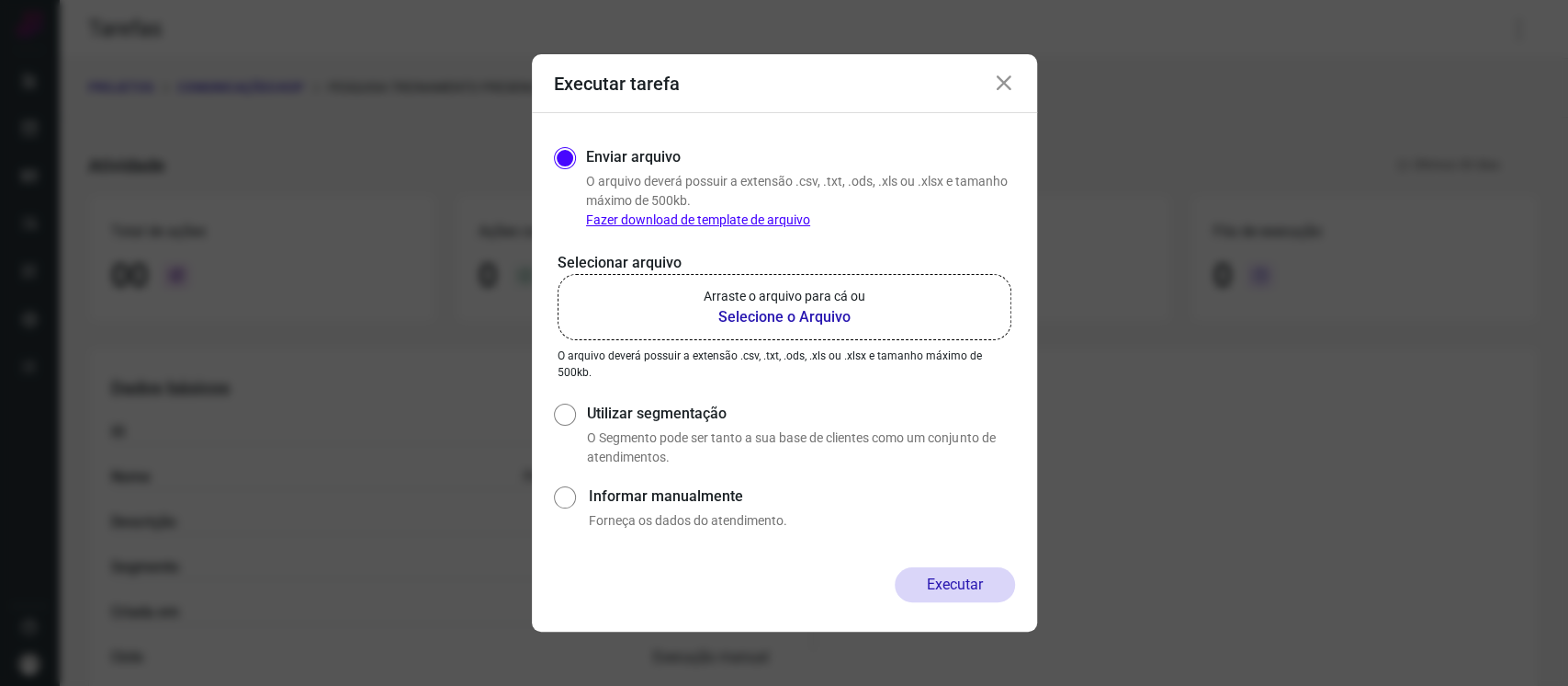
click at [777, 317] on b "Selecione o Arquivo" at bounding box center [784, 317] width 162 height 22
click at [0, 0] on input "Arraste o arquivo para cá ou Selecione o Arquivo" at bounding box center [0, 0] width 0 height 0
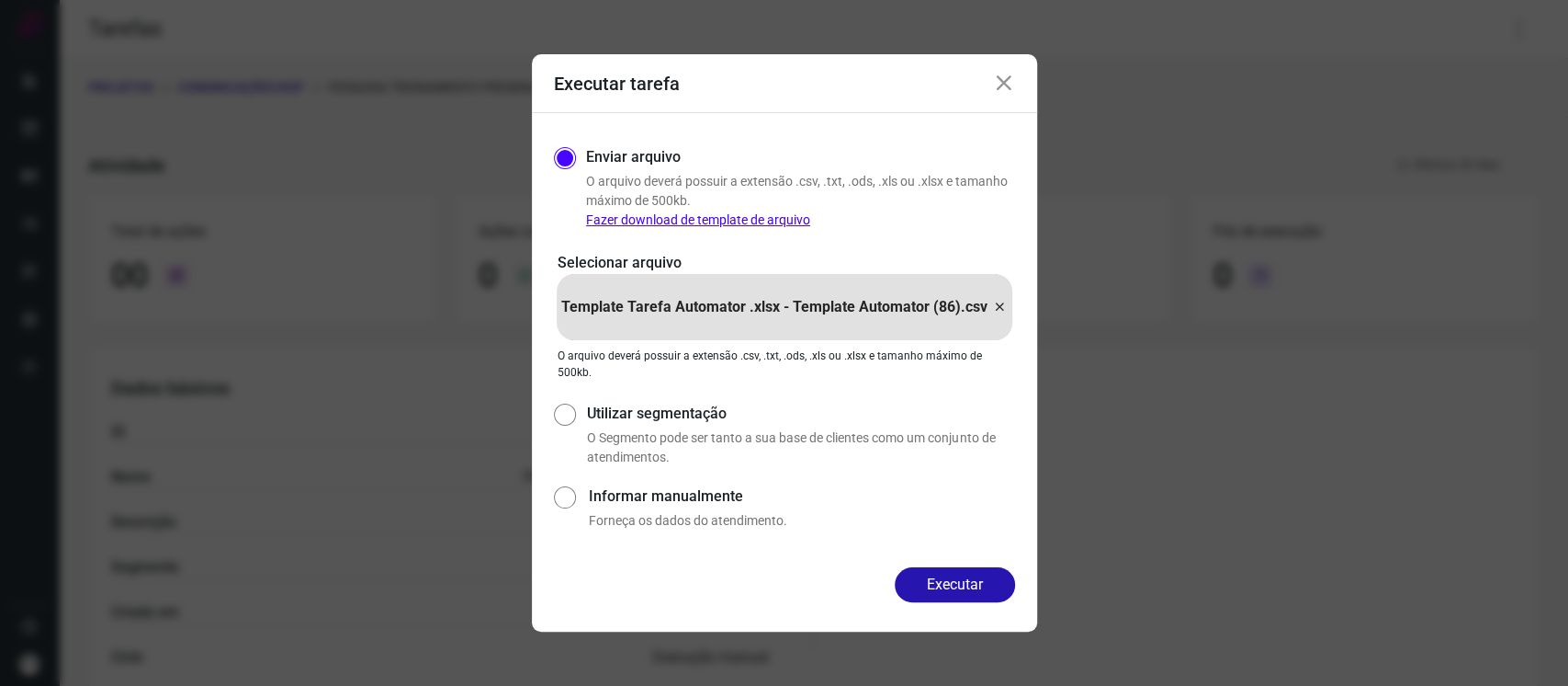
click at [943, 562] on div "Enviar arquivo O arquivo deverá possuir a extensão .csv, .txt, .ods, .xls ou .x…" at bounding box center [784, 339] width 505 height 454
click at [958, 573] on button "Executar" at bounding box center [954, 584] width 121 height 35
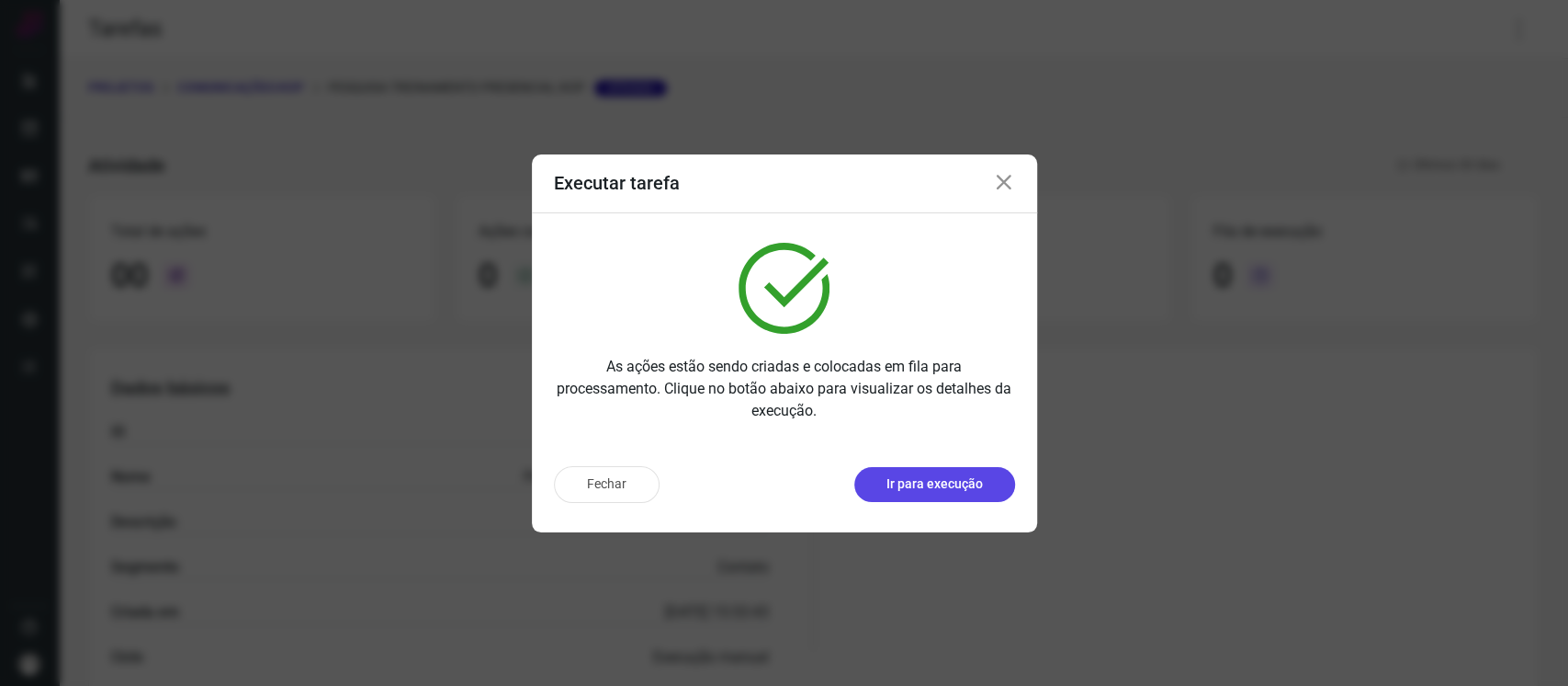
click at [950, 482] on p "Ir para execução" at bounding box center [935, 484] width 97 height 20
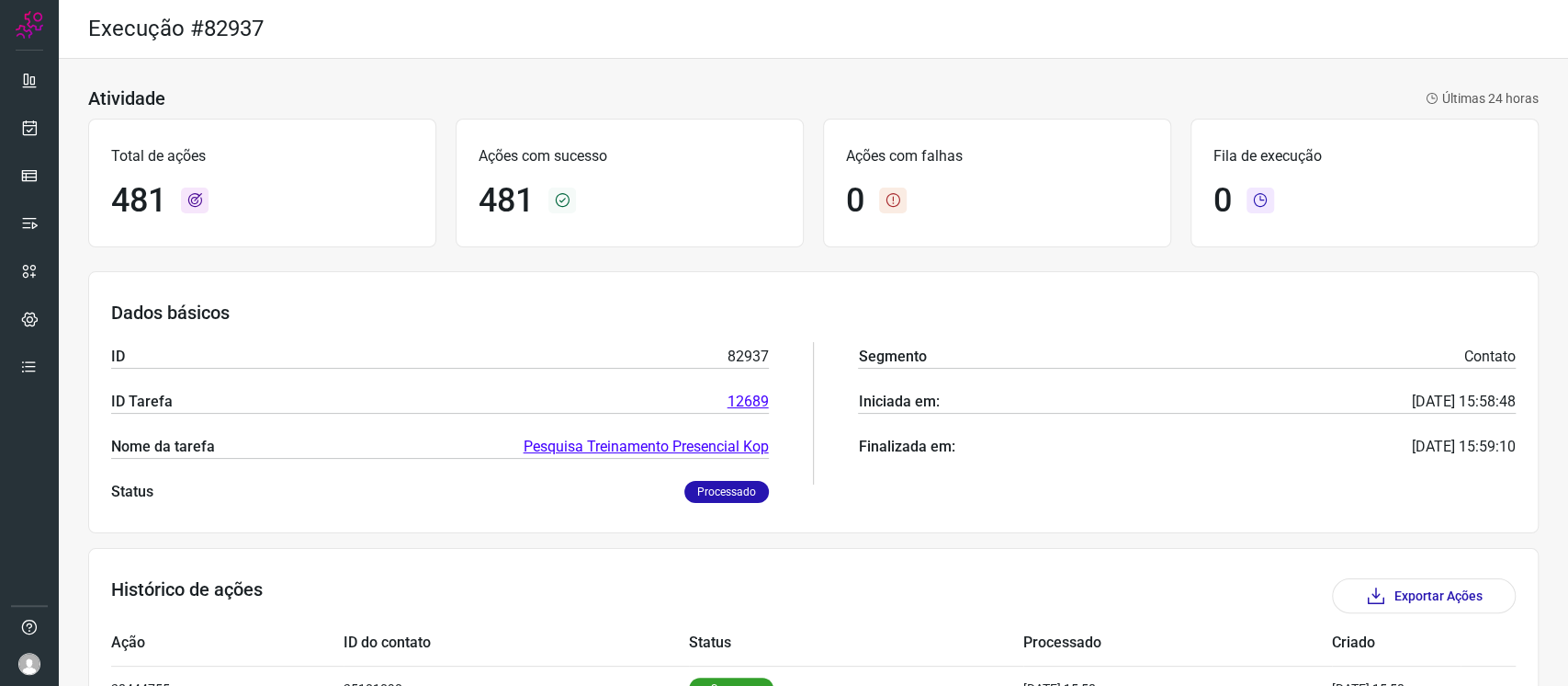
click at [1026, 286] on div "Dados básicos ID 82937 ID Tarefa 12689 Nome da tarefa Pesquisa Treinamento Pres…" at bounding box center [813, 401] width 1450 height 262
click at [28, 129] on icon at bounding box center [30, 128] width 20 height 19
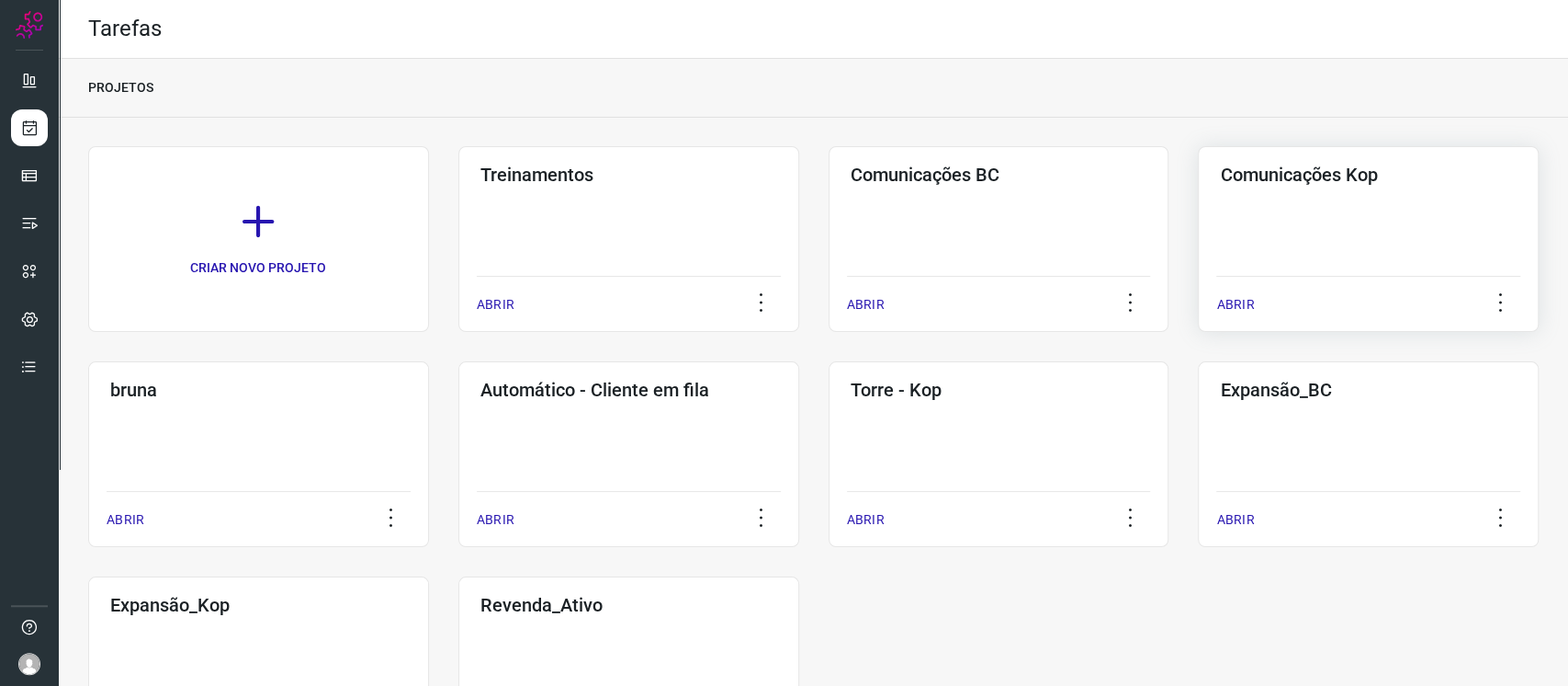
click at [429, 361] on div "Comunicações Kop ABRIR" at bounding box center [258, 454] width 341 height 186
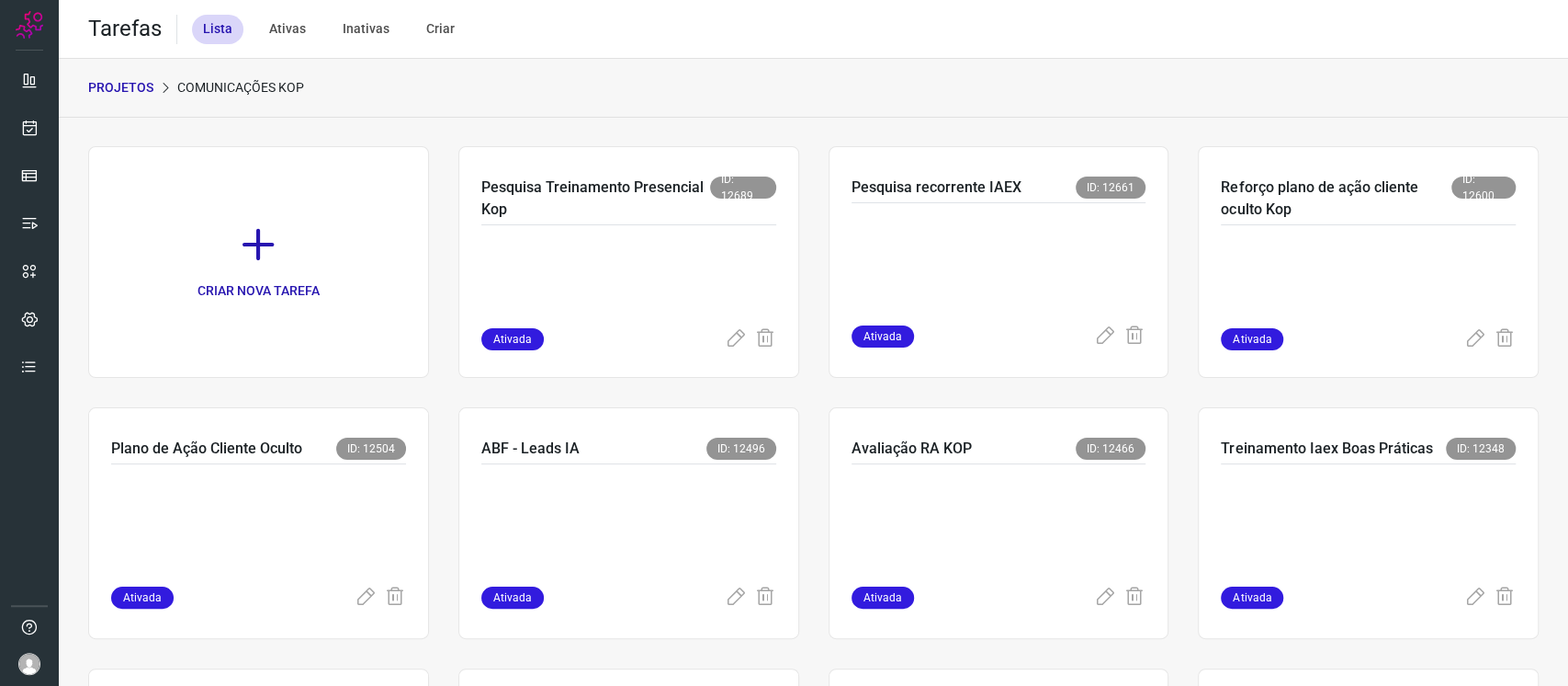
click at [627, 225] on div at bounding box center [628, 277] width 294 height 103
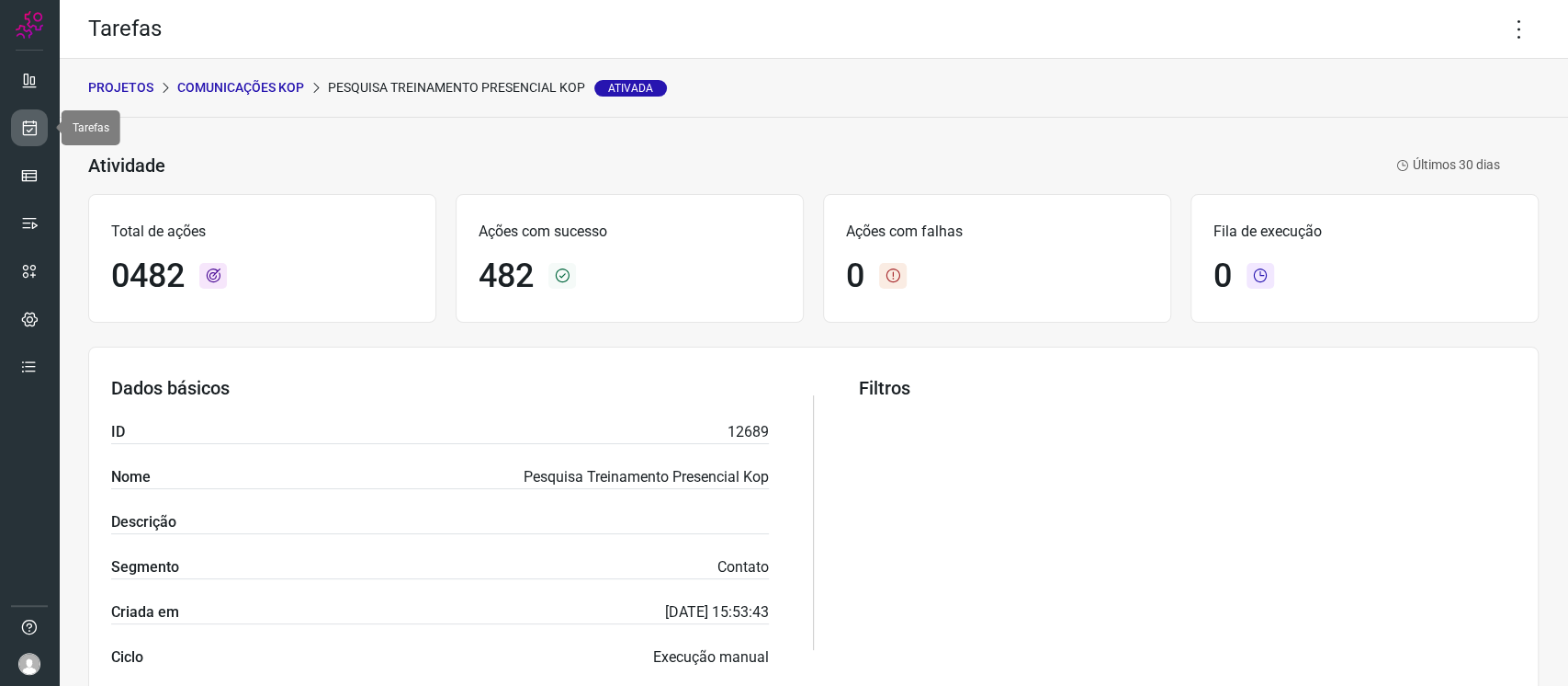
click at [19, 116] on link at bounding box center [29, 128] width 37 height 37
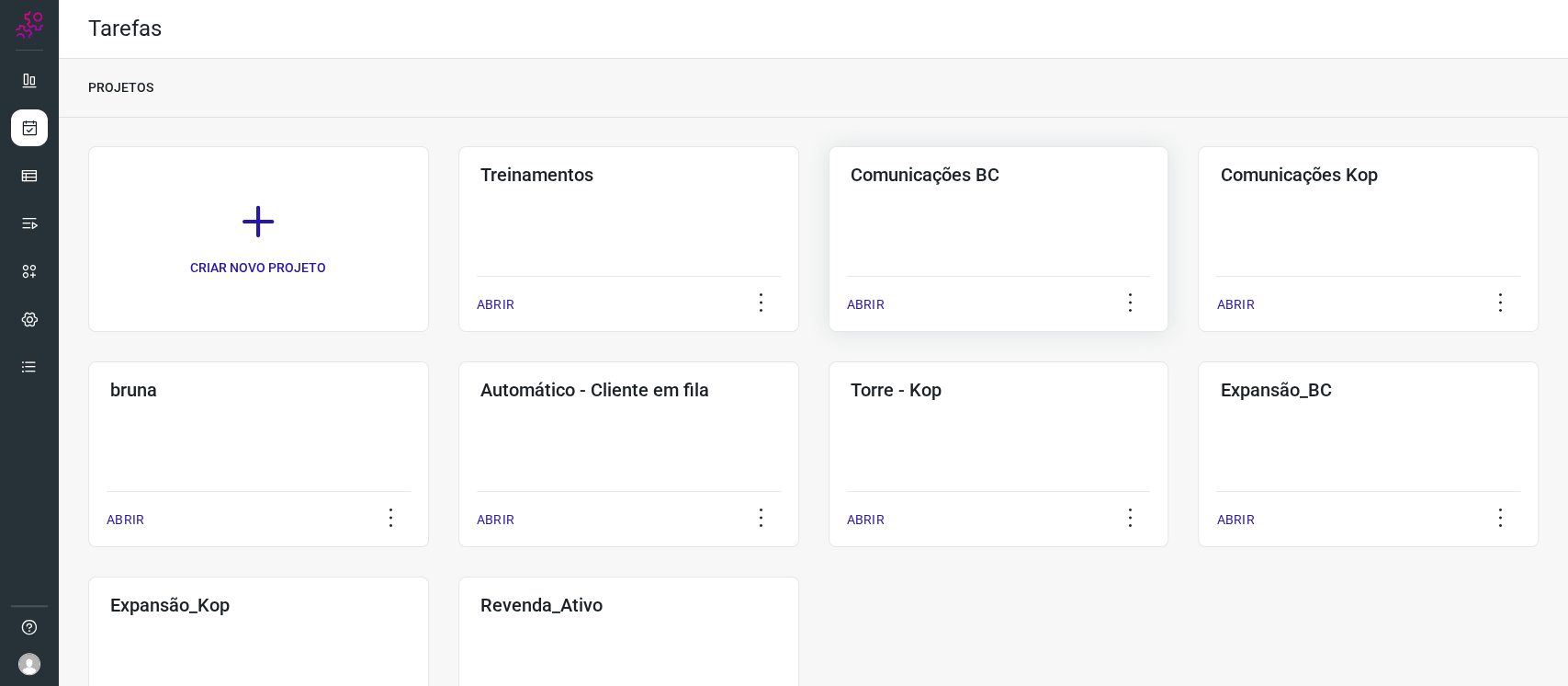
click at [1197, 226] on div "Comunicações BC ABRIR" at bounding box center [1367, 239] width 341 height 186
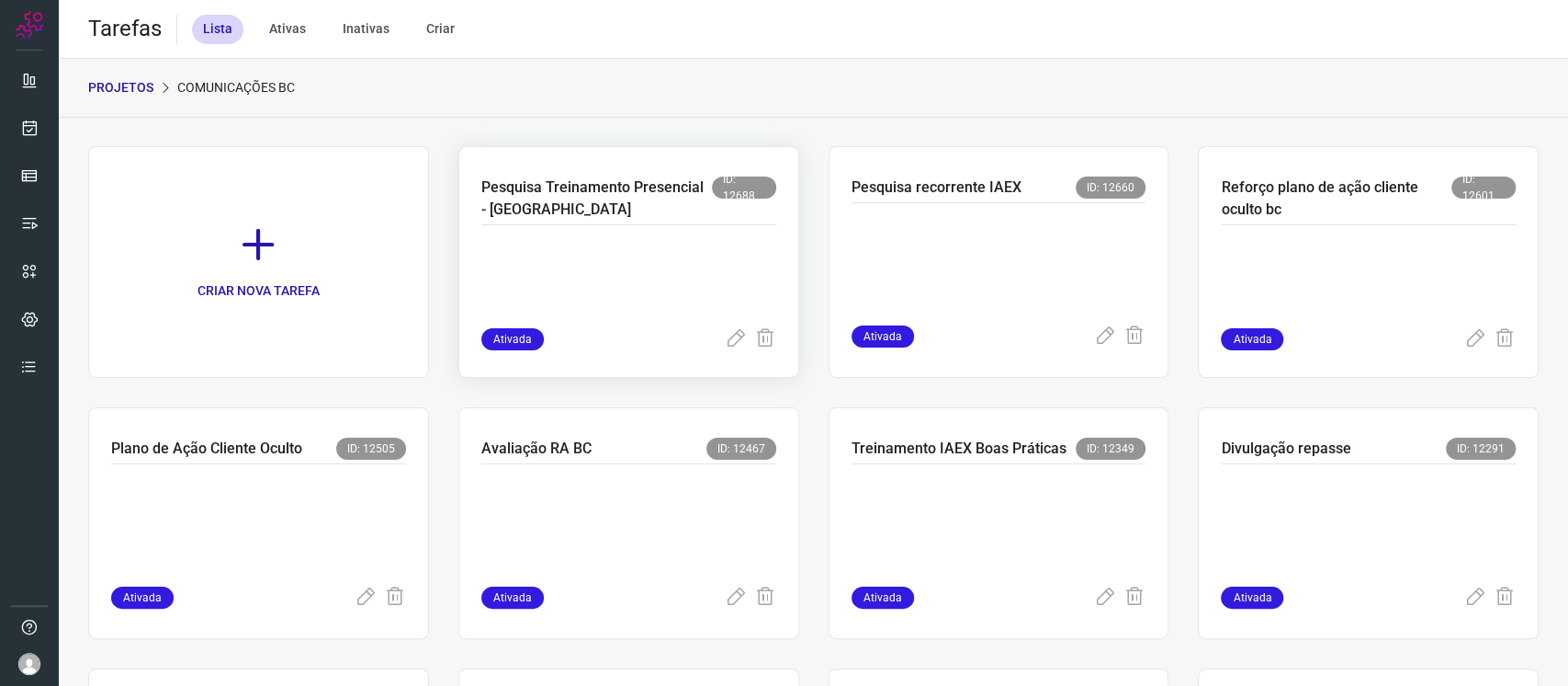
click at [651, 271] on p at bounding box center [619, 282] width 276 height 92
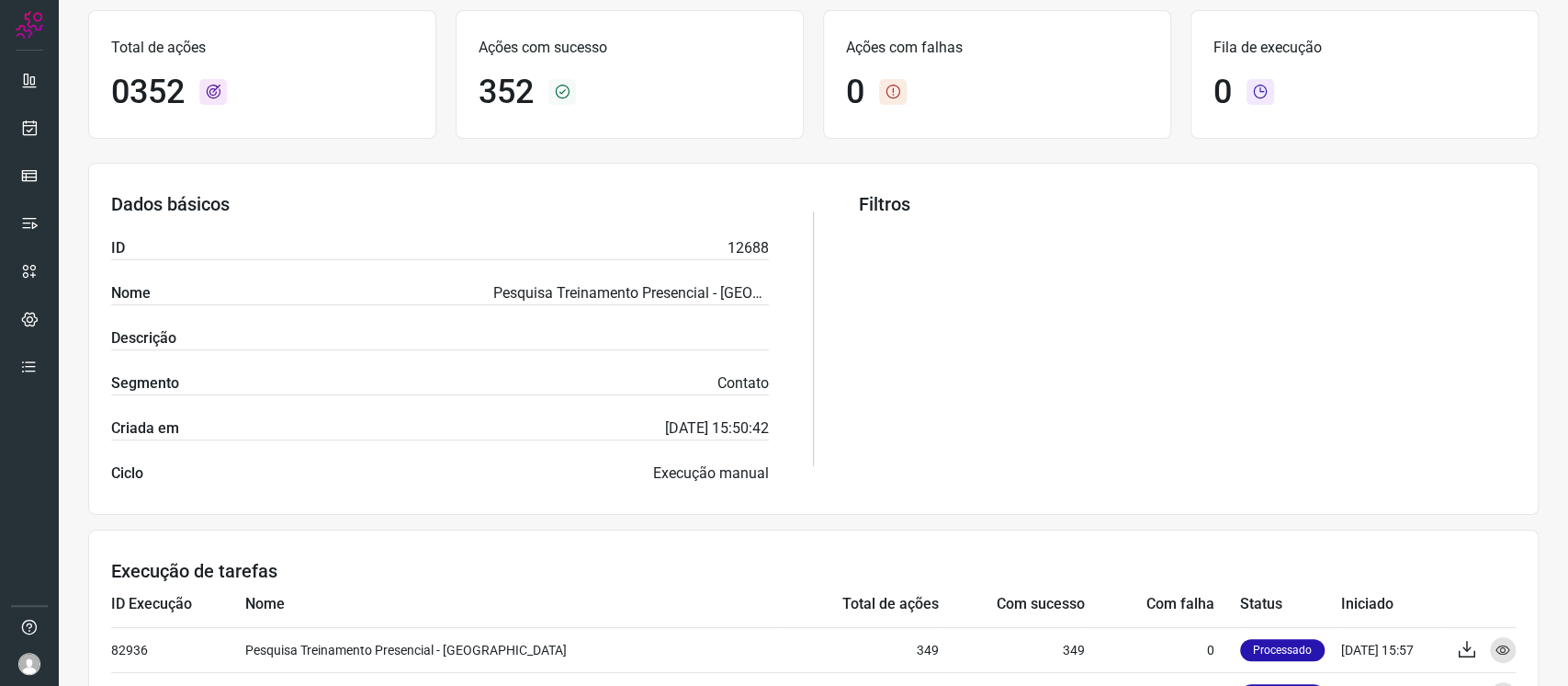
scroll to position [353, 0]
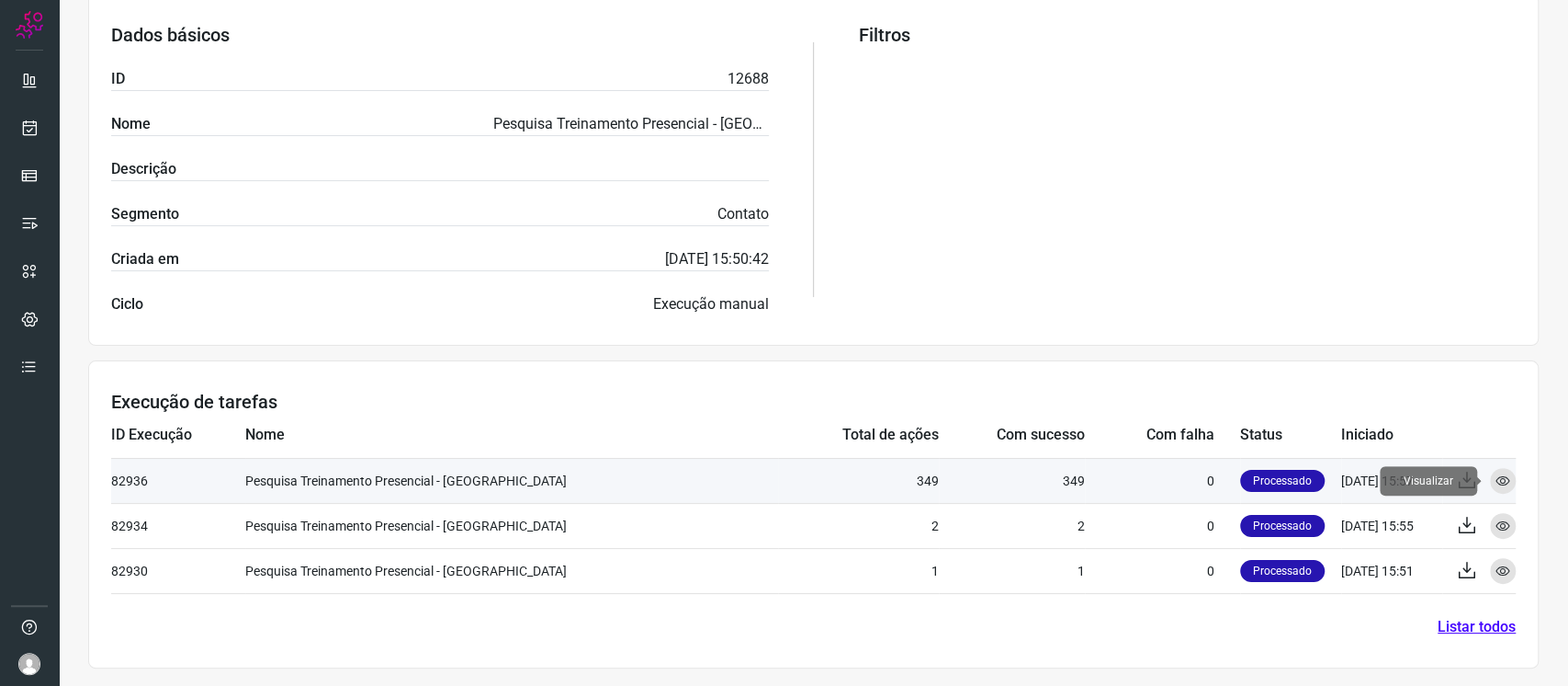
click at [1494, 477] on div "Visualizar" at bounding box center [1503, 480] width 26 height 26
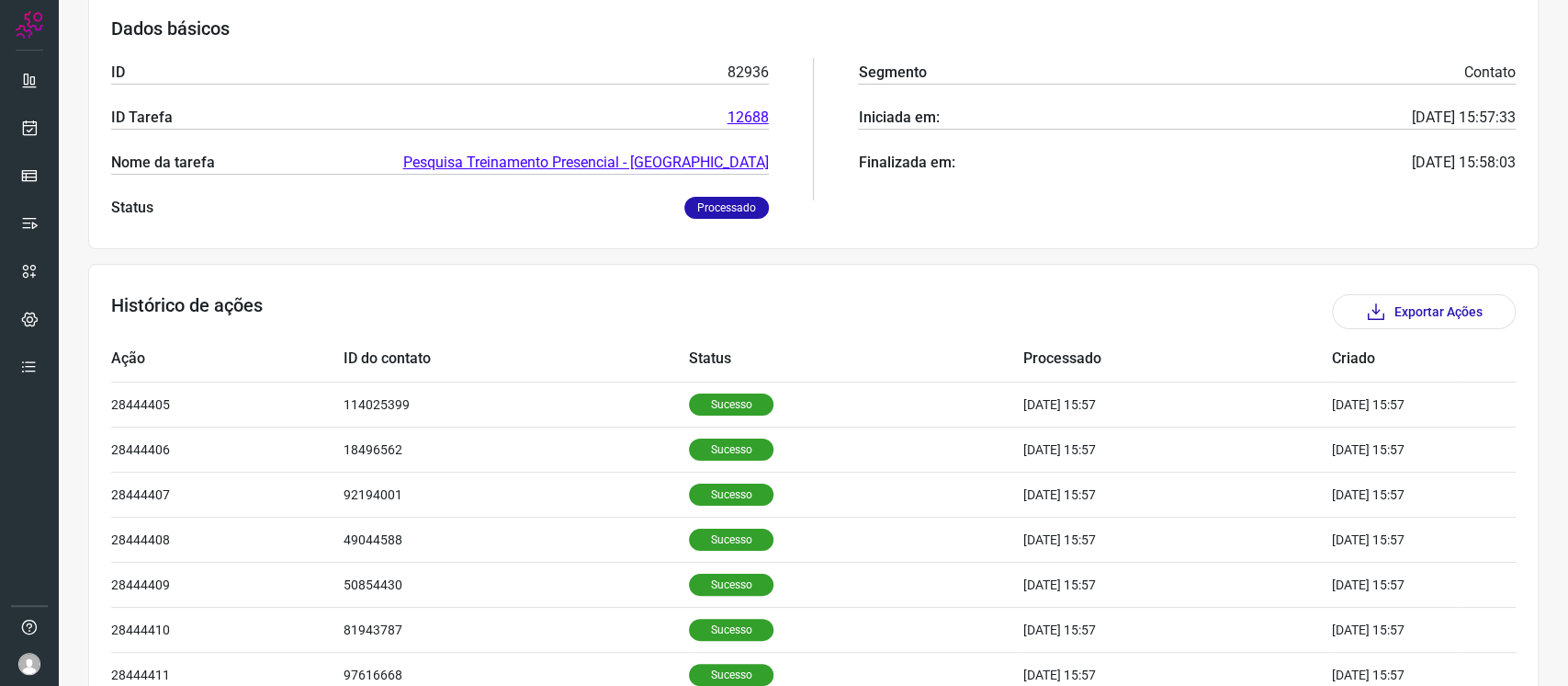
scroll to position [522, 0]
